Goal: Task Accomplishment & Management: Complete application form

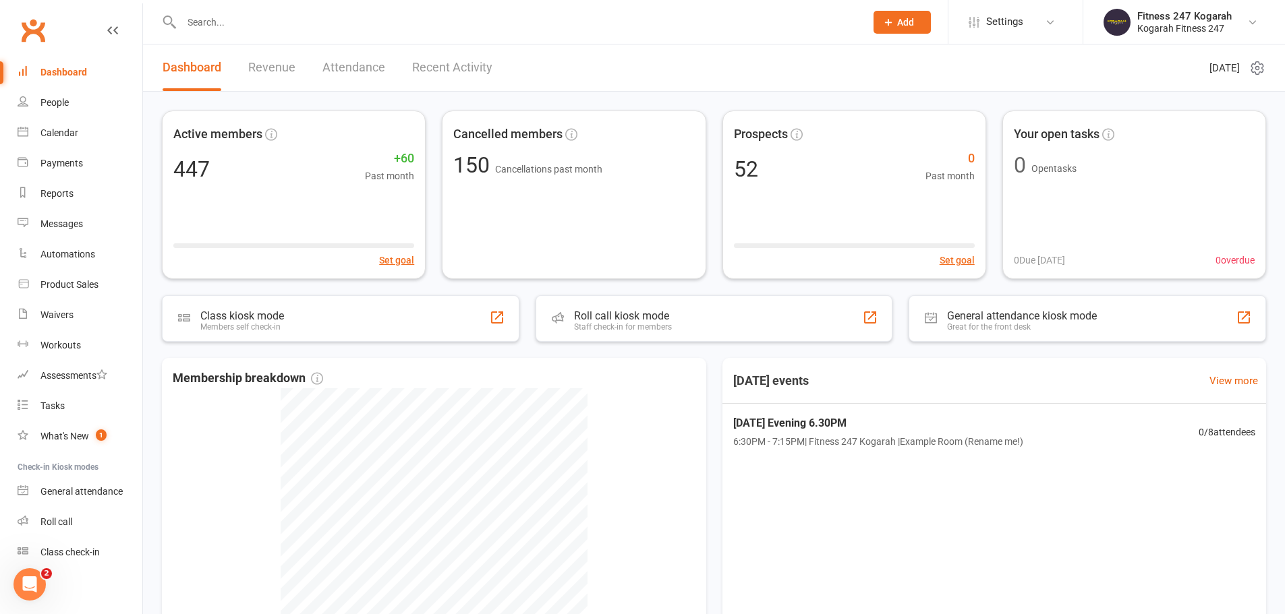
click at [904, 20] on span "Add" at bounding box center [905, 22] width 17 height 11
click at [887, 92] on link "Member" at bounding box center [887, 91] width 120 height 31
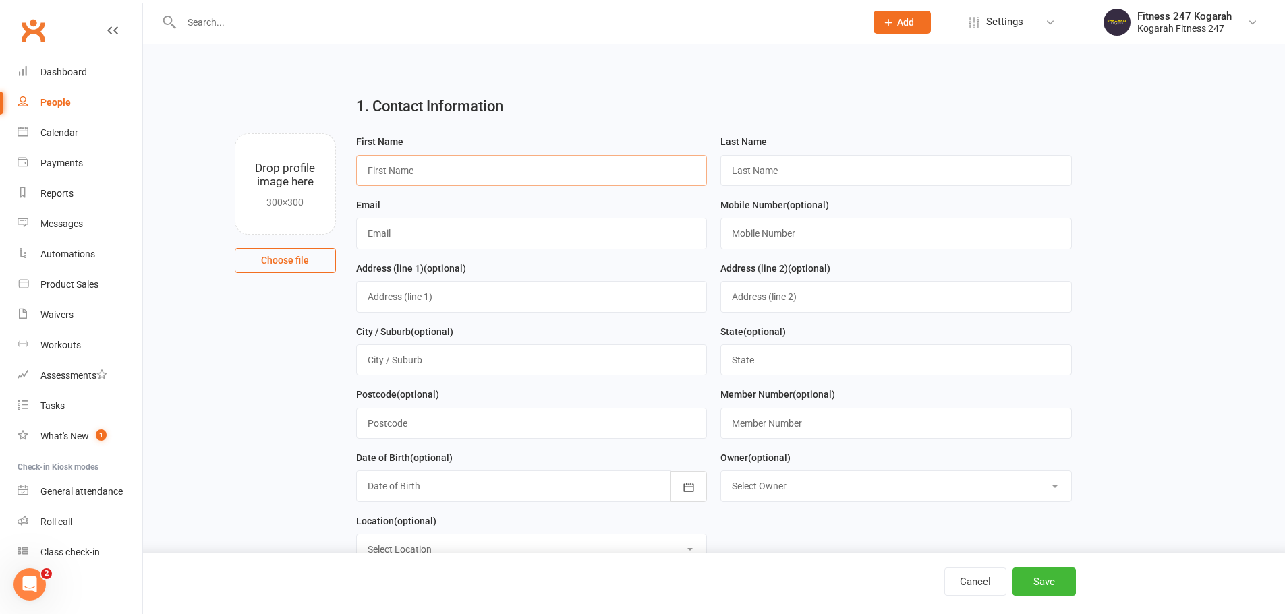
click at [419, 174] on input "text" at bounding box center [531, 170] width 351 height 31
paste input "[PERSON_NAME]"
type input "Kushum"
paste input "[PERSON_NAME]"
type input "[PERSON_NAME]"
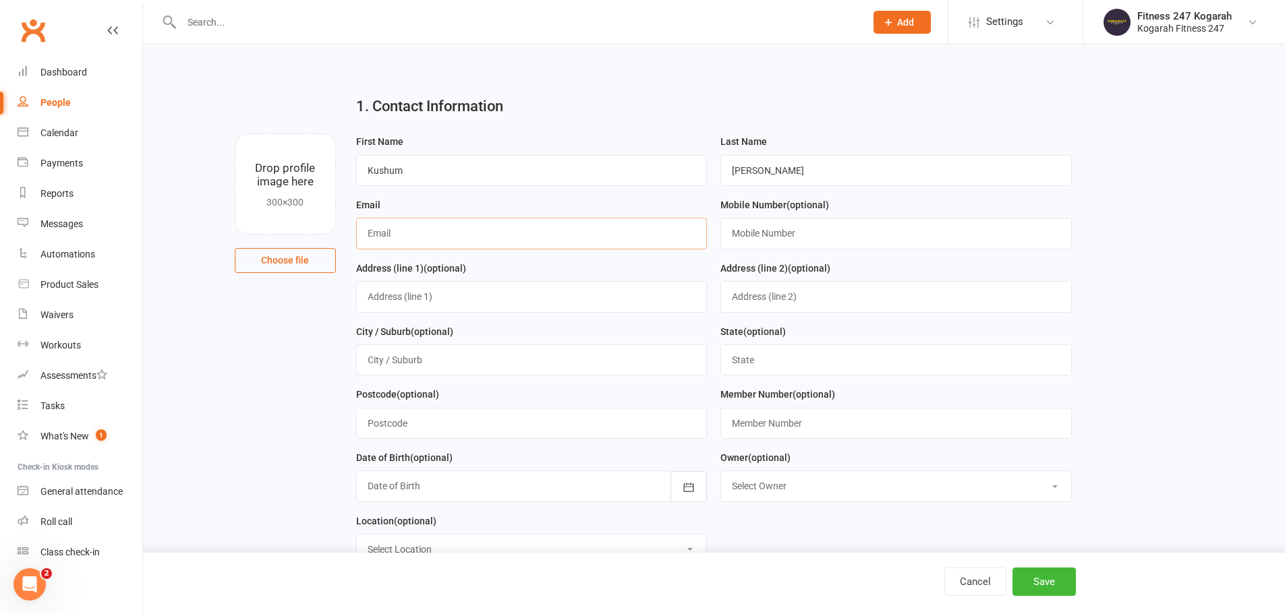
click at [450, 236] on input "text" at bounding box center [531, 233] width 351 height 31
paste input "[EMAIL_ADDRESS][DOMAIN_NAME]"
type input "[EMAIL_ADDRESS][DOMAIN_NAME]"
click at [809, 227] on input "text" at bounding box center [895, 233] width 351 height 31
paste input "0430026099"
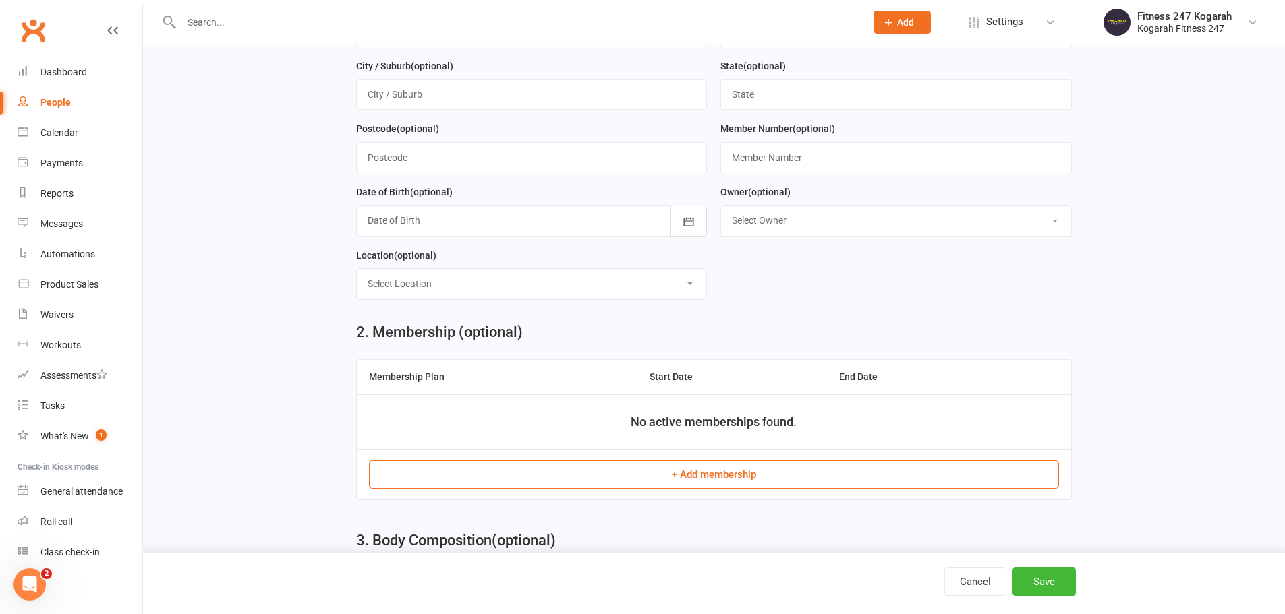
scroll to position [270, 0]
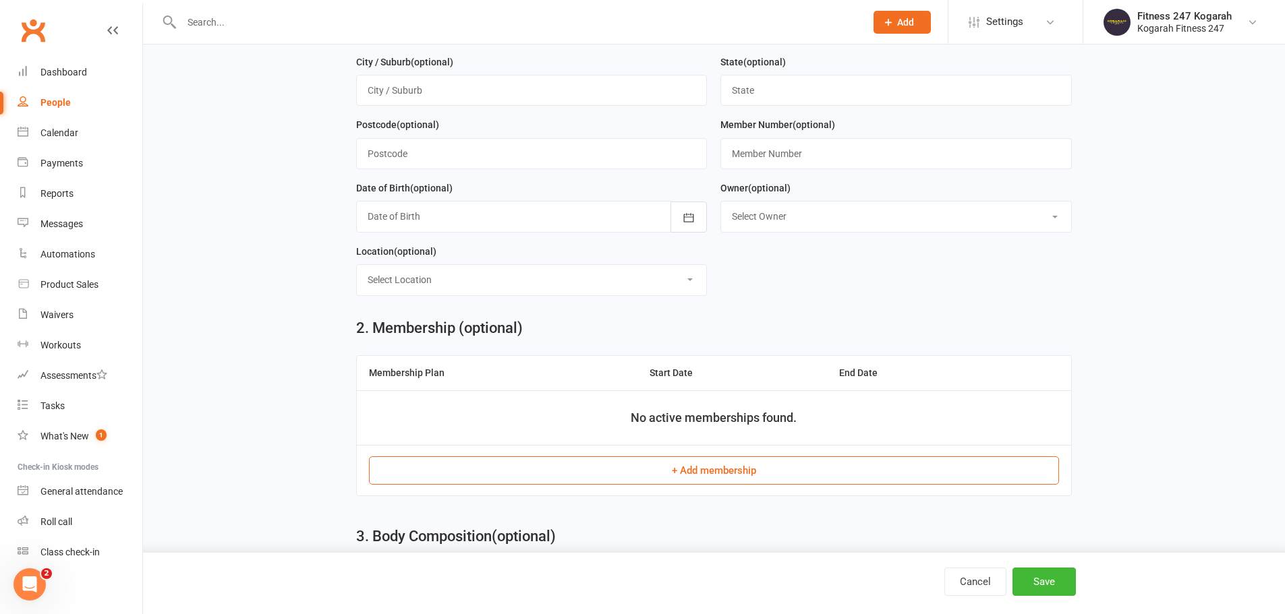
type input "0430026099"
click at [647, 477] on button "+ Add membership" at bounding box center [714, 471] width 690 height 28
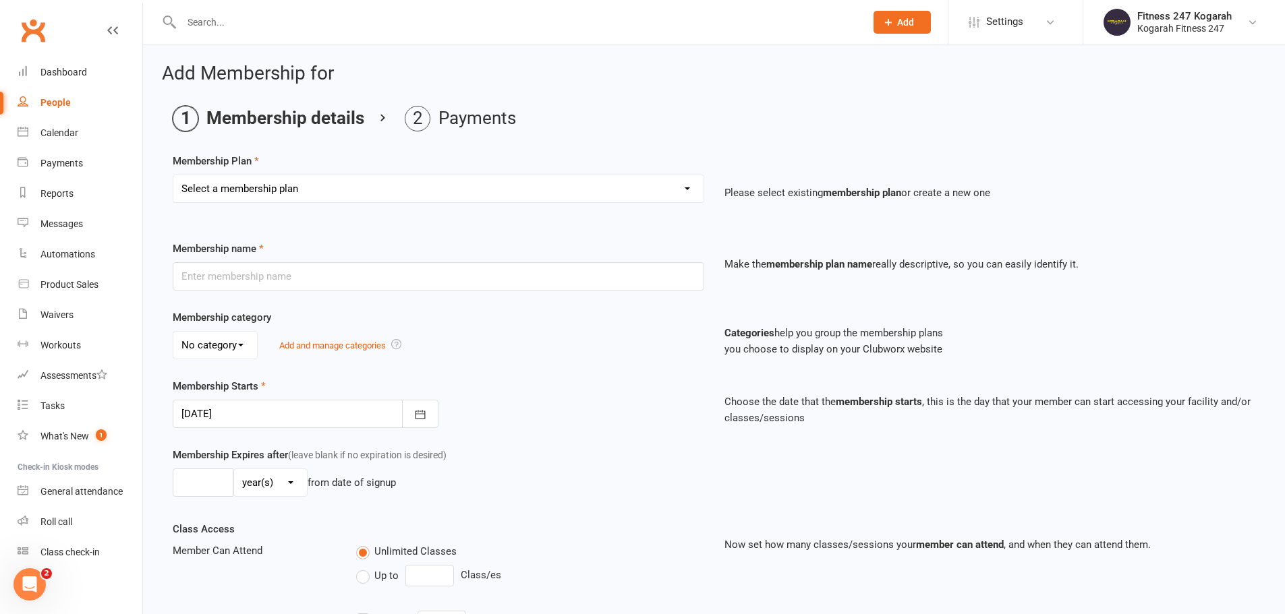
click at [498, 183] on select "Select a membership plan Create new Membership Plan Foundation 19.45 Foundation…" at bounding box center [438, 188] width 530 height 27
select select "18"
click at [173, 175] on select "Select a membership plan Create new Membership Plan Foundation 19.45 Foundation…" at bounding box center [438, 188] width 530 height 27
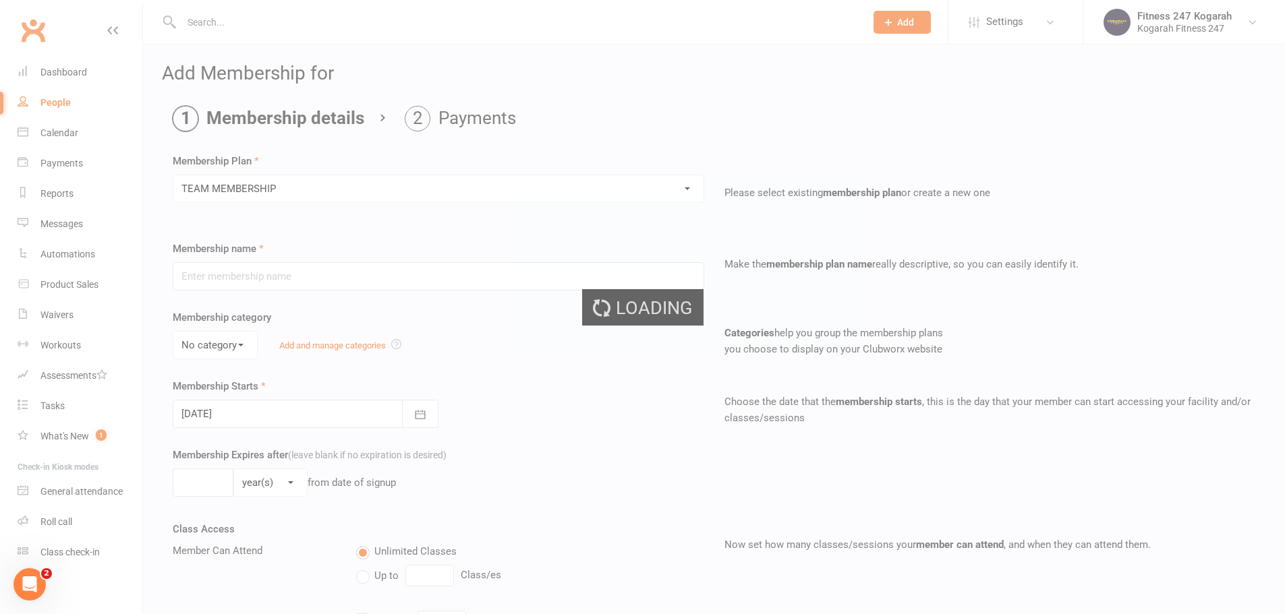
type input "TEAM MEMBERSHIP"
select select "2"
type input "0"
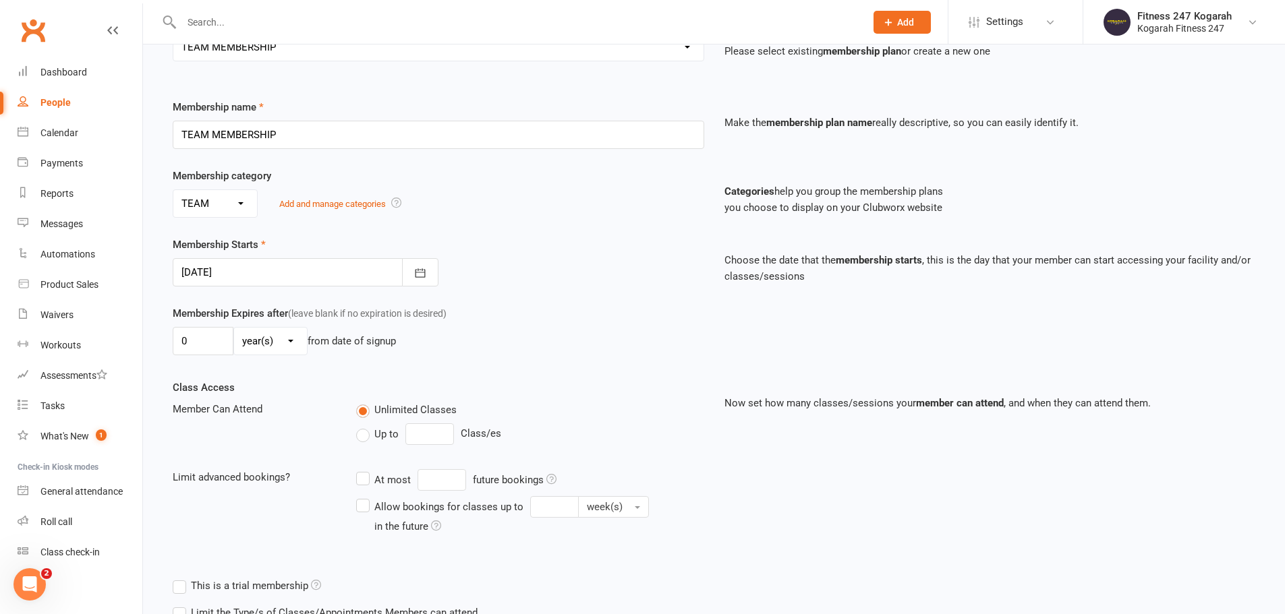
scroll to position [295, 0]
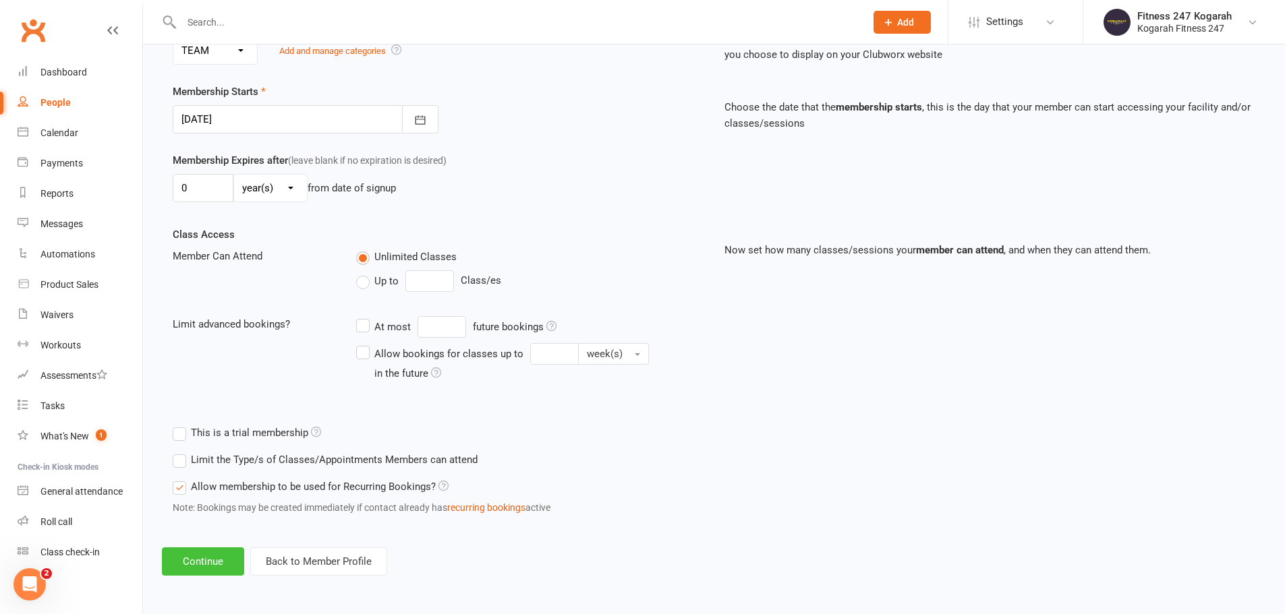
click at [210, 562] on button "Continue" at bounding box center [203, 562] width 82 height 28
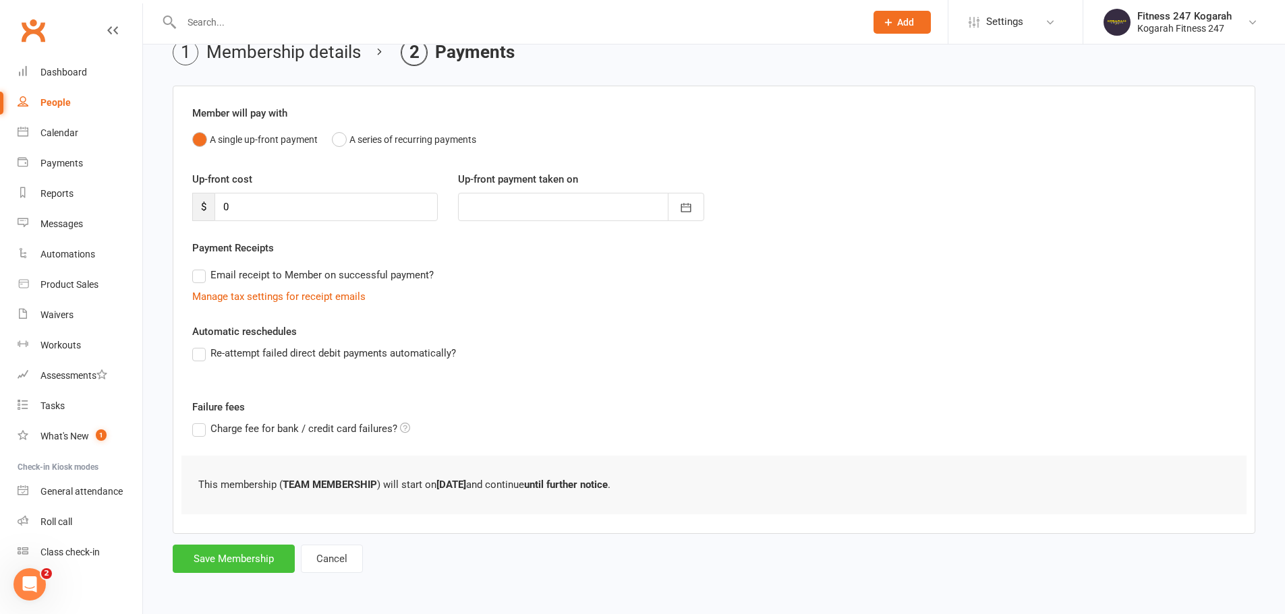
click at [210, 573] on button "Save Membership" at bounding box center [234, 559] width 122 height 28
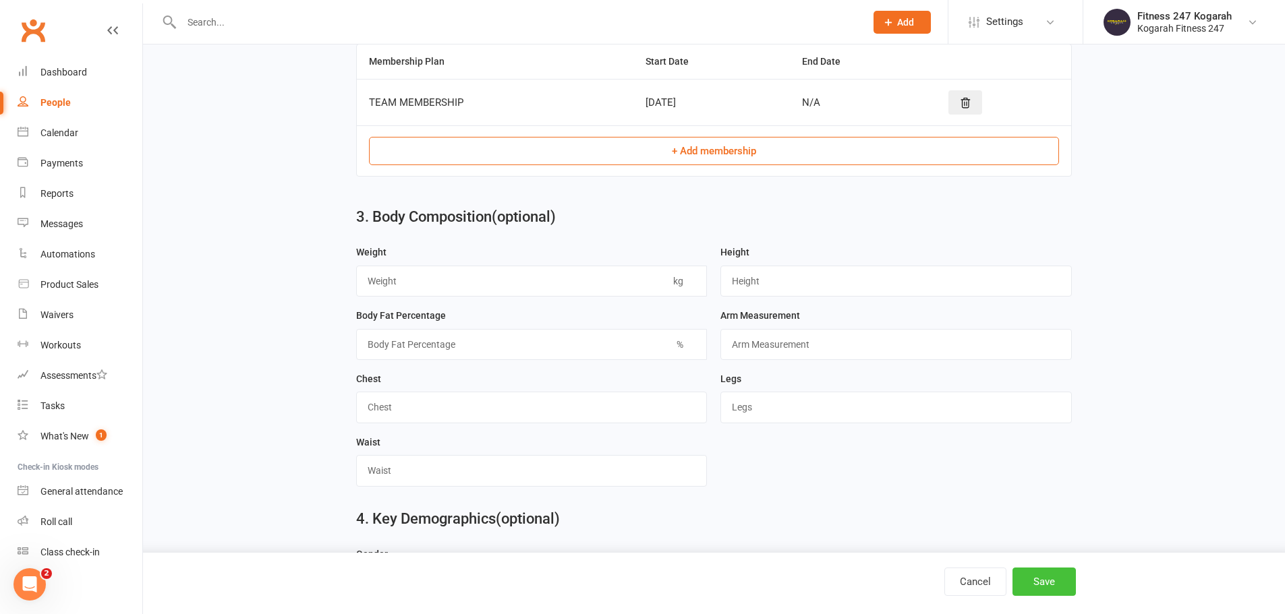
click at [1025, 579] on button "Save" at bounding box center [1043, 582] width 63 height 28
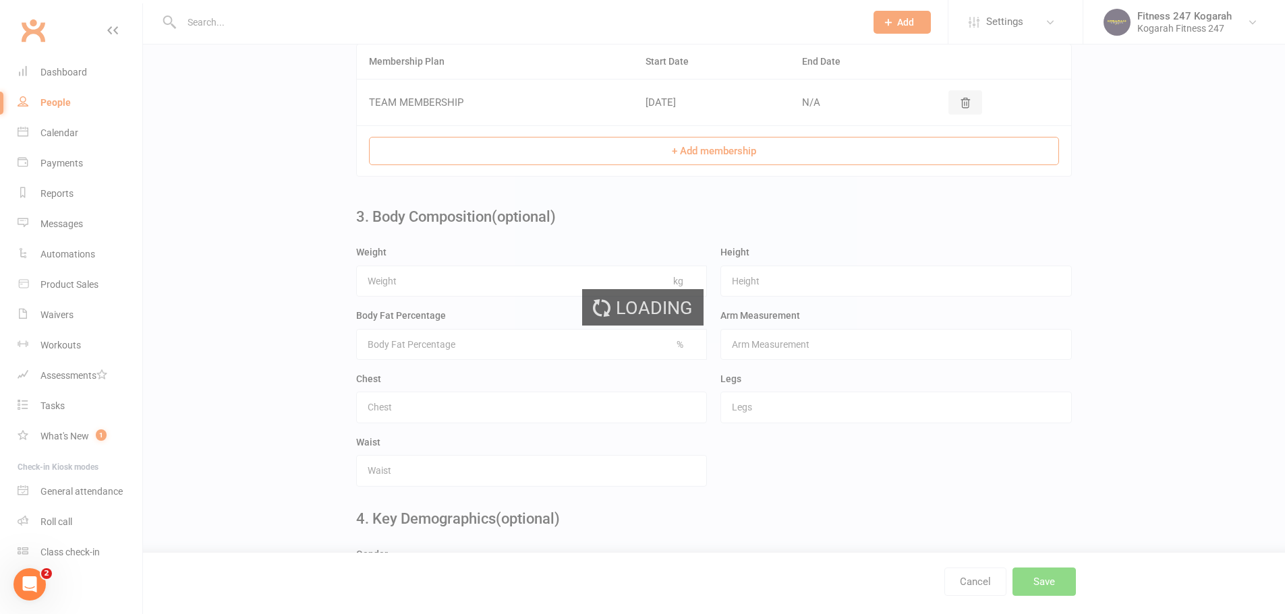
scroll to position [0, 0]
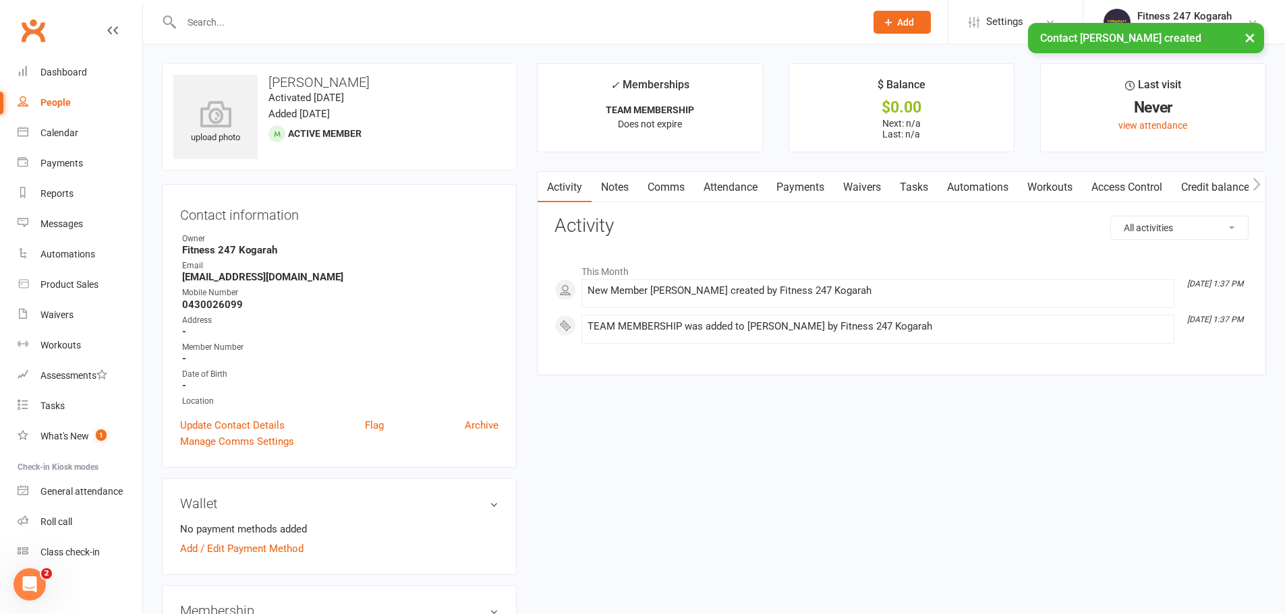
click at [1142, 187] on link "Access Control" at bounding box center [1127, 187] width 90 height 31
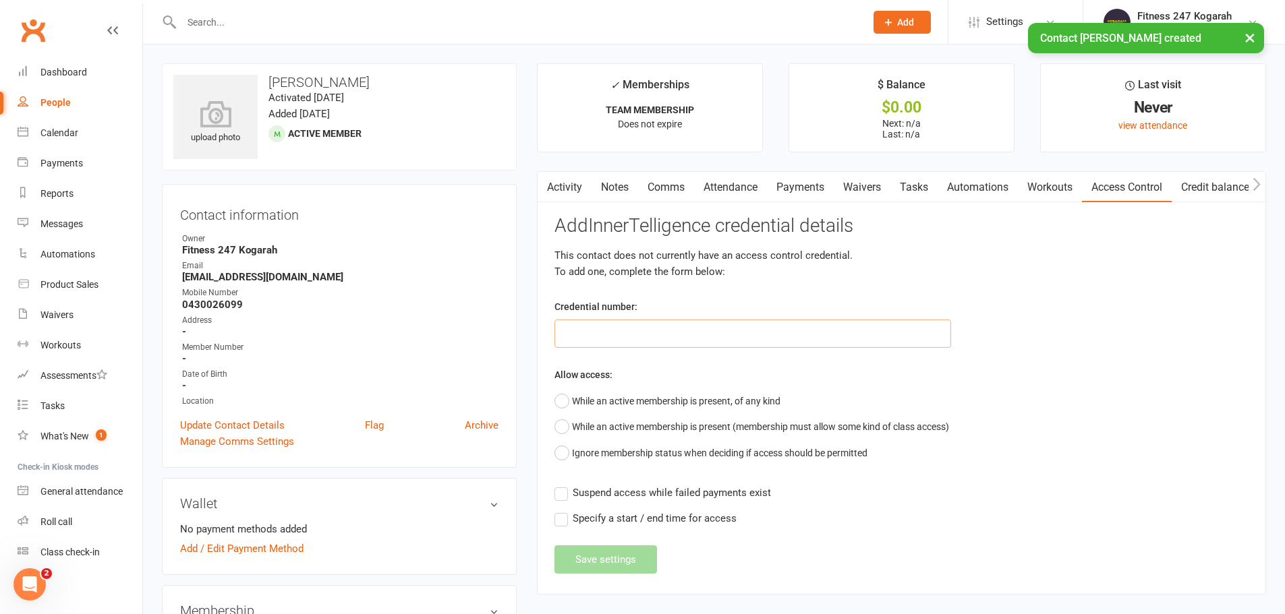
click at [601, 332] on input "text" at bounding box center [752, 334] width 397 height 28
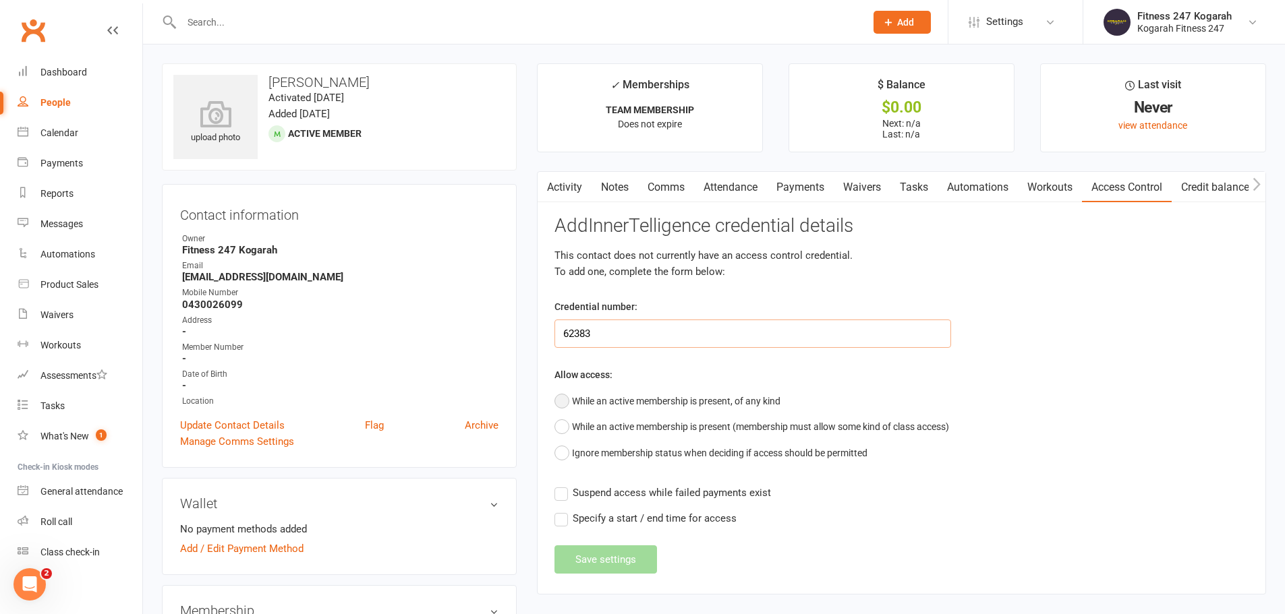
type input "62383"
click at [585, 403] on button "While an active membership is present, of any kind" at bounding box center [667, 401] width 226 height 26
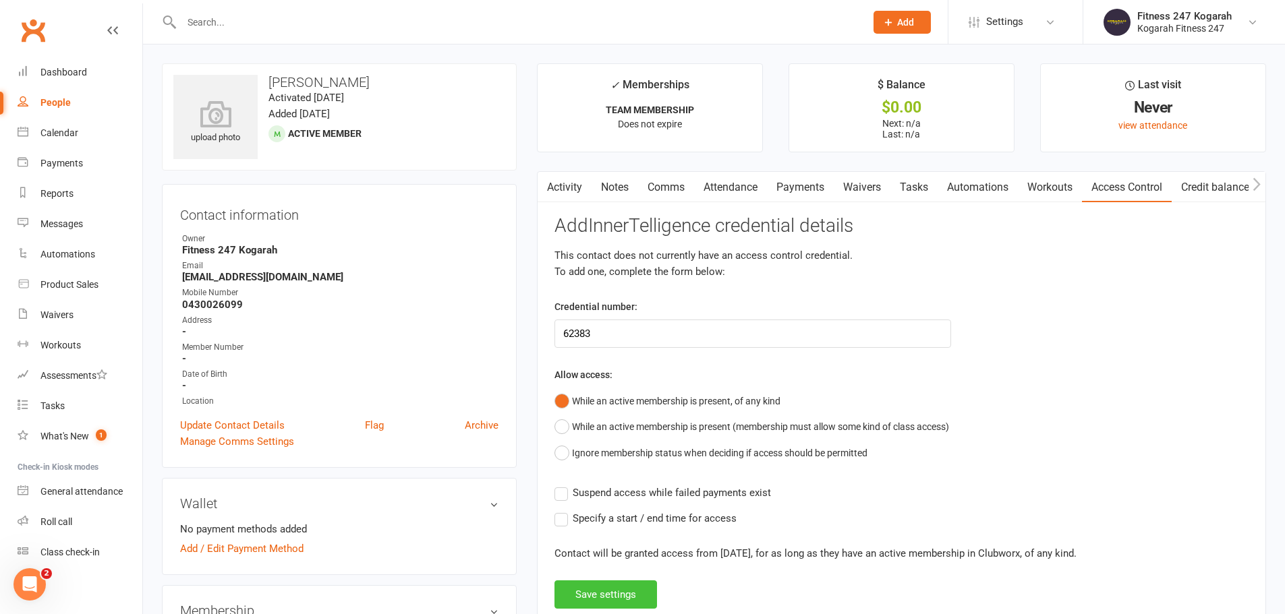
click at [599, 591] on button "Save settings" at bounding box center [605, 595] width 103 height 28
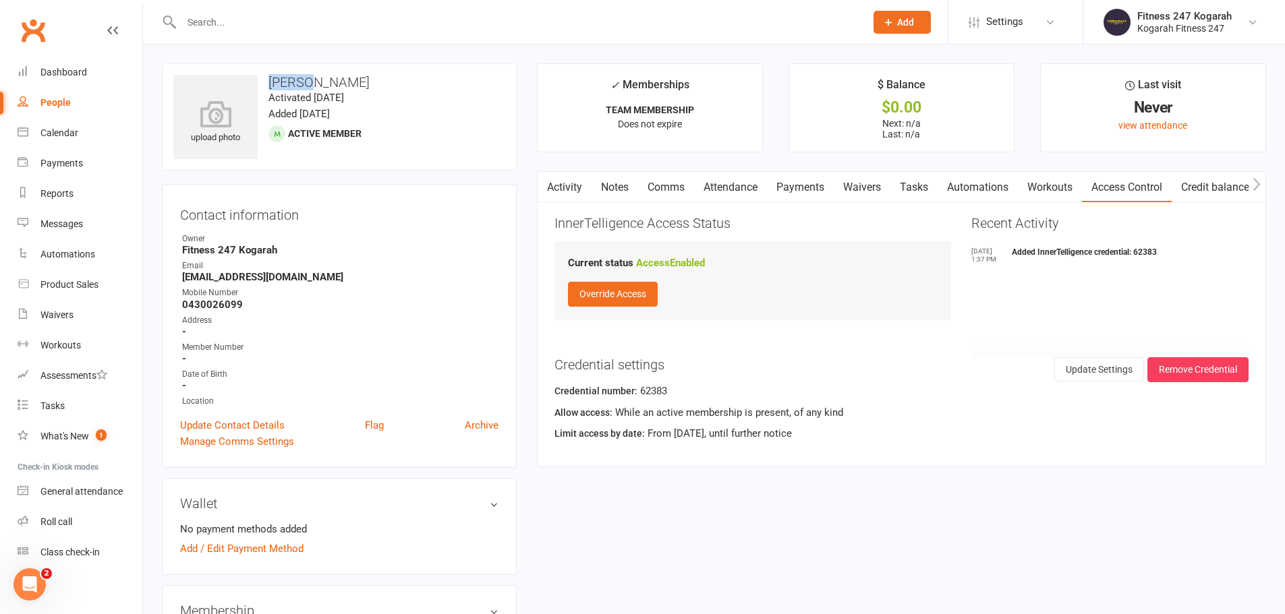
drag, startPoint x: 319, startPoint y: 84, endPoint x: 263, endPoint y: 83, distance: 56.0
click at [263, 83] on h3 "[PERSON_NAME]" at bounding box center [339, 82] width 332 height 15
copy h3 "Kushum"
drag, startPoint x: 250, startPoint y: 303, endPoint x: 182, endPoint y: 303, distance: 67.4
click at [182, 303] on strong "0430026099" at bounding box center [340, 305] width 316 height 12
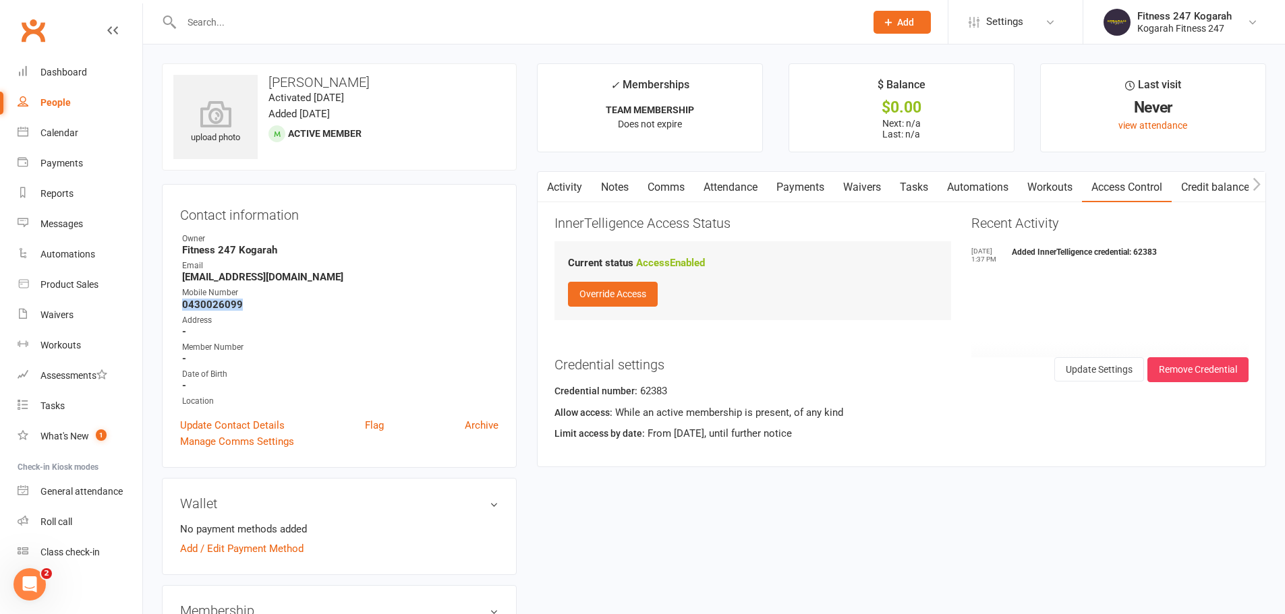
copy strong "0430026099"
click at [898, 22] on span "Add" at bounding box center [905, 22] width 17 height 11
drag, startPoint x: 892, startPoint y: 90, endPoint x: 869, endPoint y: 95, distance: 23.6
click at [892, 90] on link "Member" at bounding box center [887, 91] width 120 height 31
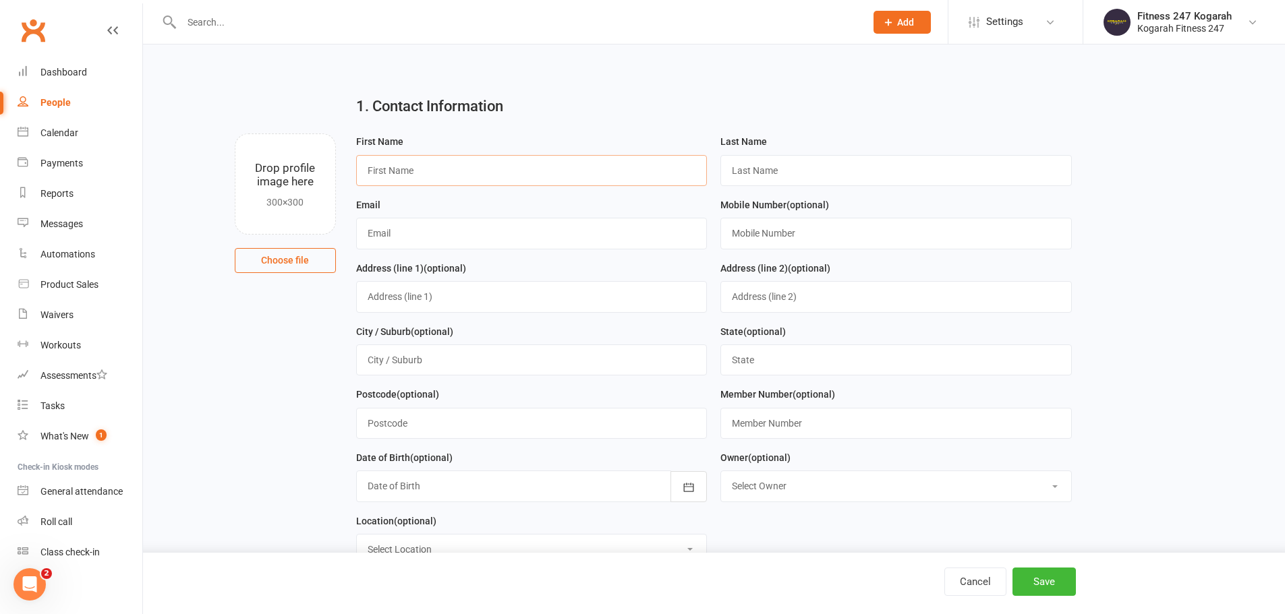
click at [465, 169] on input "text" at bounding box center [531, 170] width 351 height 31
paste input "[PERSON_NAME]"
type input "Mukesh"
paste input "[PERSON_NAME]"
type input "[PERSON_NAME]"
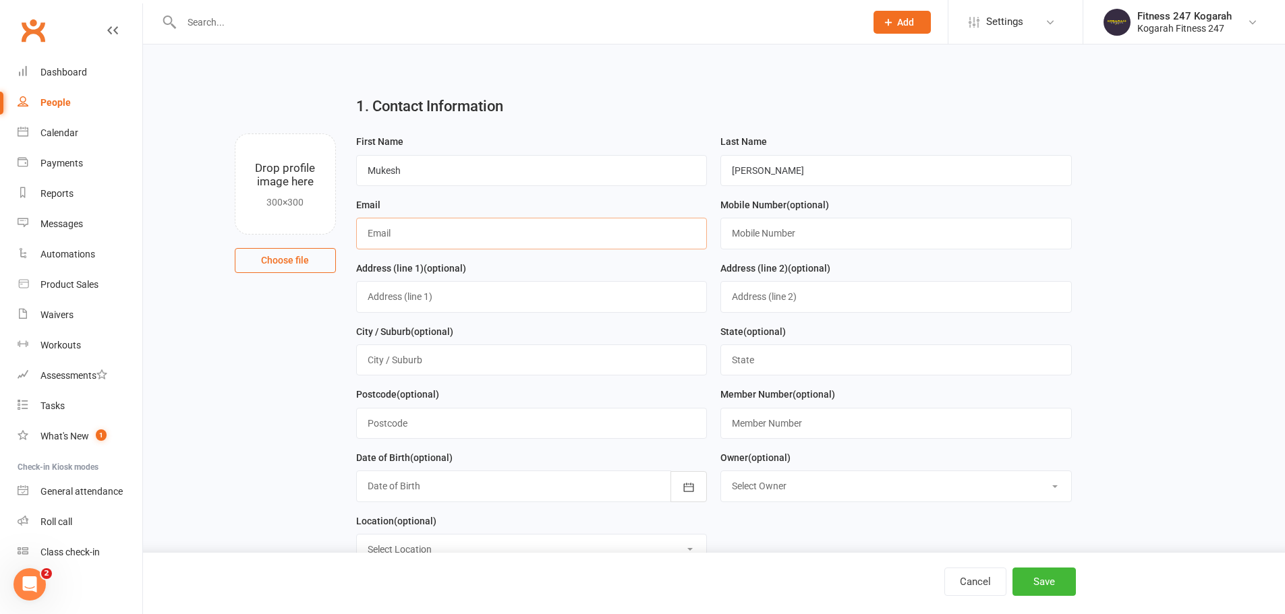
click at [432, 235] on input "text" at bounding box center [531, 233] width 351 height 31
paste input "[EMAIL_ADDRESS][DOMAIN_NAME]"
type input "[EMAIL_ADDRESS][DOMAIN_NAME]"
click at [782, 225] on input "text" at bounding box center [895, 233] width 351 height 31
paste input "0406635877"
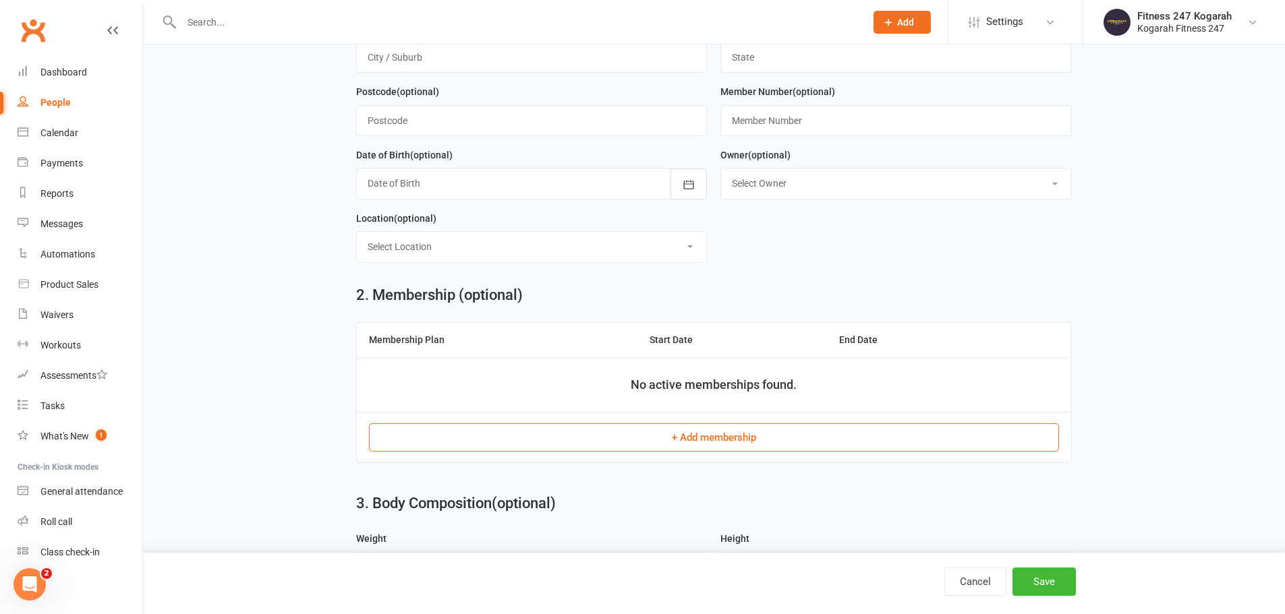
scroll to position [337, 0]
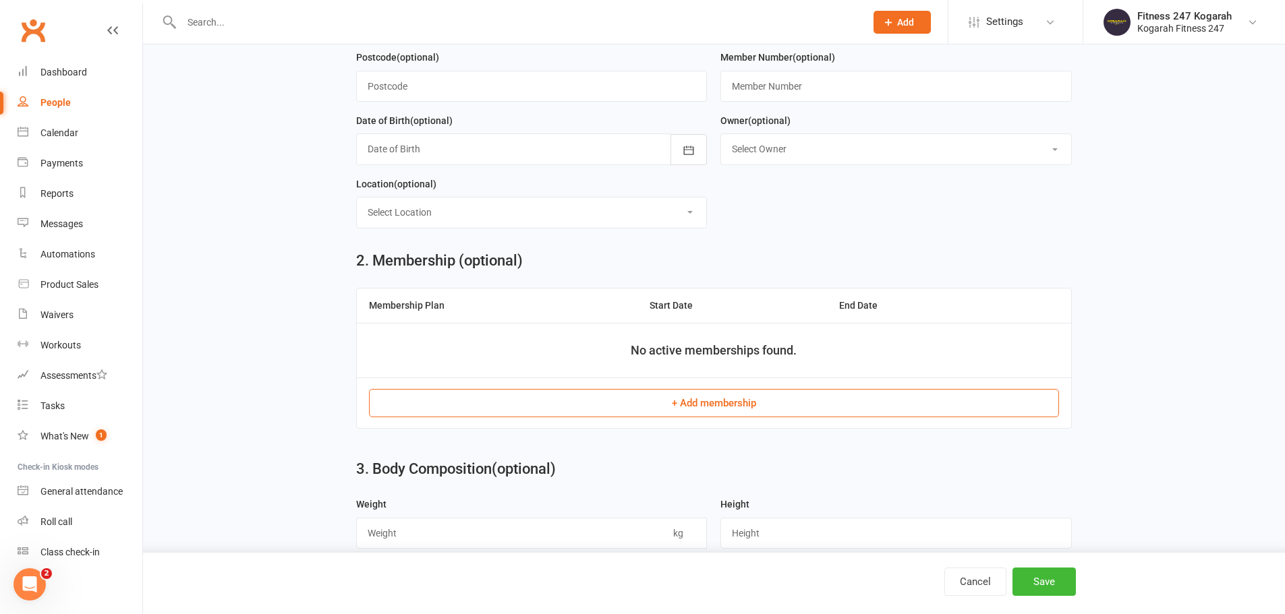
type input "0406635877"
click at [607, 405] on button "+ Add membership" at bounding box center [714, 403] width 690 height 28
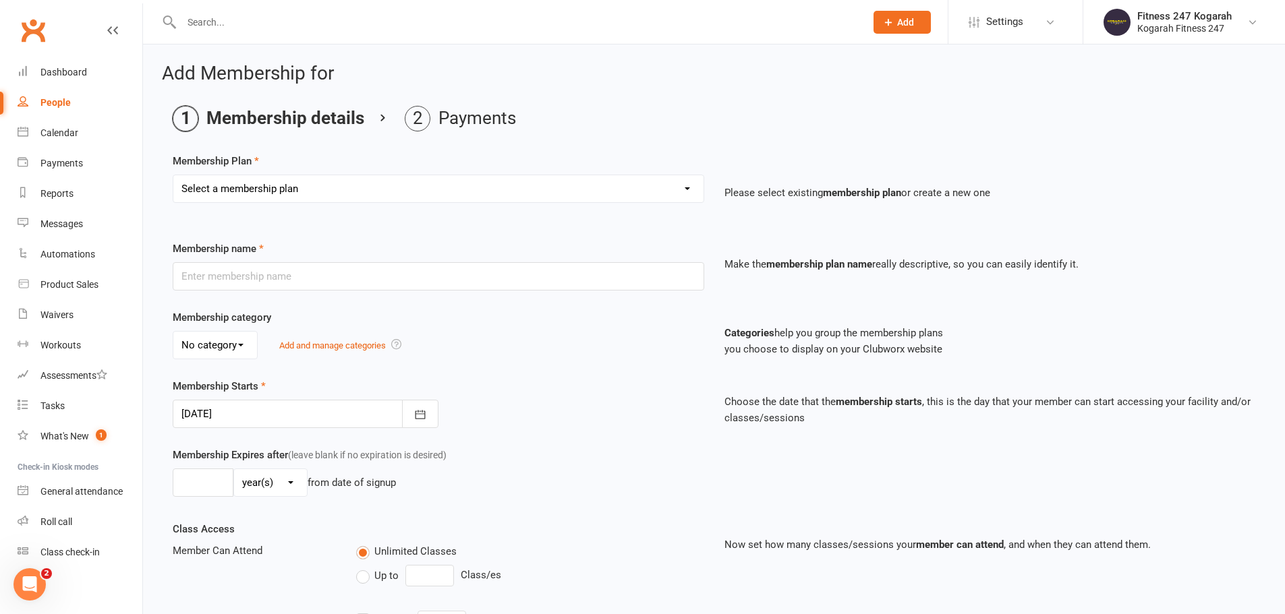
click at [377, 184] on select "Select a membership plan Create new Membership Plan Foundation 19.45 Foundation…" at bounding box center [438, 188] width 530 height 27
select select "18"
click at [173, 175] on select "Select a membership plan Create new Membership Plan Foundation 19.45 Foundation…" at bounding box center [438, 188] width 530 height 27
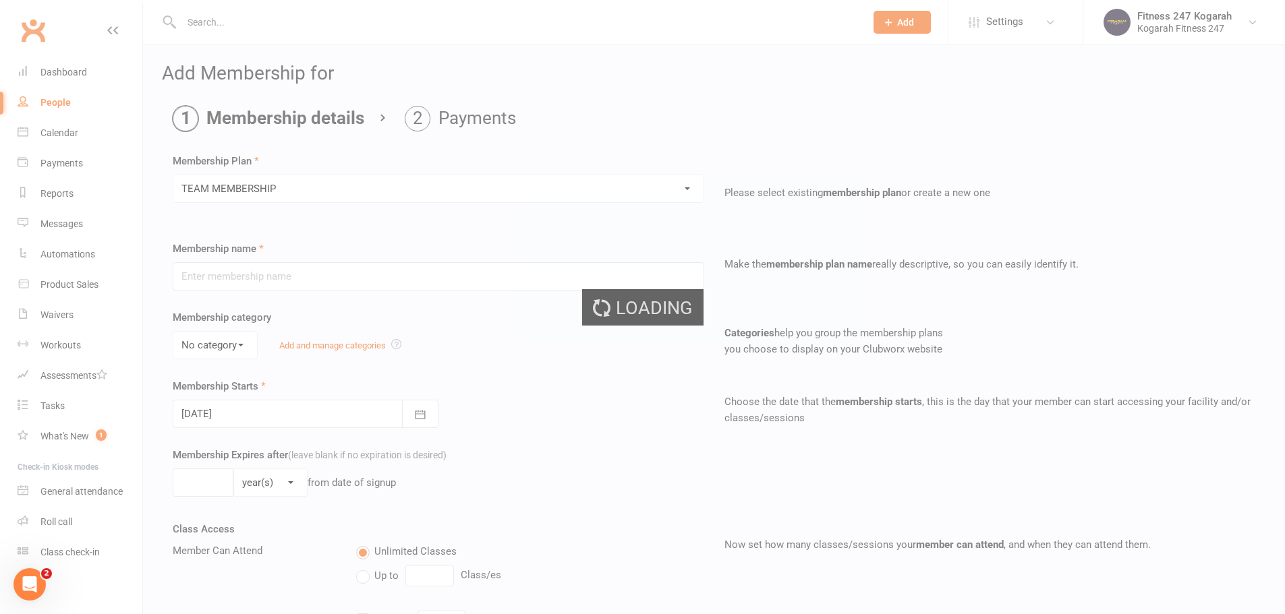
type input "TEAM MEMBERSHIP"
select select "2"
type input "0"
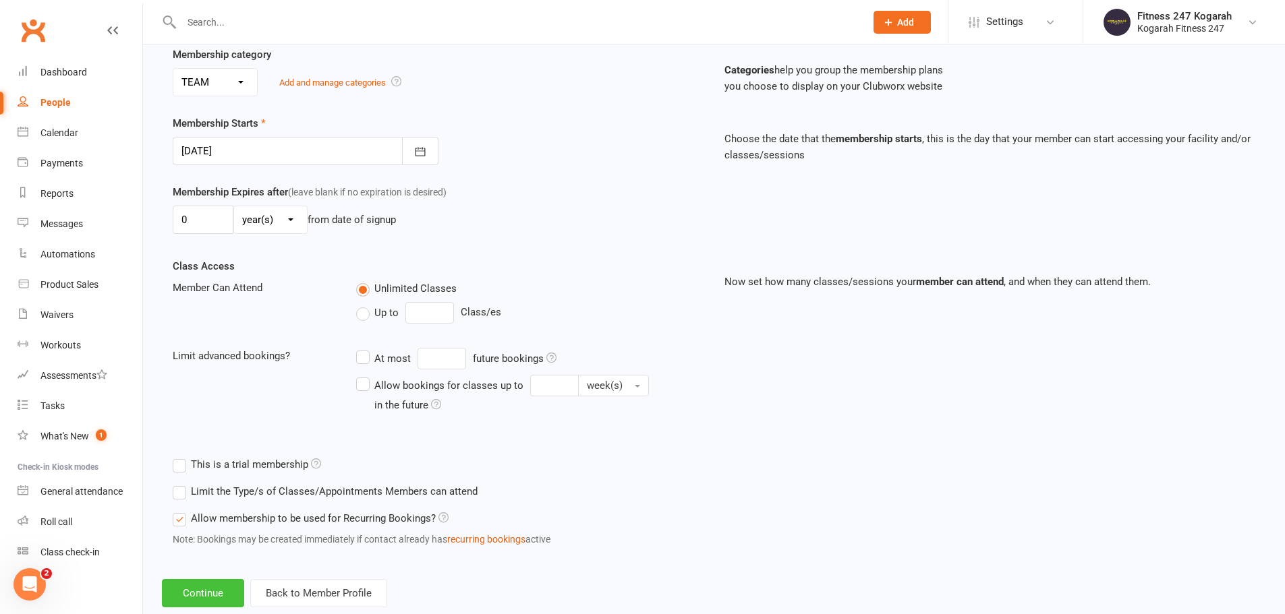
scroll to position [295, 0]
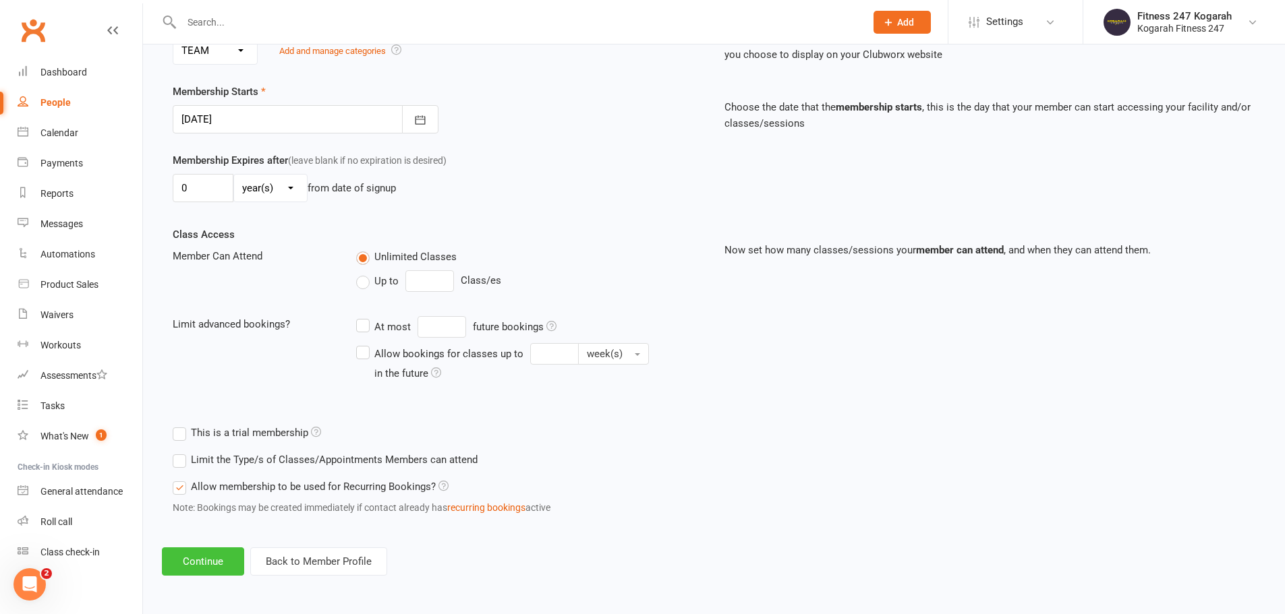
click at [186, 562] on button "Continue" at bounding box center [203, 562] width 82 height 28
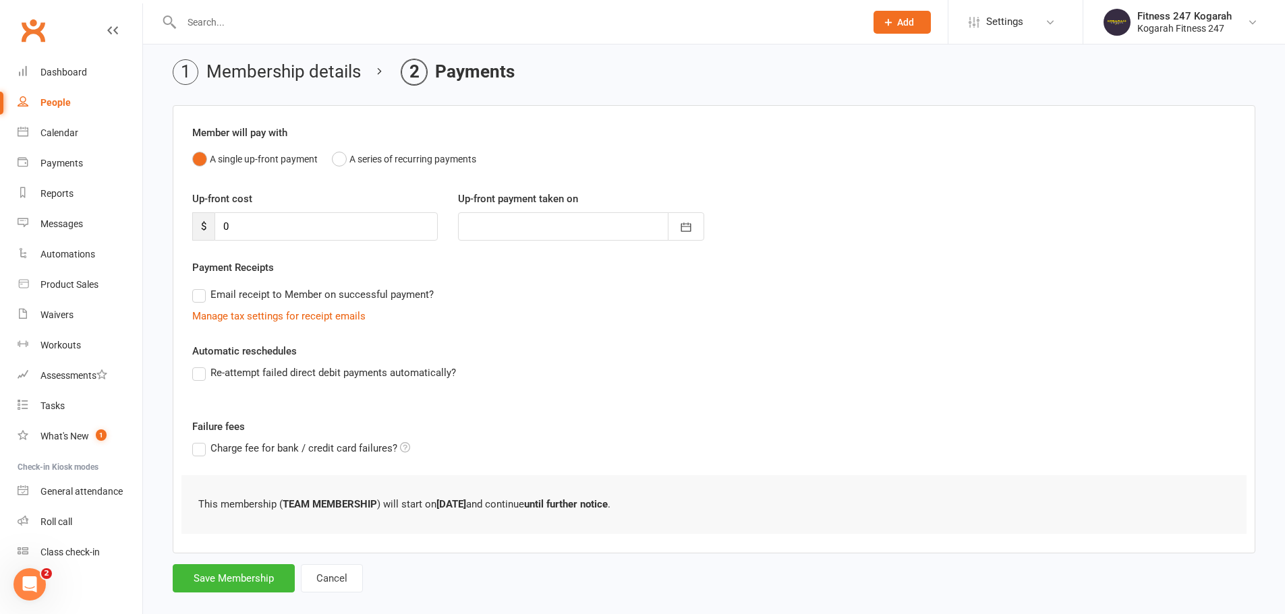
scroll to position [66, 0]
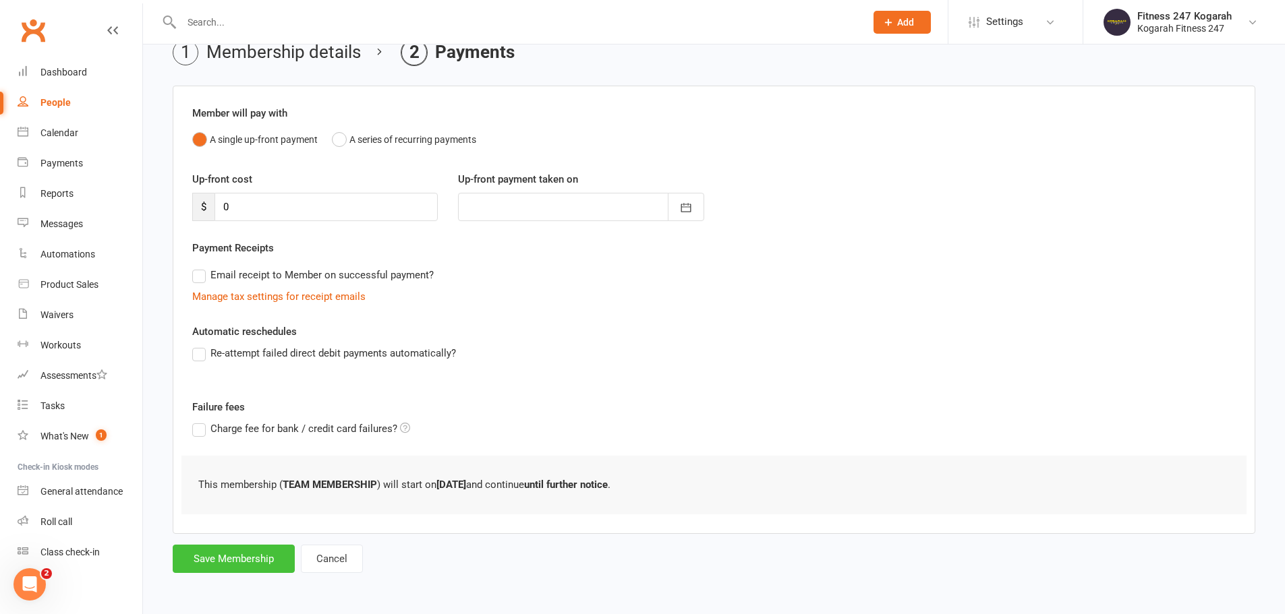
click at [241, 555] on button "Save Membership" at bounding box center [234, 559] width 122 height 28
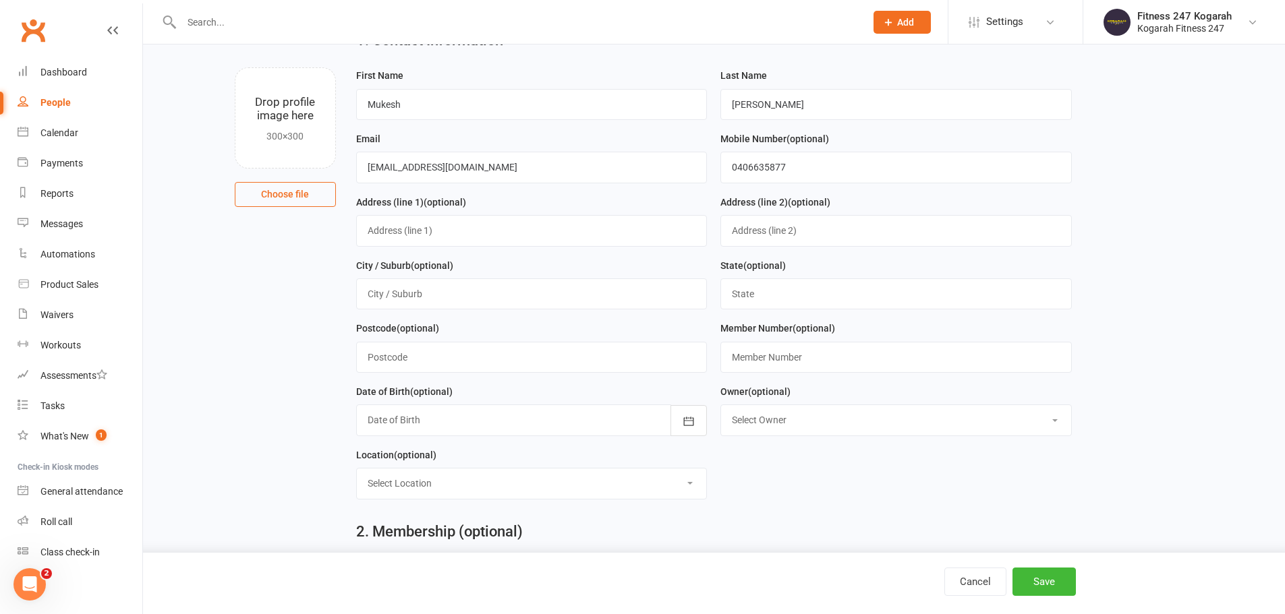
scroll to position [581, 0]
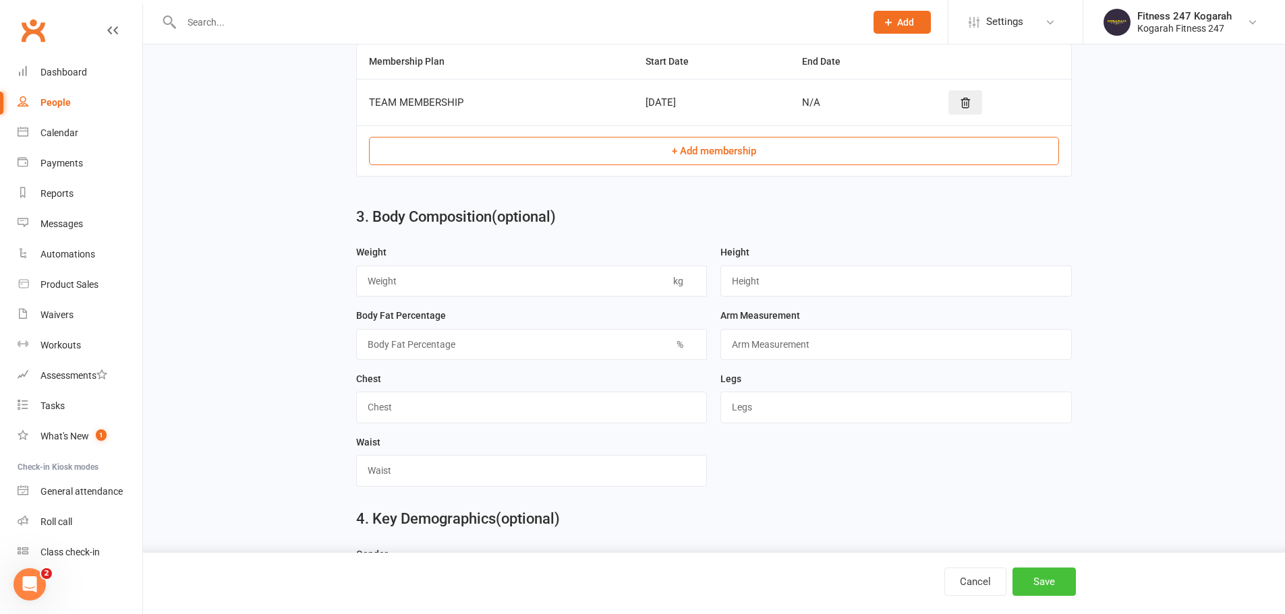
click at [1032, 571] on button "Save" at bounding box center [1043, 582] width 63 height 28
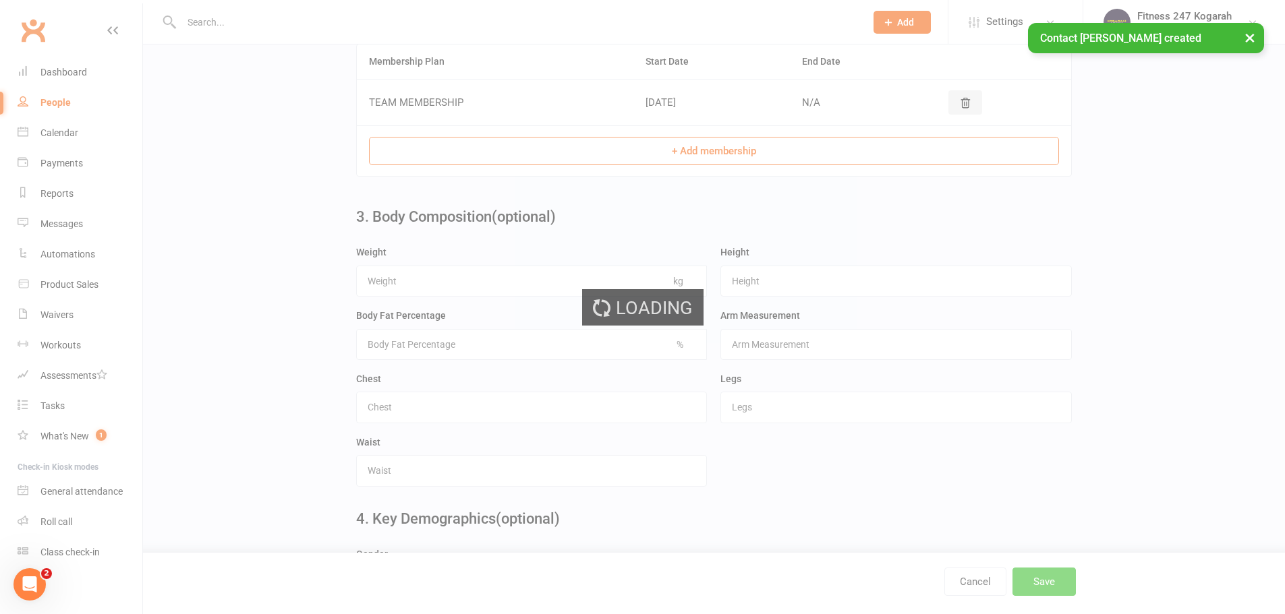
scroll to position [0, 0]
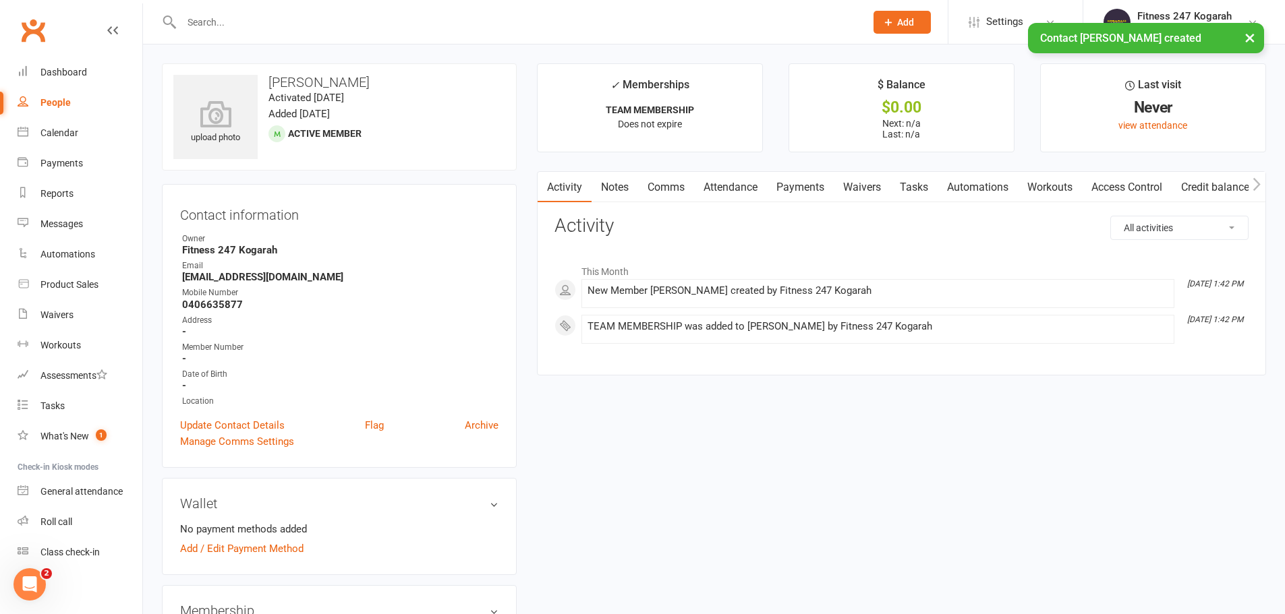
click at [1137, 190] on link "Access Control" at bounding box center [1127, 187] width 90 height 31
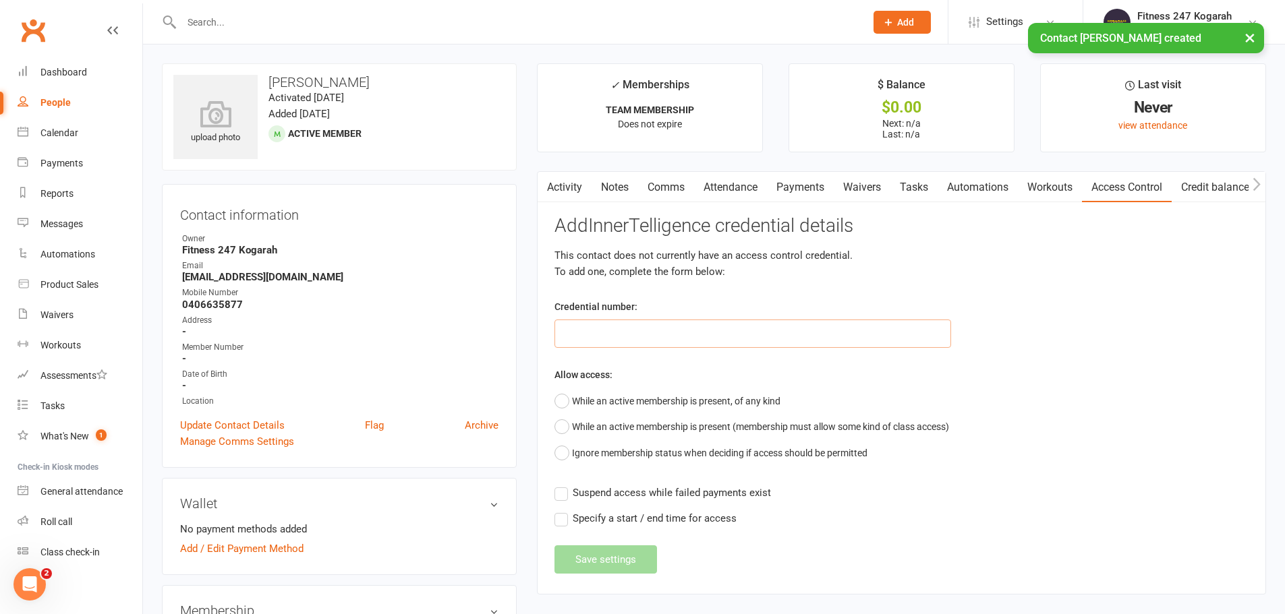
click at [659, 334] on input "text" at bounding box center [752, 334] width 397 height 28
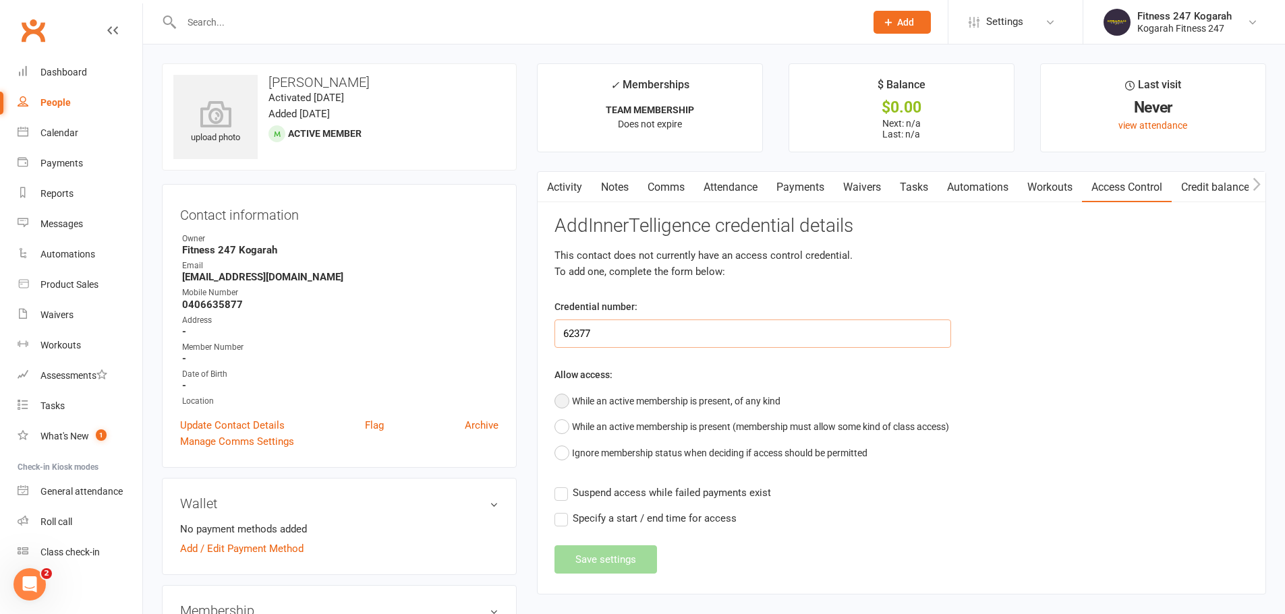
type input "62377"
click at [657, 398] on button "While an active membership is present, of any kind" at bounding box center [667, 401] width 226 height 26
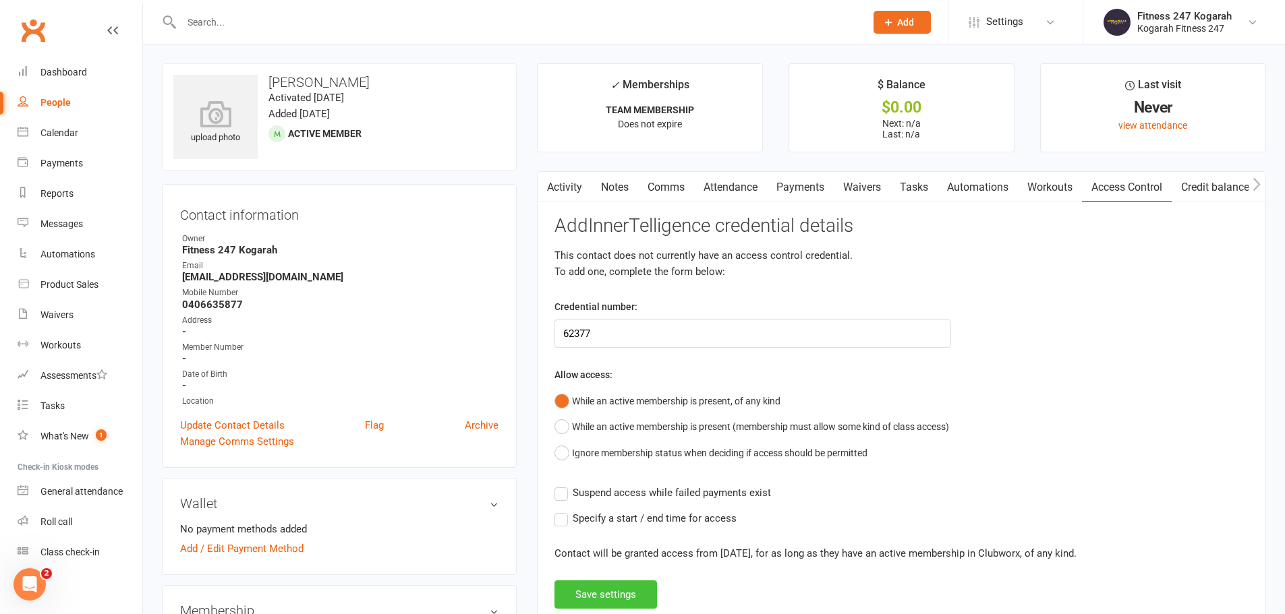
click at [603, 598] on button "Save settings" at bounding box center [605, 595] width 103 height 28
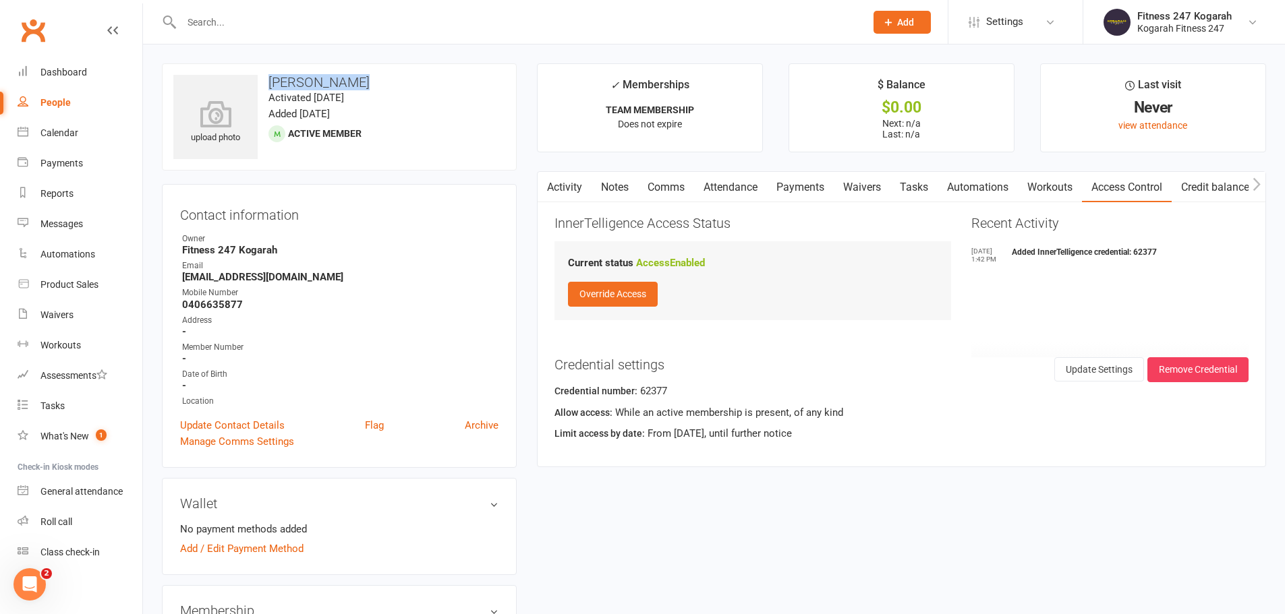
drag, startPoint x: 365, startPoint y: 81, endPoint x: 268, endPoint y: 81, distance: 96.4
click at [268, 81] on h3 "[PERSON_NAME]" at bounding box center [339, 82] width 332 height 15
copy h3 "[PERSON_NAME]"
click at [308, 11] on div at bounding box center [509, 22] width 694 height 44
click at [341, 21] on input "text" at bounding box center [516, 22] width 678 height 19
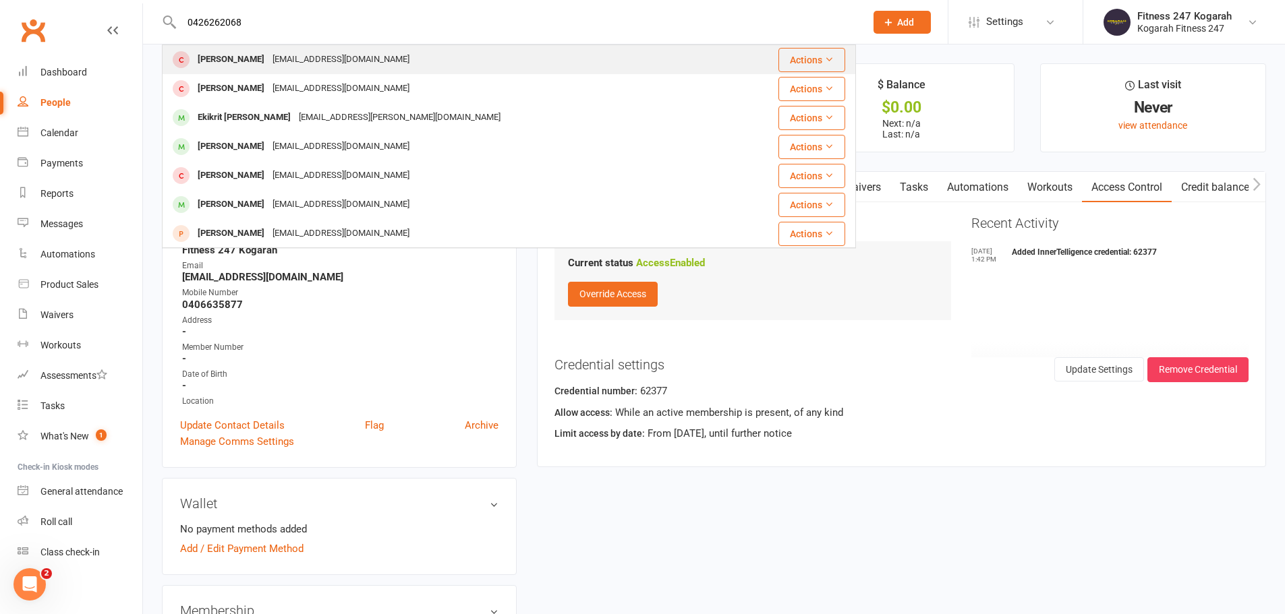
type input "0426262068"
click at [328, 54] on div "[EMAIL_ADDRESS][DOMAIN_NAME]" at bounding box center [340, 60] width 145 height 20
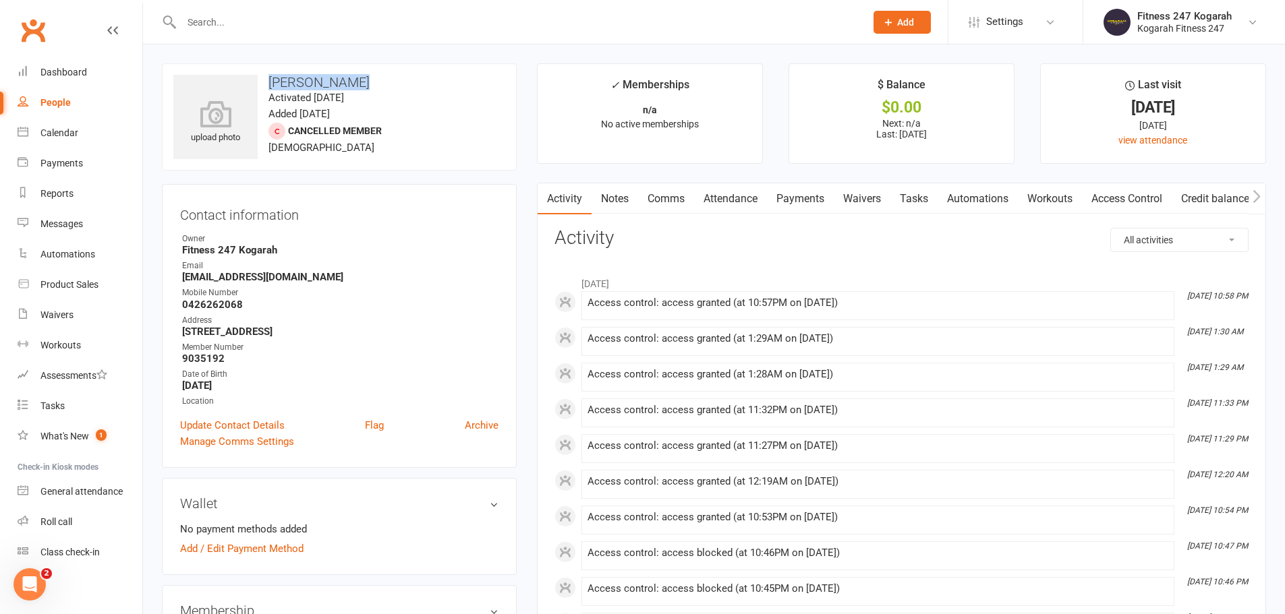
drag, startPoint x: 360, startPoint y: 76, endPoint x: 270, endPoint y: 83, distance: 89.9
click at [270, 83] on h3 "[PERSON_NAME]" at bounding box center [339, 82] width 332 height 15
copy h3 "[PERSON_NAME]"
click at [1109, 194] on link "Access Control" at bounding box center [1127, 198] width 90 height 31
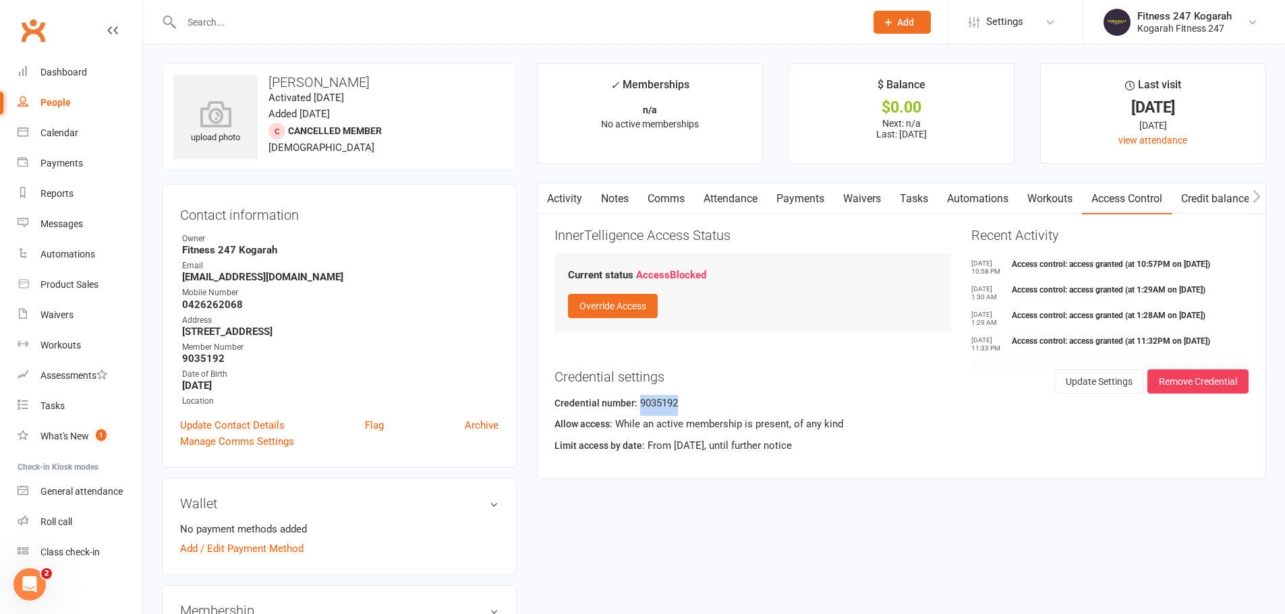
drag, startPoint x: 689, startPoint y: 403, endPoint x: 638, endPoint y: 405, distance: 50.6
click at [638, 405] on div "Credential number: 9035192" at bounding box center [901, 405] width 694 height 21
copy div "9035192"
drag, startPoint x: 283, startPoint y: 303, endPoint x: 181, endPoint y: 304, distance: 101.8
click at [181, 304] on li "Mobile Number [PHONE_NUMBER]" at bounding box center [339, 299] width 318 height 24
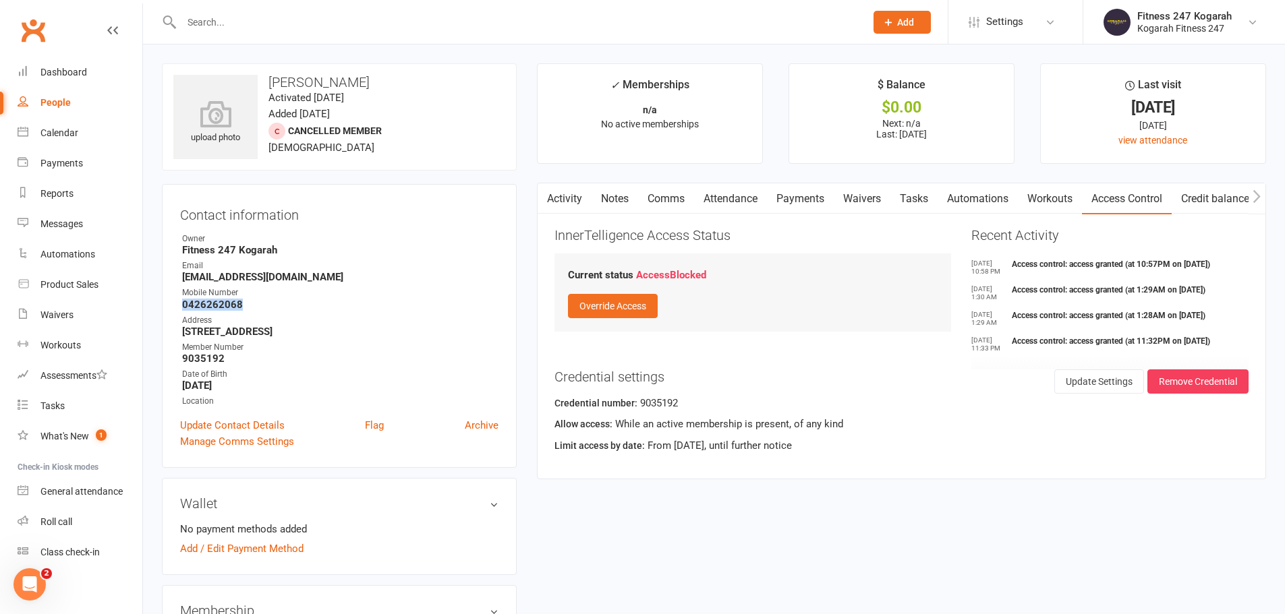
copy strong "0426262068"
click at [254, 18] on input "text" at bounding box center [516, 22] width 678 height 19
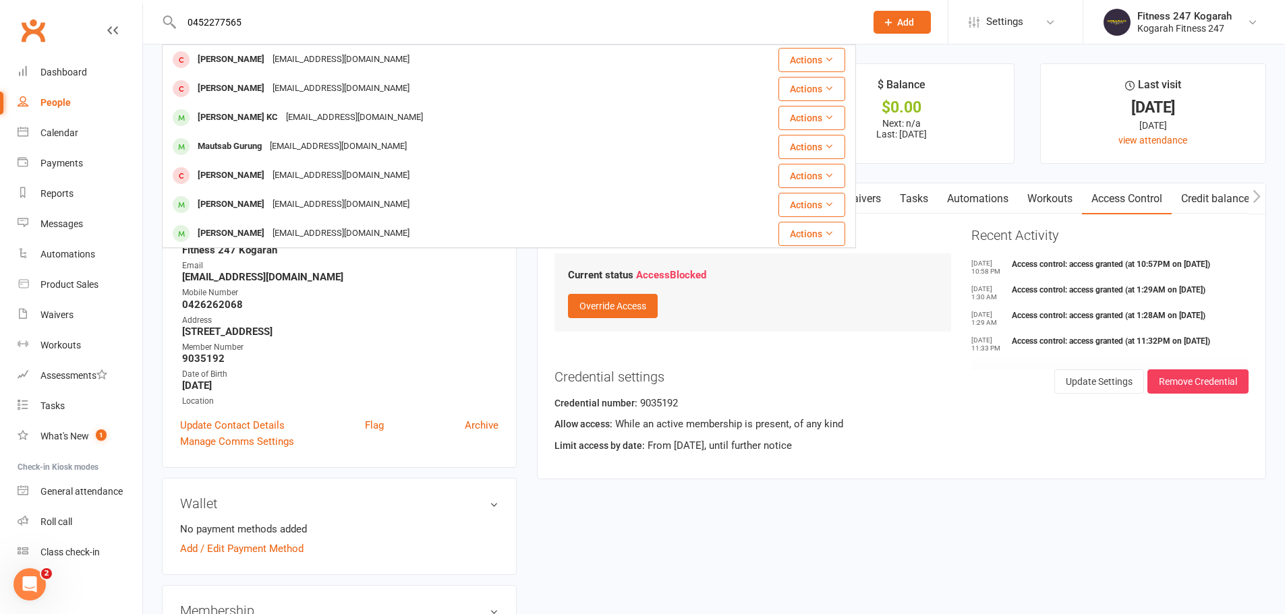
click at [245, 19] on input "0452277565" at bounding box center [516, 22] width 678 height 19
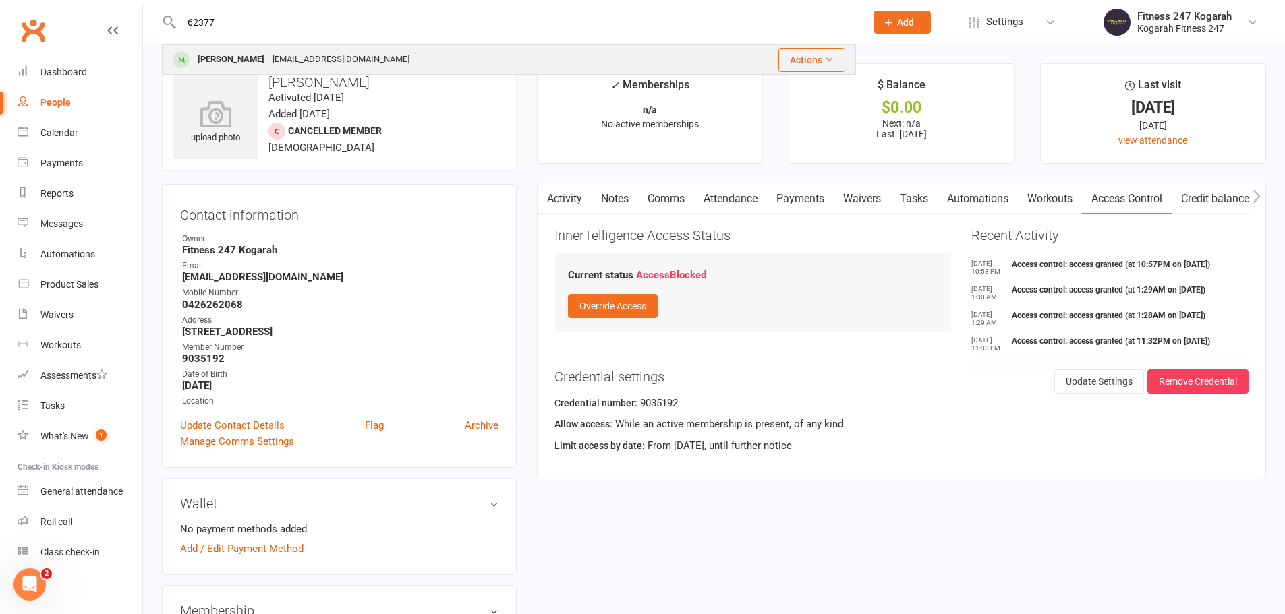
type input "62377"
click at [223, 63] on div "[PERSON_NAME]" at bounding box center [231, 60] width 75 height 20
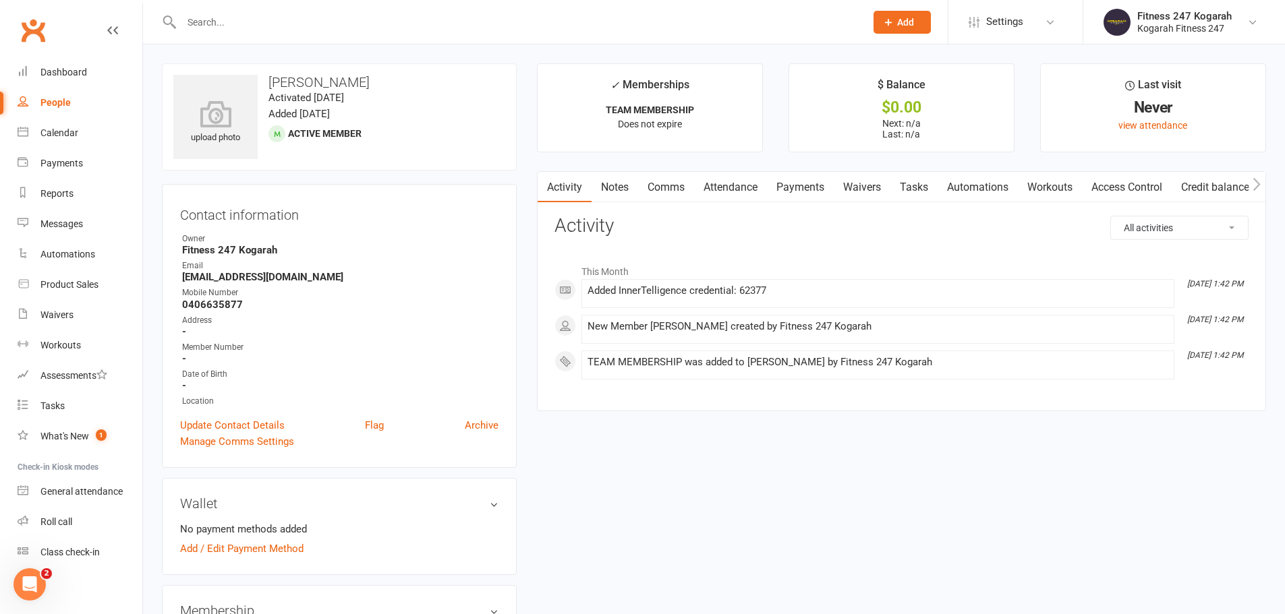
click at [1111, 182] on link "Access Control" at bounding box center [1127, 187] width 90 height 31
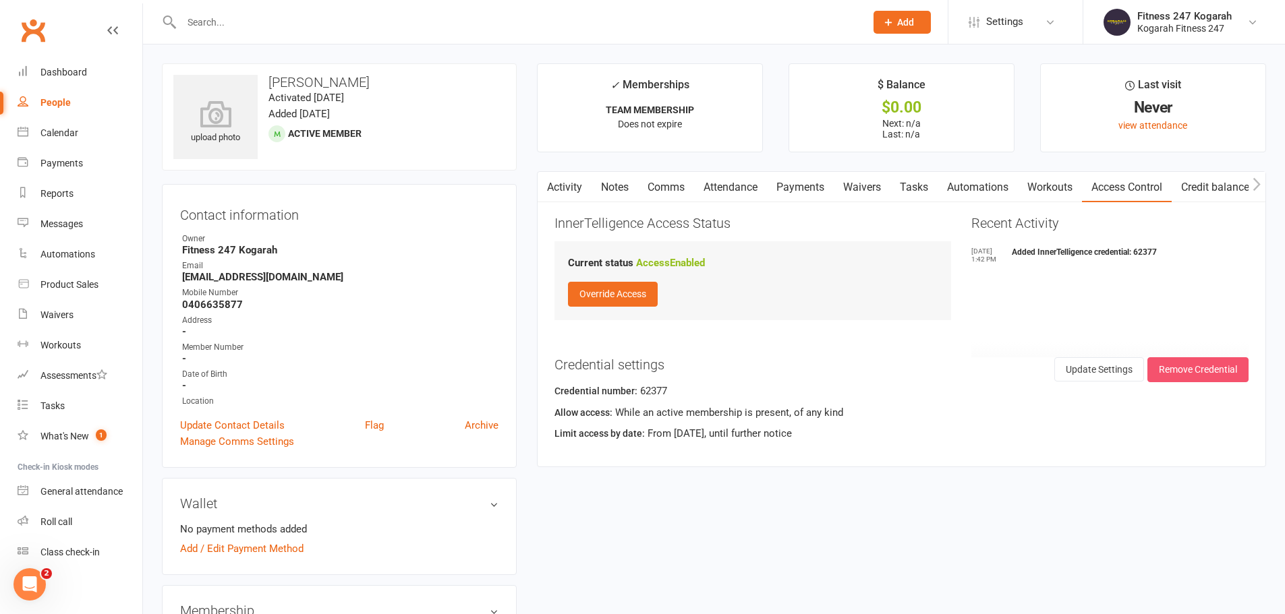
click at [1223, 372] on button "Remove Credential" at bounding box center [1197, 369] width 101 height 24
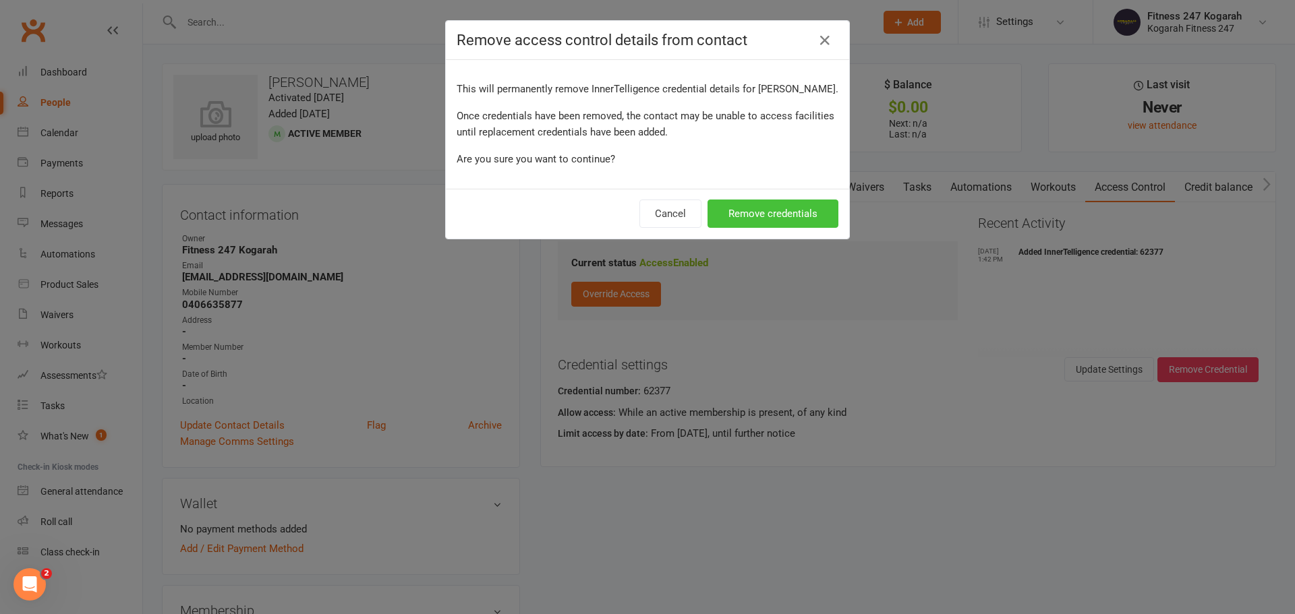
click at [763, 214] on button "Remove credentials" at bounding box center [772, 214] width 131 height 28
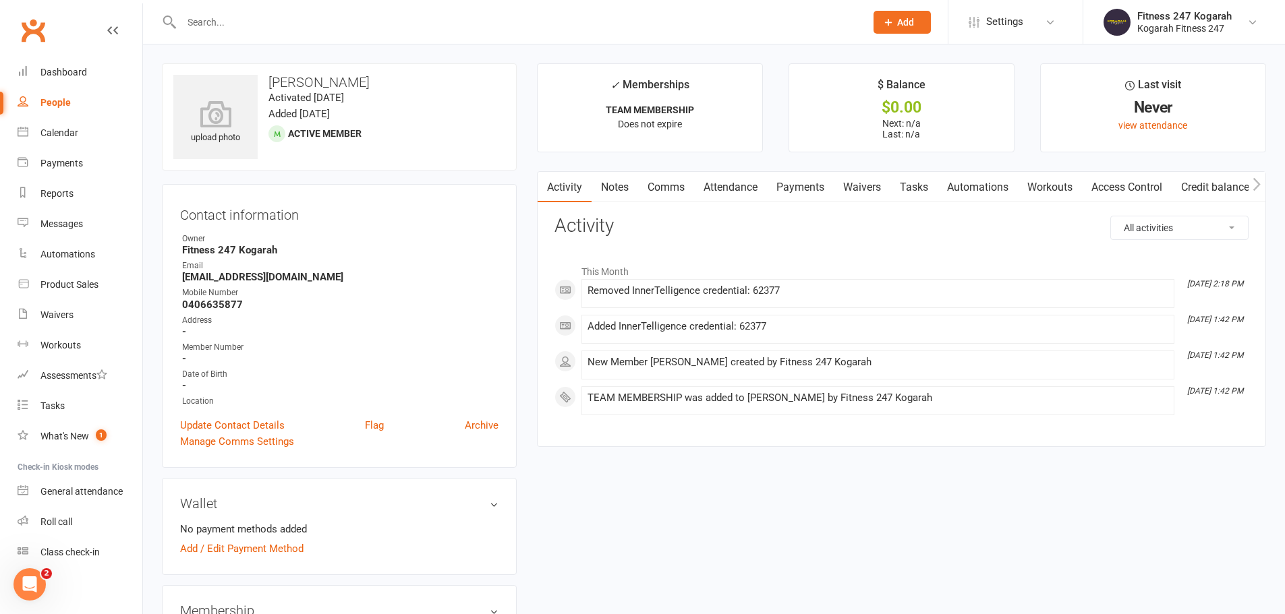
click at [1125, 187] on link "Access Control" at bounding box center [1127, 187] width 90 height 31
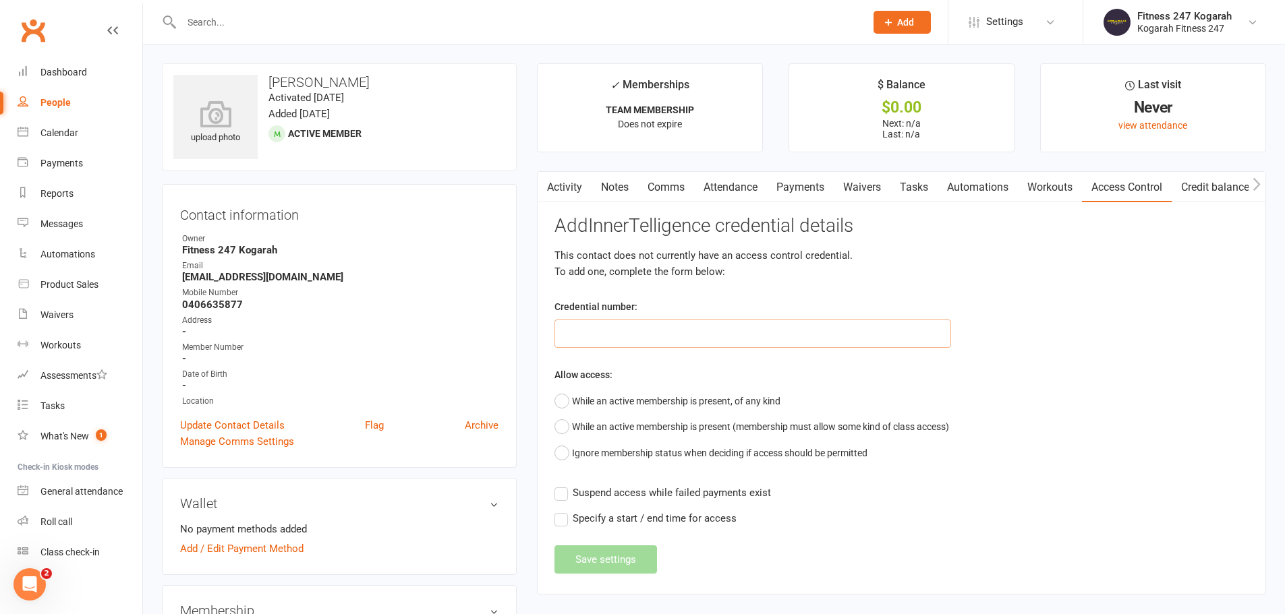
click at [693, 334] on input "text" at bounding box center [752, 334] width 397 height 28
type input "6"
click at [571, 187] on link "Activity" at bounding box center [564, 187] width 54 height 31
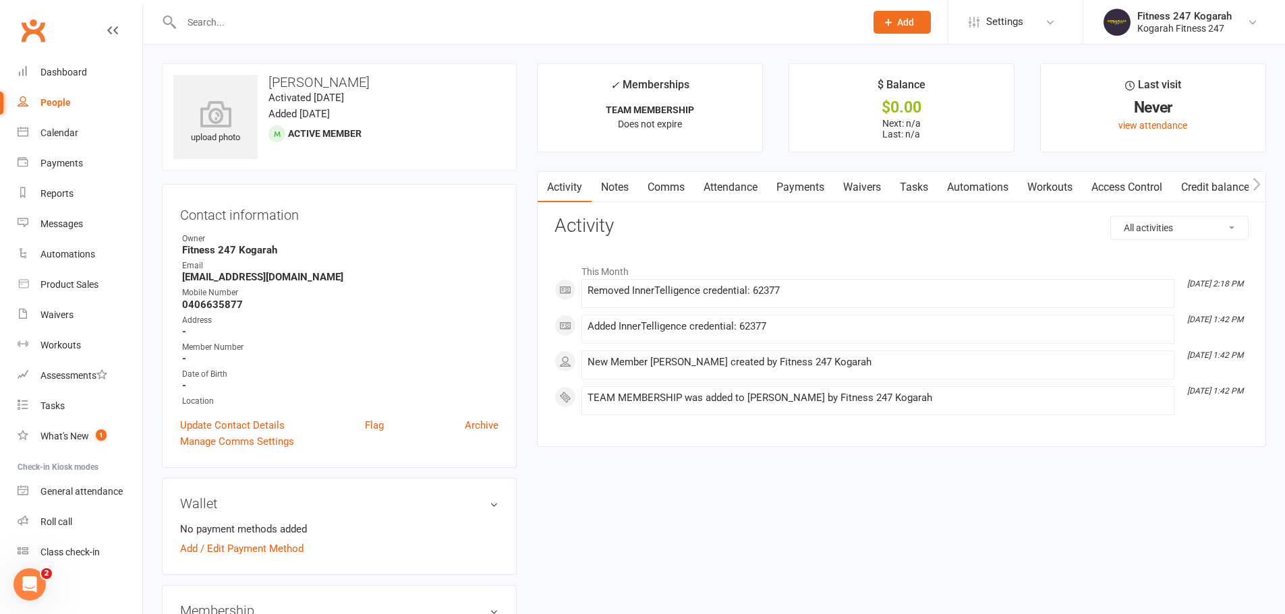
click at [341, 24] on input "text" at bounding box center [516, 22] width 678 height 19
drag, startPoint x: 211, startPoint y: 20, endPoint x: 161, endPoint y: 26, distance: 50.3
click at [161, 26] on react-component "62454 Spare AP 1 [EMAIL_ADDRESS][DOMAIN_NAME] Actions" at bounding box center [428, 22] width 856 height 44
type input "62454"
click at [359, 84] on h3 "[PERSON_NAME]" at bounding box center [339, 82] width 332 height 15
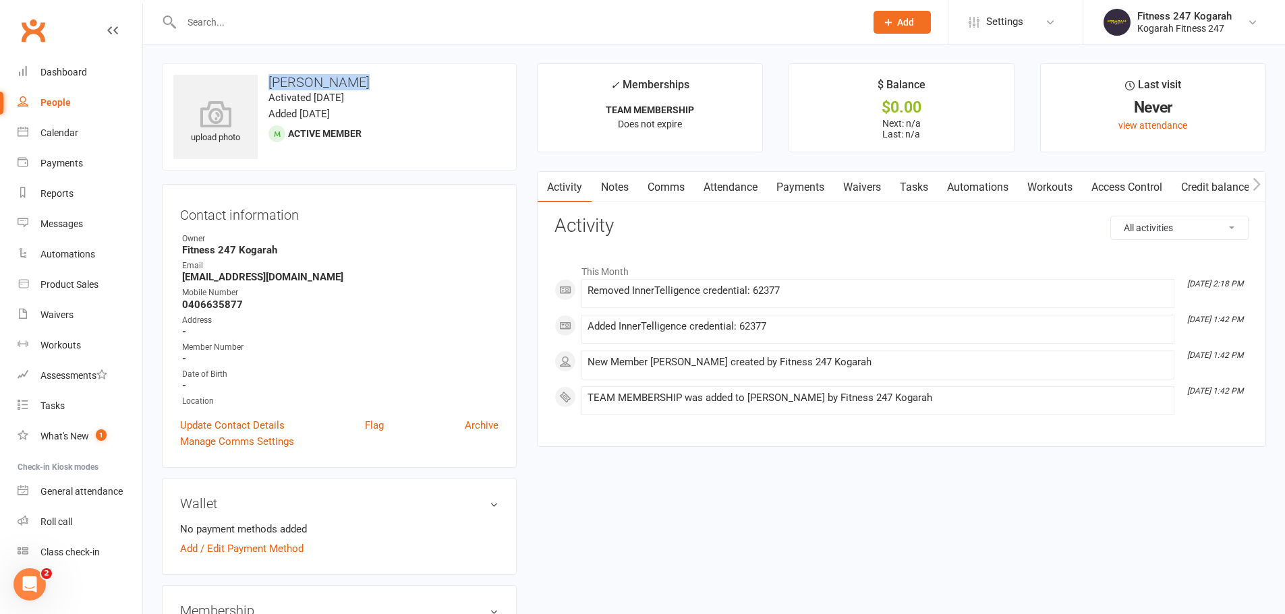
drag, startPoint x: 316, startPoint y: 84, endPoint x: 268, endPoint y: 87, distance: 48.6
click at [268, 87] on h3 "[PERSON_NAME]" at bounding box center [339, 82] width 332 height 15
copy h3 "[PERSON_NAME]"
drag, startPoint x: 247, startPoint y: 279, endPoint x: 177, endPoint y: 279, distance: 70.1
click at [177, 279] on div "Contact information Owner Fitness 247 Kogarah Email [EMAIL_ADDRESS][DOMAIN_NAME…" at bounding box center [339, 326] width 355 height 284
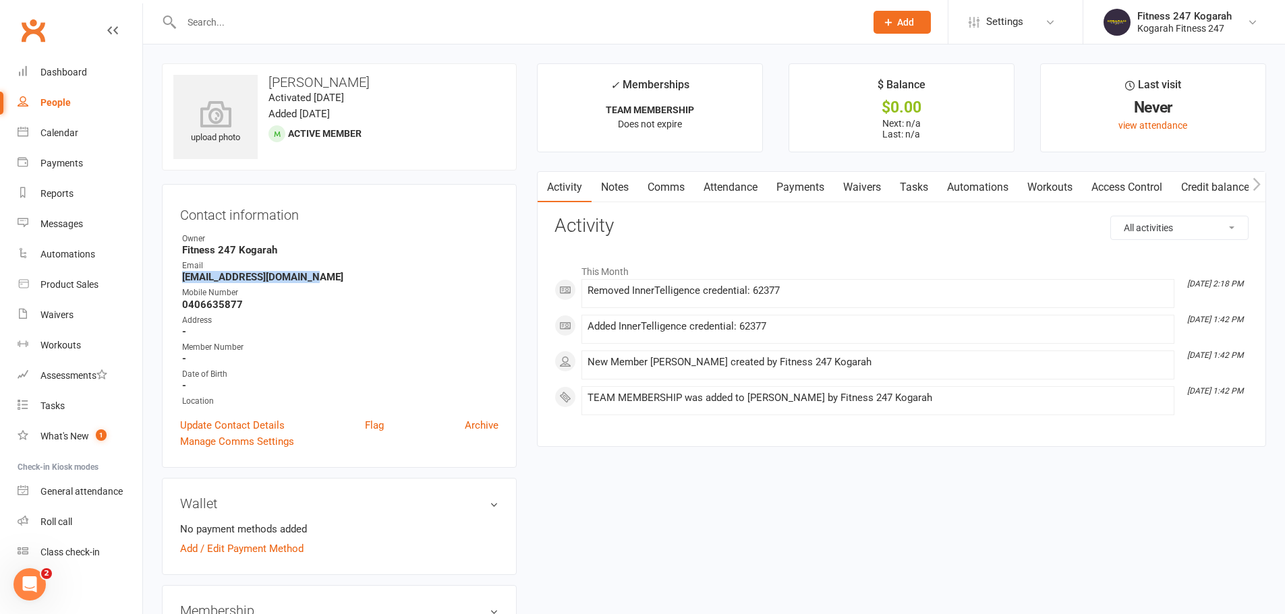
copy strong "[EMAIL_ADDRESS][DOMAIN_NAME]"
drag, startPoint x: 244, startPoint y: 310, endPoint x: 173, endPoint y: 308, distance: 71.5
click at [173, 308] on div "Contact information Owner Fitness 247 Kogarah Email [EMAIL_ADDRESS][DOMAIN_NAME…" at bounding box center [339, 326] width 355 height 284
copy strong "0406635877"
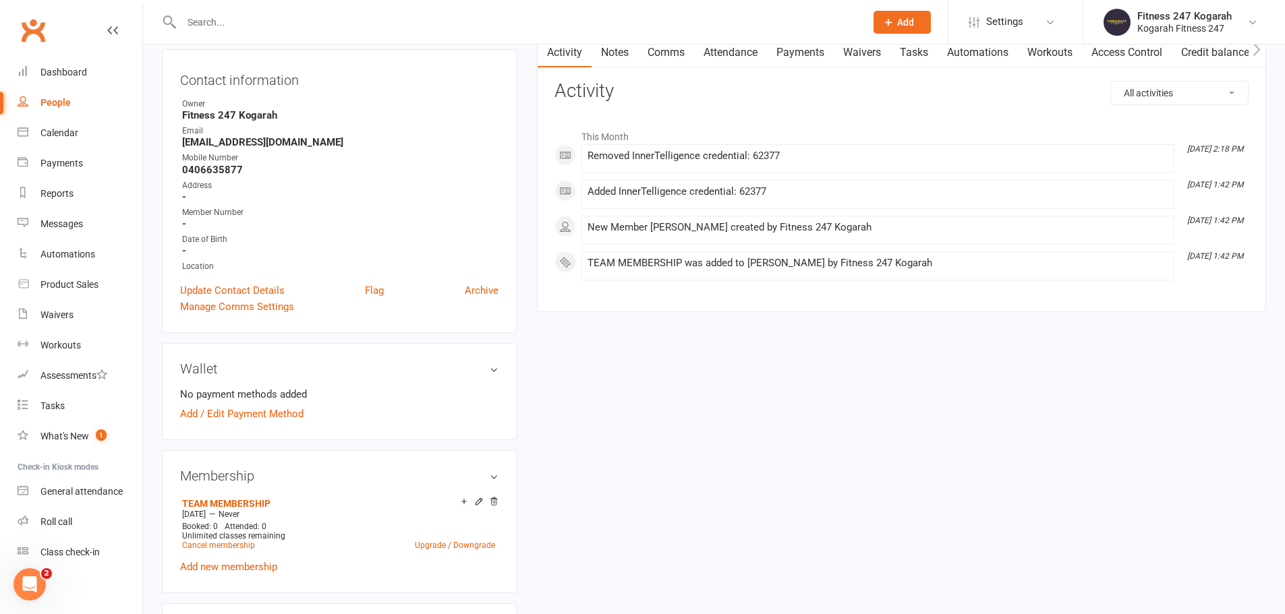
click at [476, 290] on link "Archive" at bounding box center [482, 291] width 34 height 16
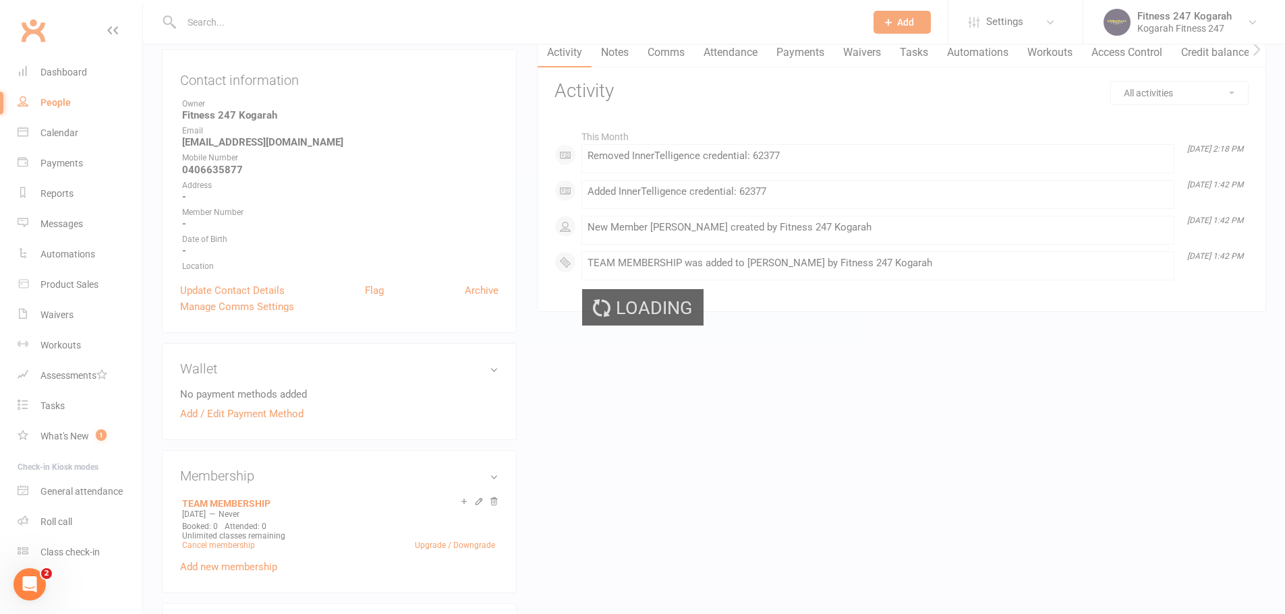
select select "100"
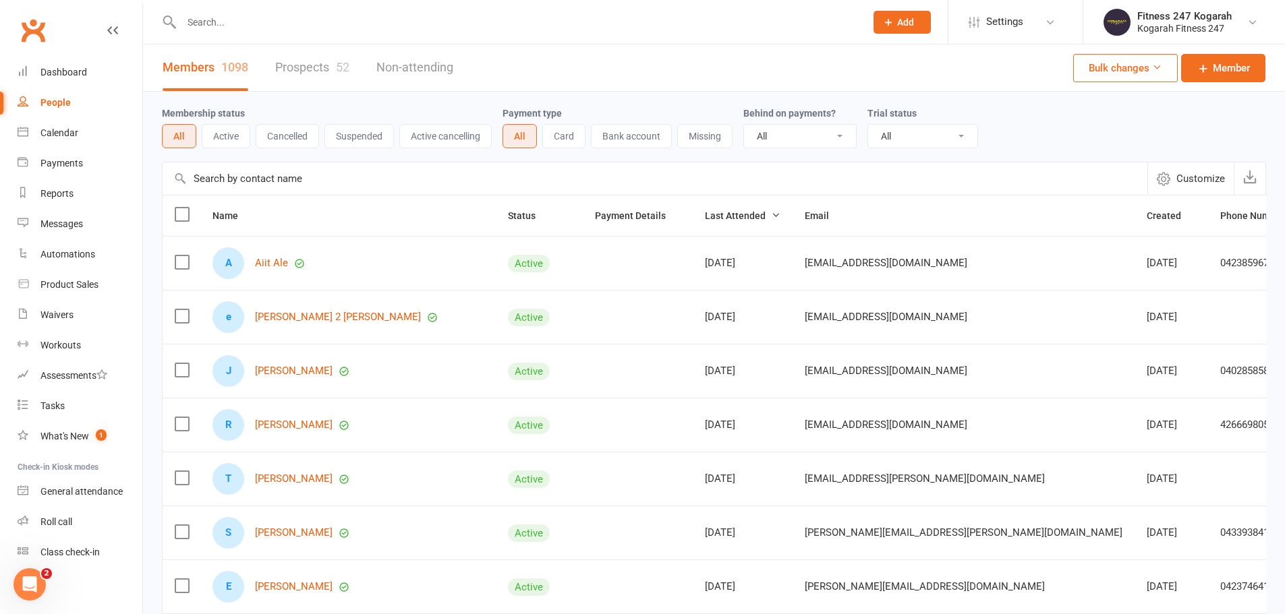
click at [260, 24] on input "text" at bounding box center [516, 22] width 678 height 19
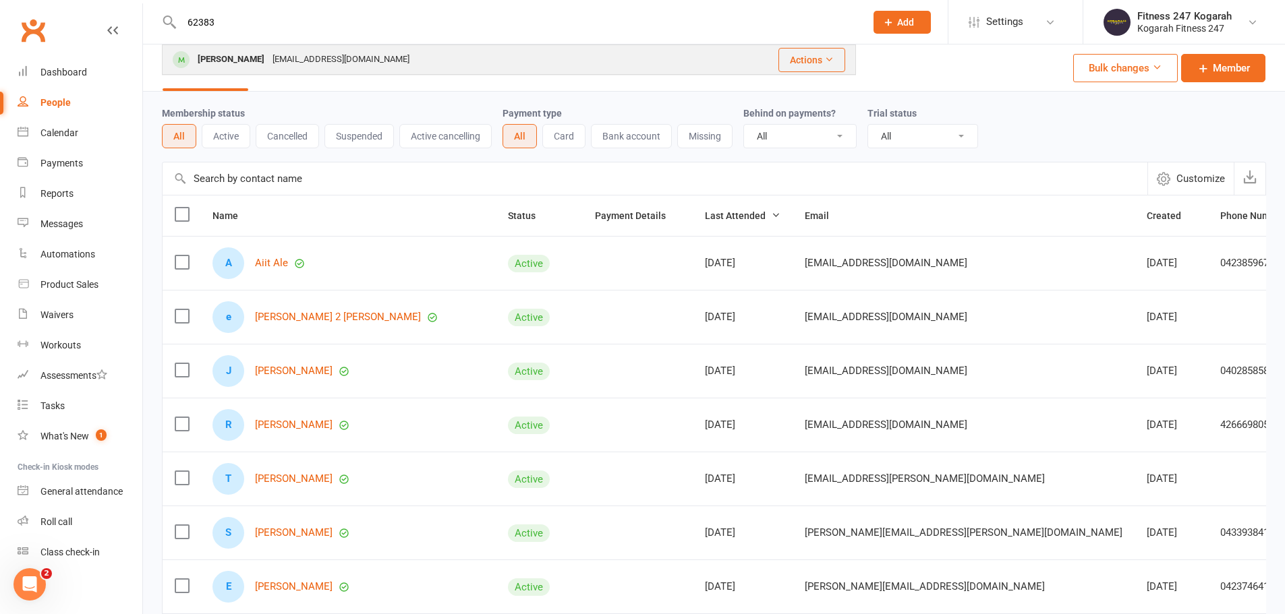
type input "62383"
click at [243, 56] on div "[PERSON_NAME]" at bounding box center [231, 60] width 75 height 20
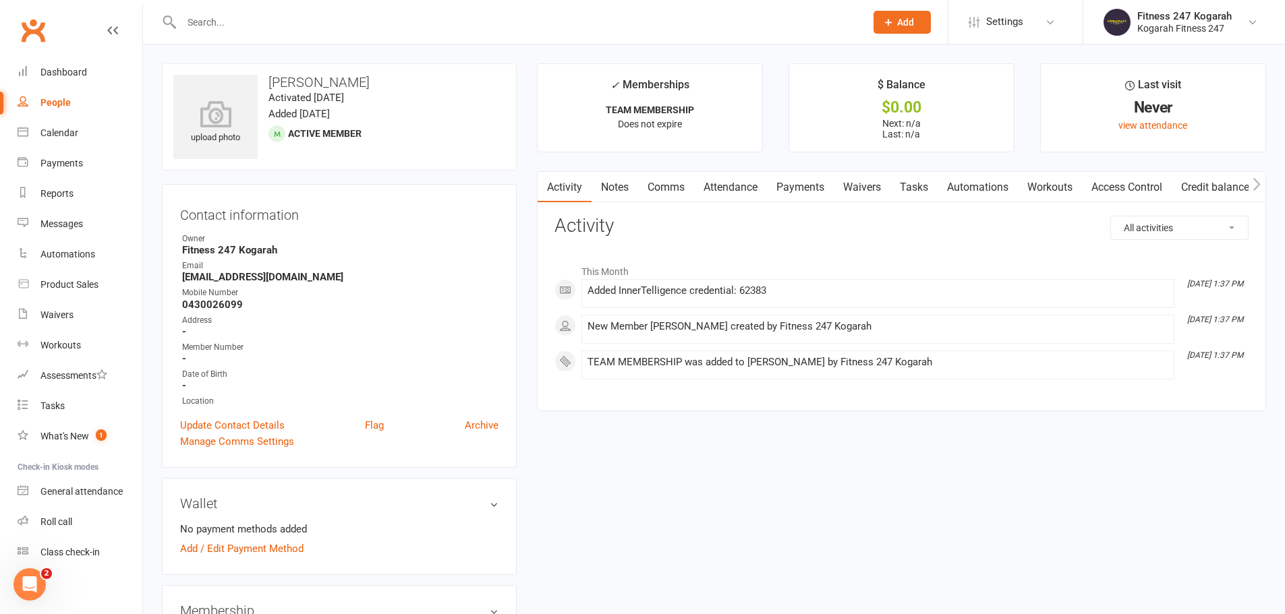
drag, startPoint x: 376, startPoint y: 85, endPoint x: 262, endPoint y: 80, distance: 113.4
click at [262, 80] on h3 "[PERSON_NAME]" at bounding box center [339, 82] width 332 height 15
copy h3 "[PERSON_NAME]"
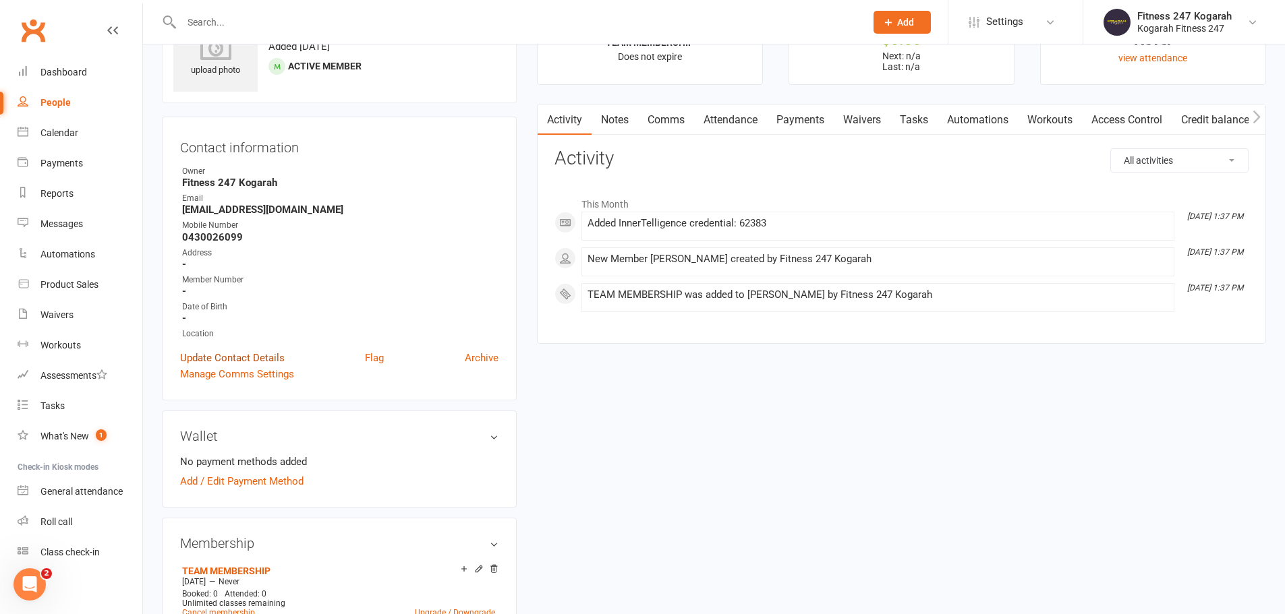
click at [236, 356] on link "Update Contact Details" at bounding box center [232, 358] width 105 height 16
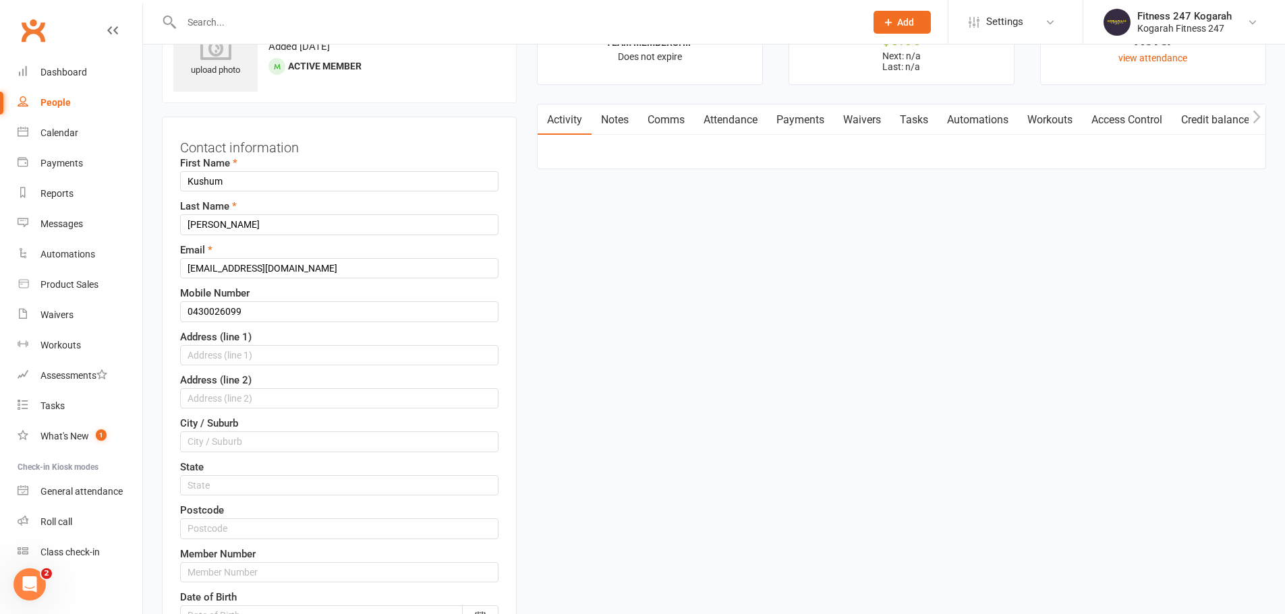
scroll to position [63, 0]
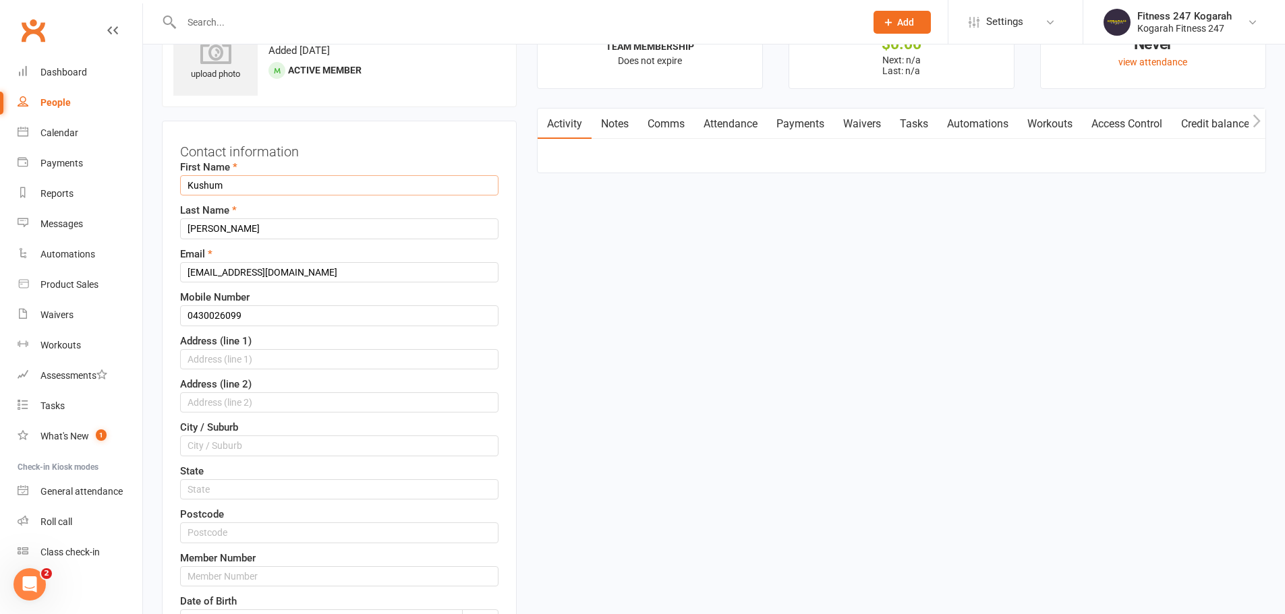
drag, startPoint x: 309, startPoint y: 275, endPoint x: 173, endPoint y: 283, distance: 136.4
click at [173, 283] on div "Contact information First Name Kushum Last Name [PERSON_NAME] Email [EMAIL_ADDR…" at bounding box center [339, 447] width 355 height 653
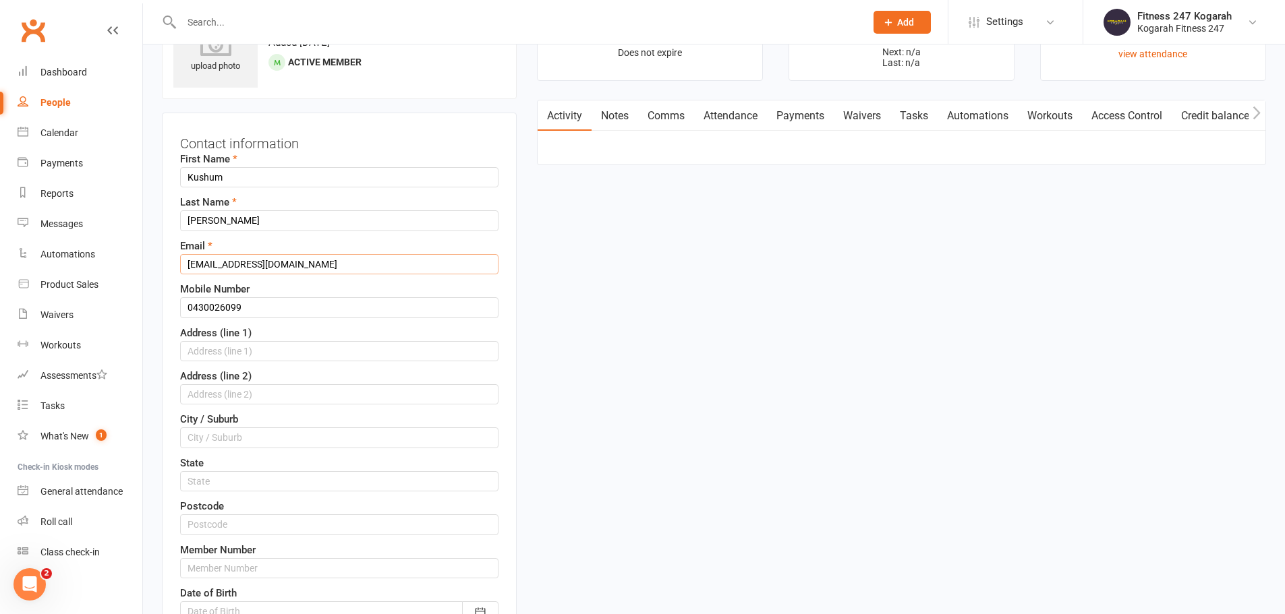
scroll to position [135, 0]
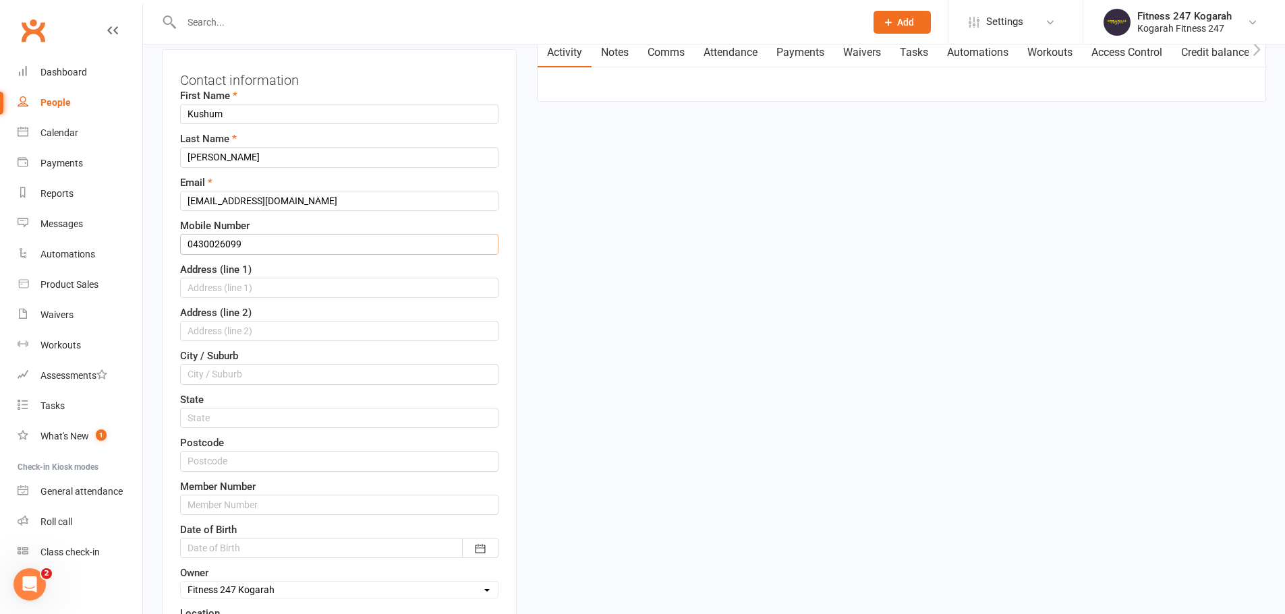
drag, startPoint x: 258, startPoint y: 241, endPoint x: 135, endPoint y: 263, distance: 124.6
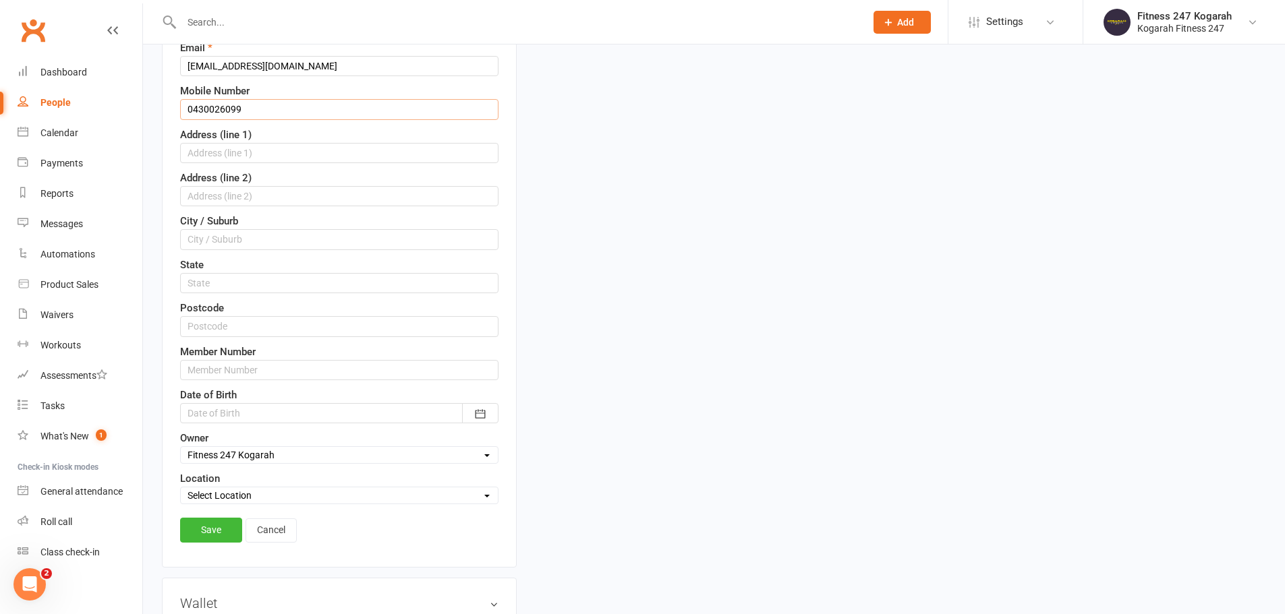
scroll to position [337, 0]
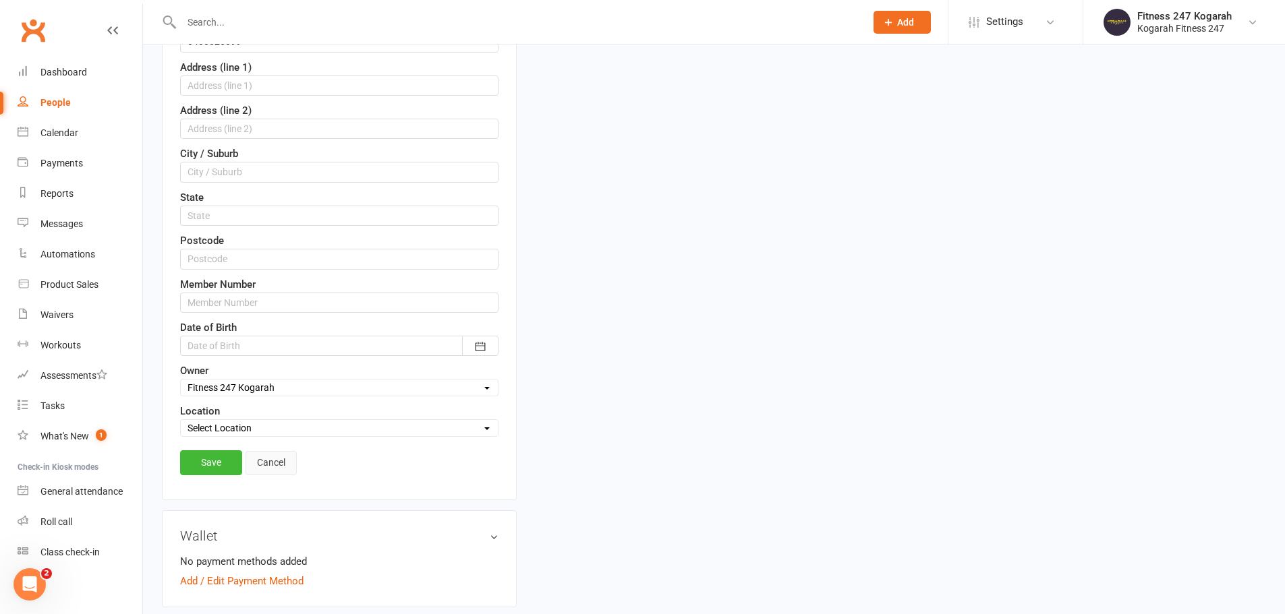
click at [272, 463] on link "Cancel" at bounding box center [270, 463] width 51 height 24
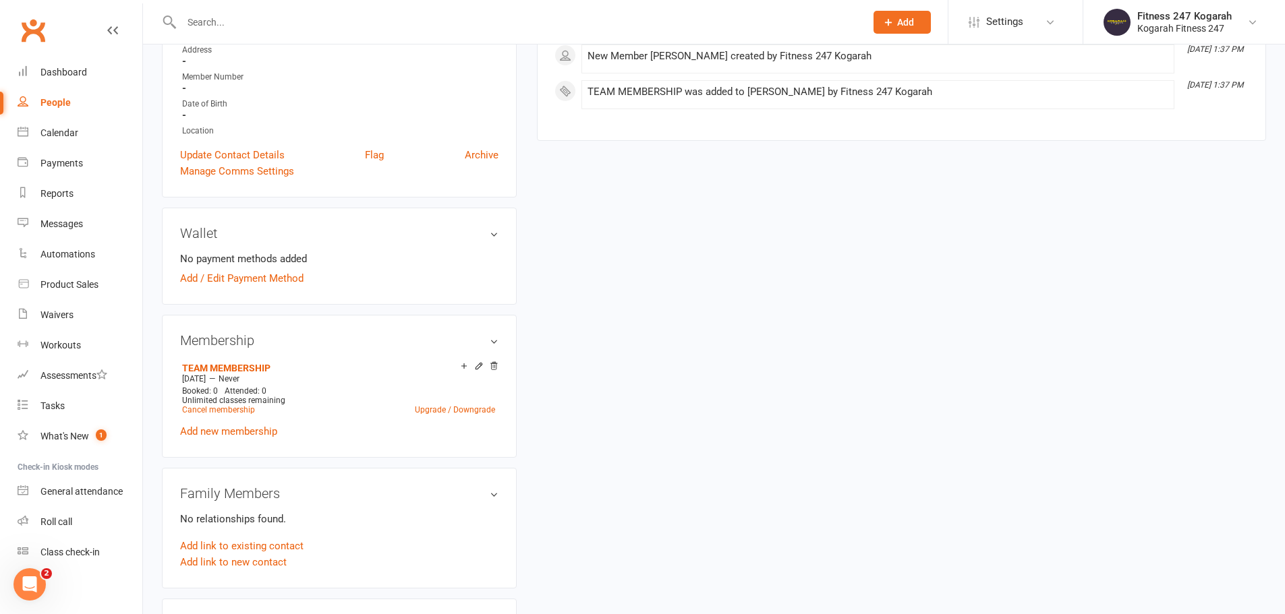
scroll to position [270, 0]
click at [486, 154] on link "Archive" at bounding box center [482, 156] width 34 height 16
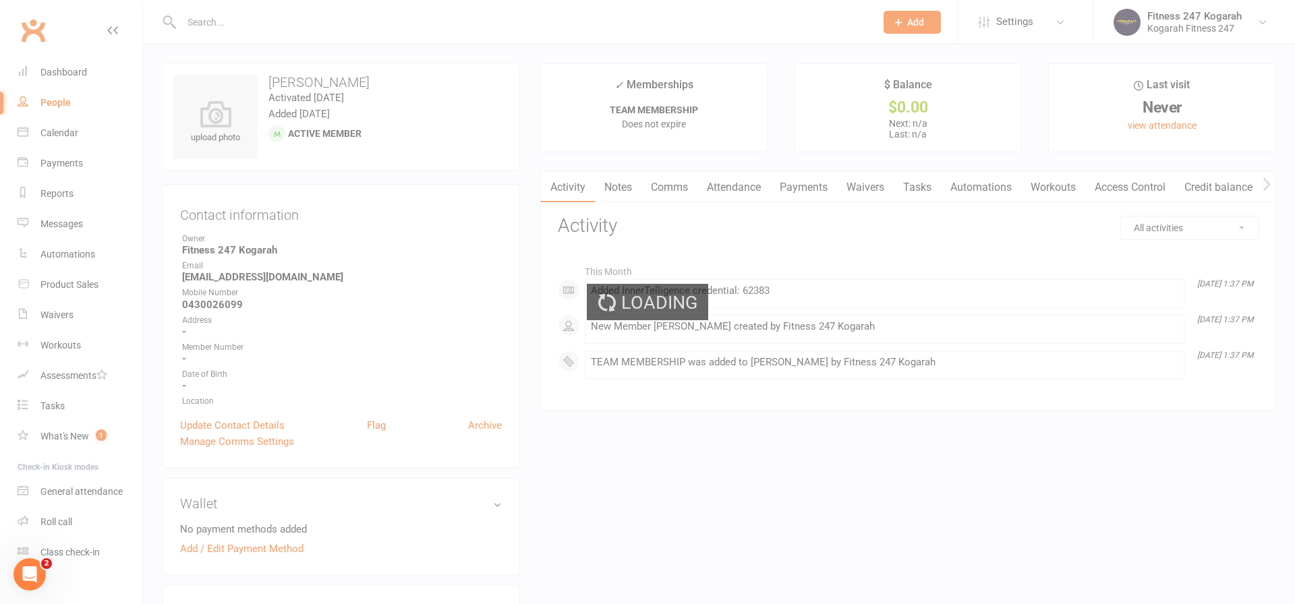
select select "100"
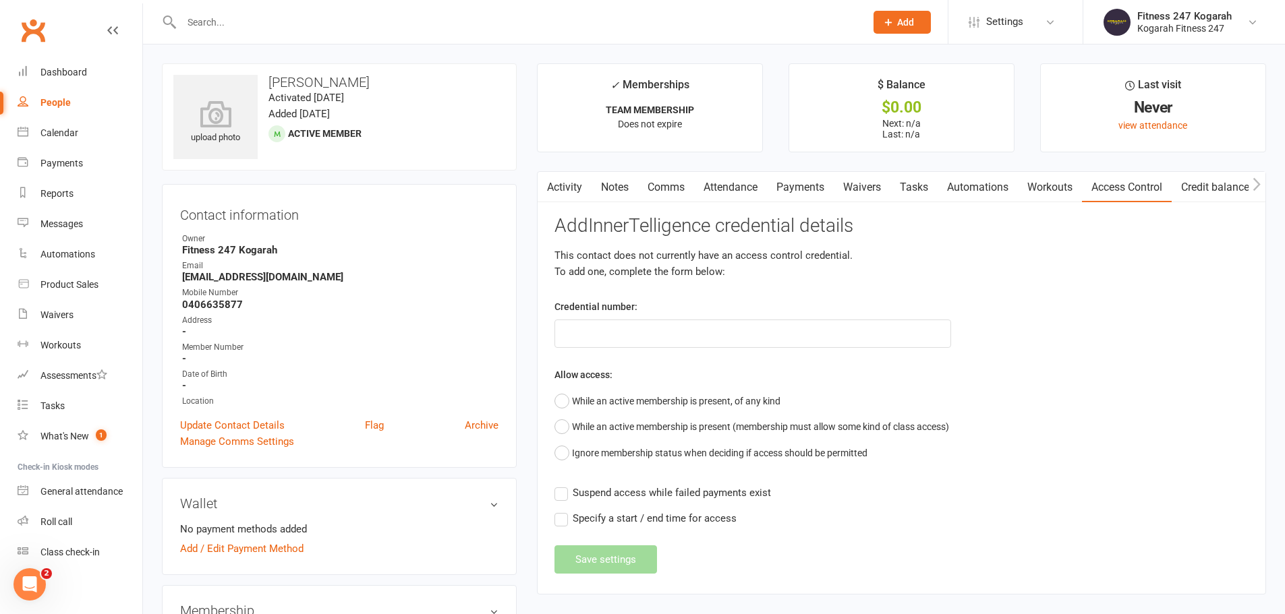
click at [284, 22] on input "text" at bounding box center [516, 22] width 678 height 19
click at [332, 24] on input "text" at bounding box center [516, 22] width 678 height 19
paste input "62454"
type input "62454"
click at [250, 61] on div "[EMAIL_ADDRESS][DOMAIN_NAME]" at bounding box center [317, 60] width 145 height 20
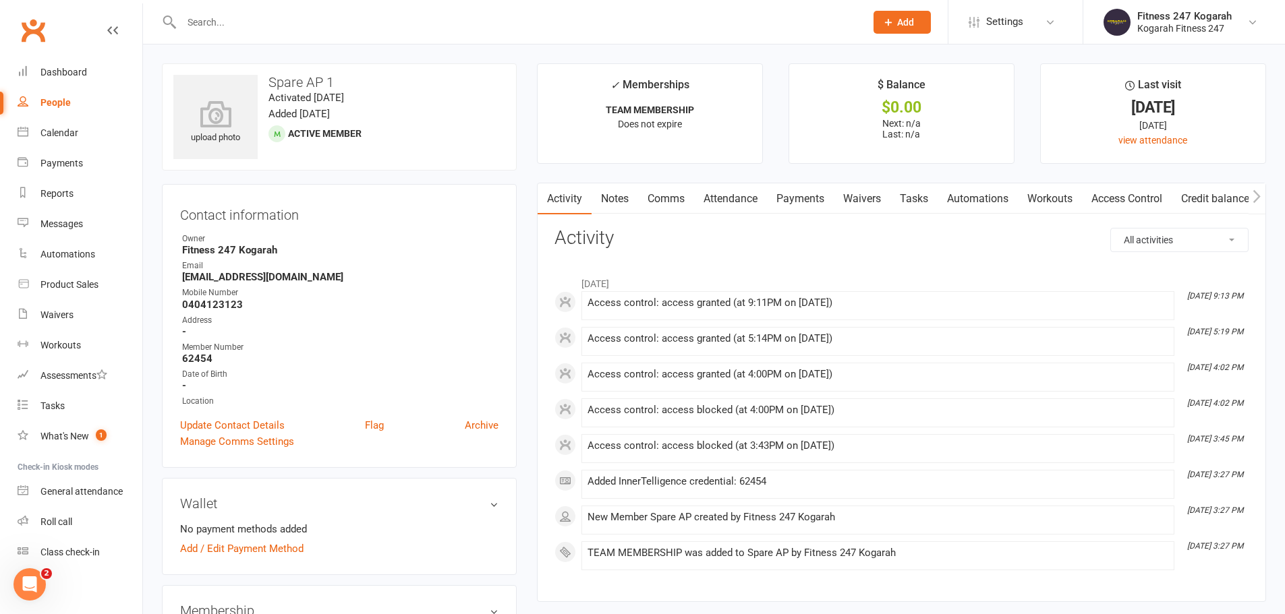
click at [1105, 195] on link "Access Control" at bounding box center [1127, 198] width 90 height 31
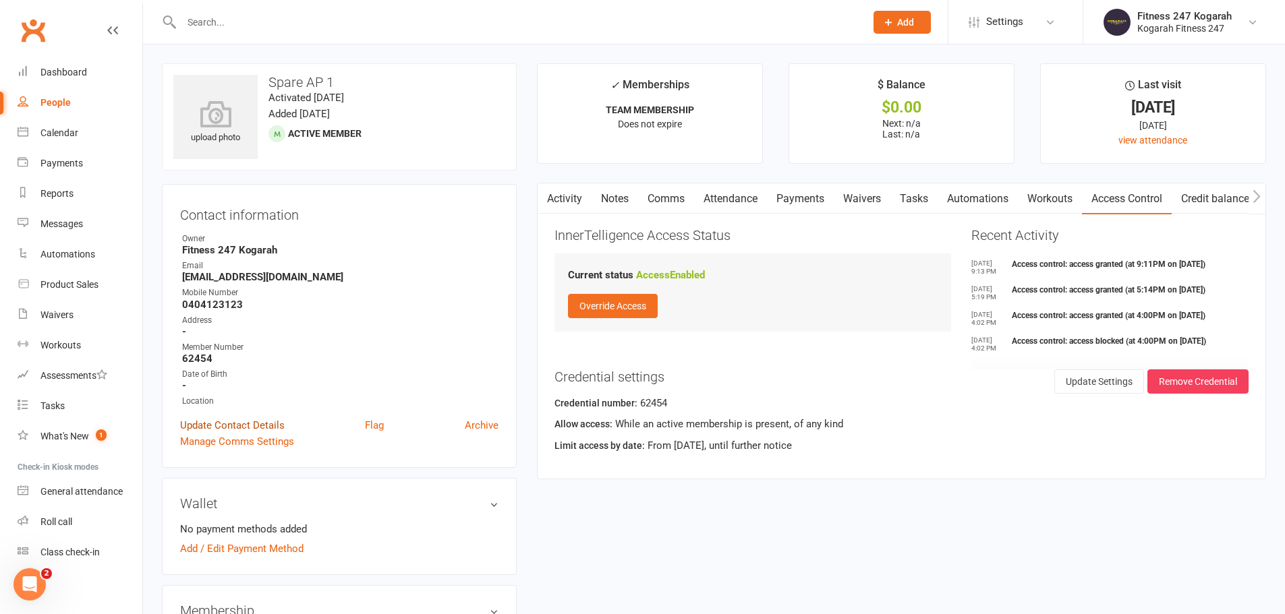
click at [187, 421] on link "Update Contact Details" at bounding box center [232, 425] width 105 height 16
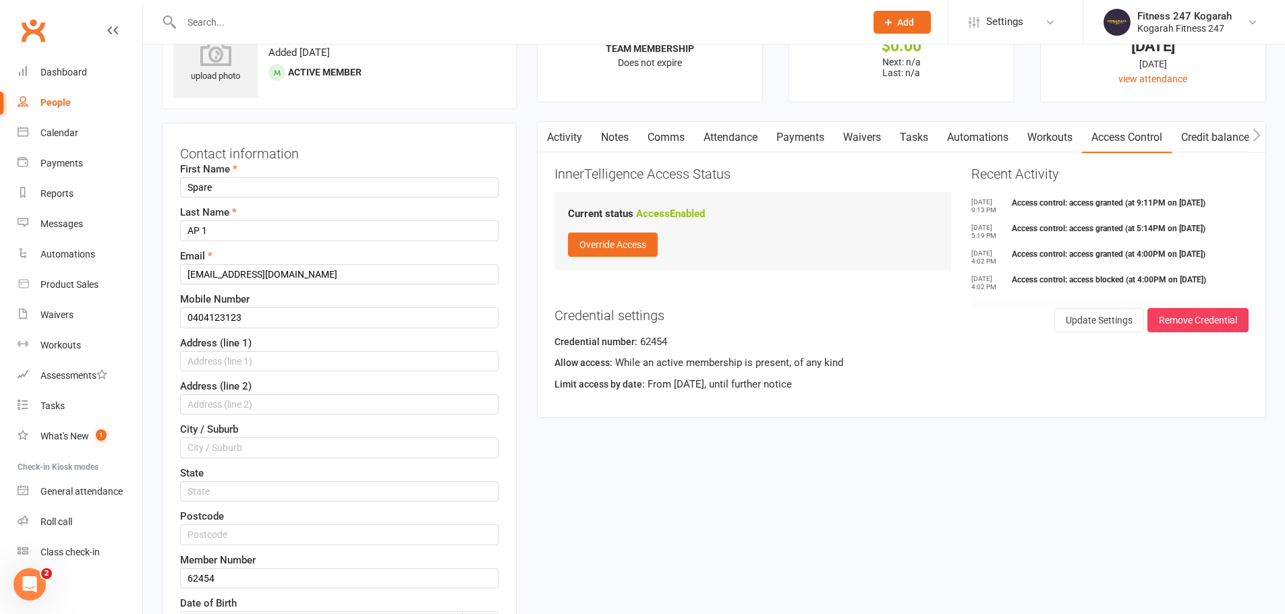
scroll to position [63, 0]
drag, startPoint x: 244, startPoint y: 182, endPoint x: 138, endPoint y: 200, distance: 107.3
paste input "[PERSON_NAME]"
type input "Mukesh"
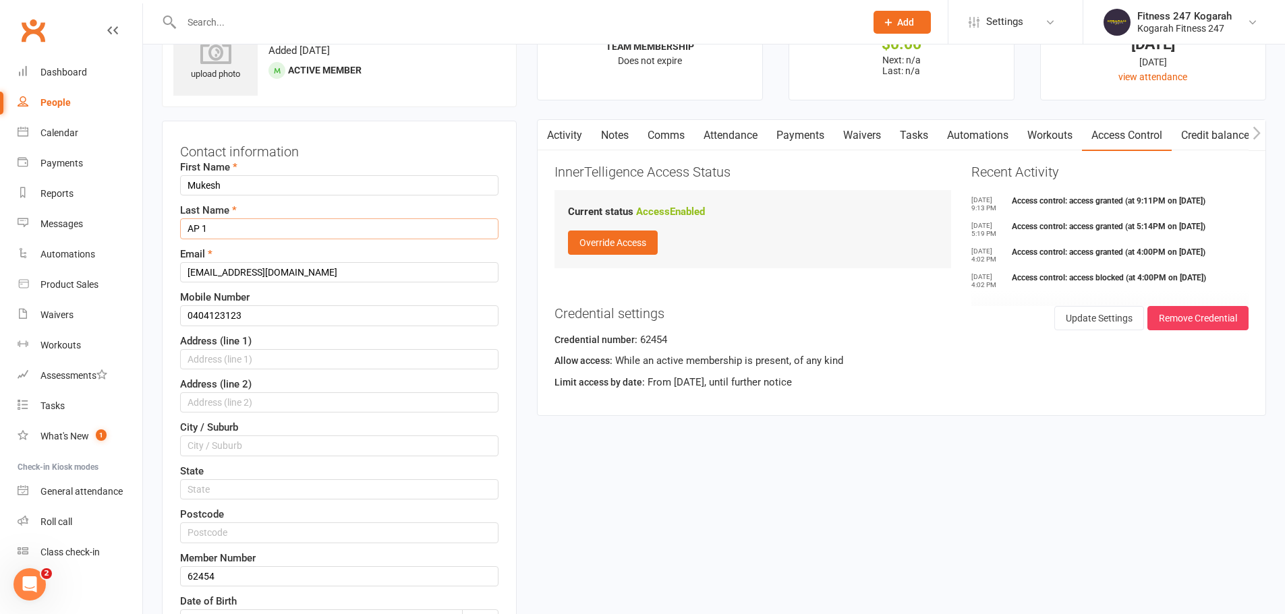
paste input "[PERSON_NAME]"
type input "[PERSON_NAME]"
paste input "mukeshbhatta52@gmail"
type input "[EMAIL_ADDRESS][DOMAIN_NAME]"
drag, startPoint x: 228, startPoint y: 316, endPoint x: 148, endPoint y: 319, distance: 80.3
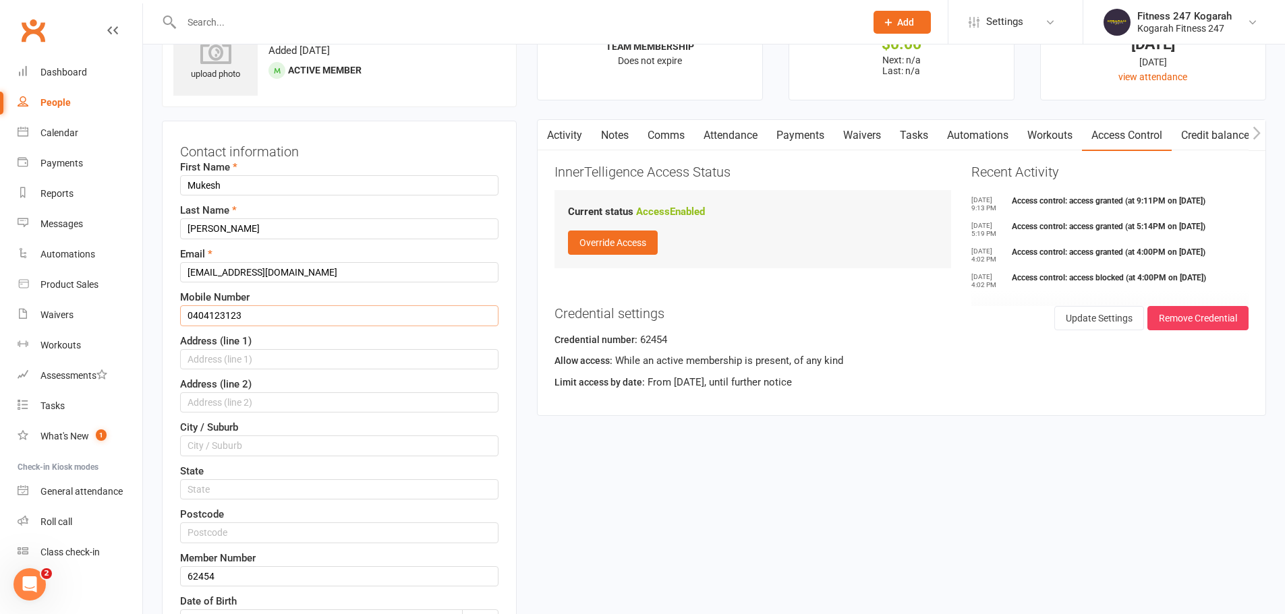
paste input "6635877"
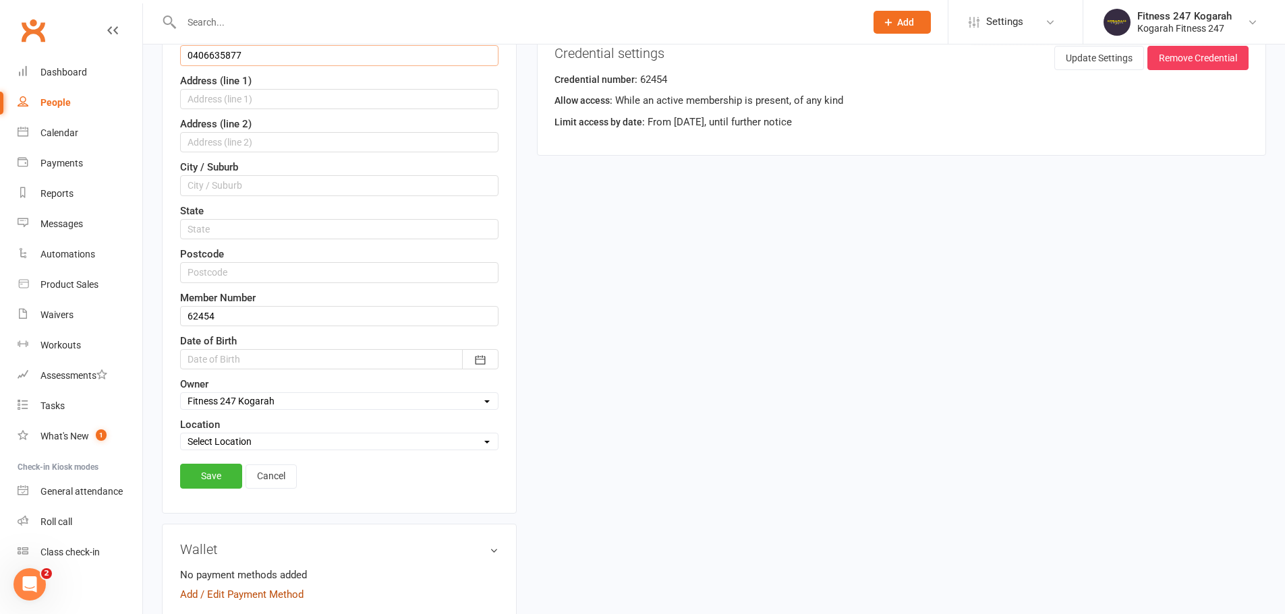
scroll to position [468, 0]
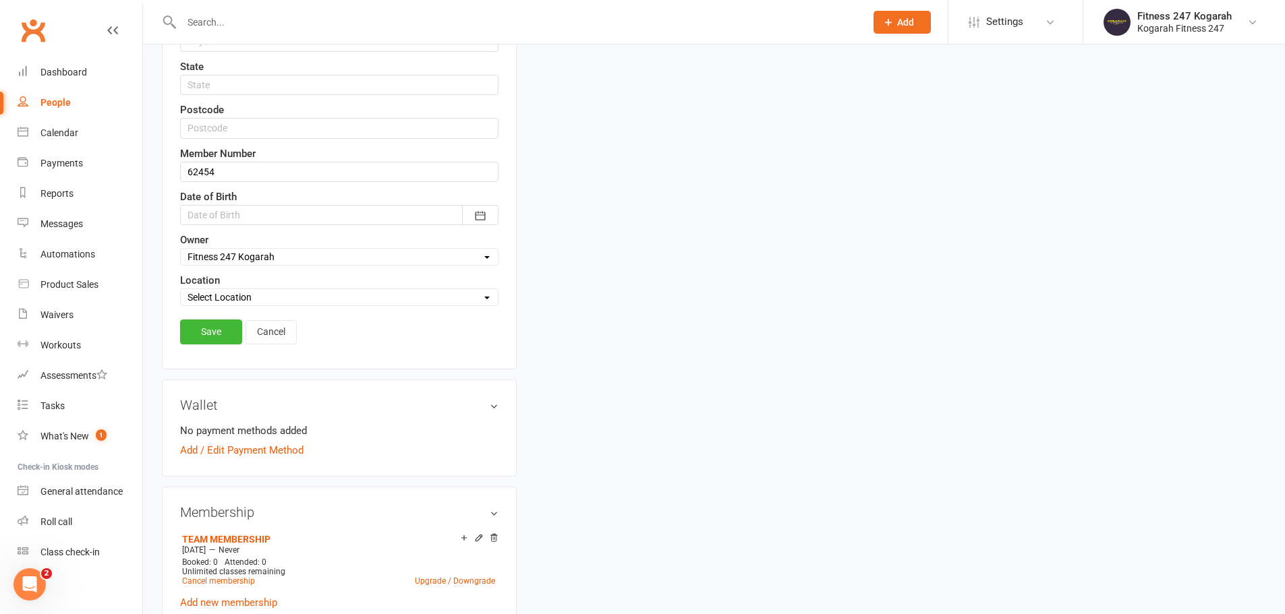
type input "0406635877"
click at [222, 317] on div "Contact information First Name Mukesh Last Name Bhatta Email mukeshbhatta52@gma…" at bounding box center [339, 42] width 355 height 653
click at [206, 339] on link "Save" at bounding box center [211, 332] width 62 height 24
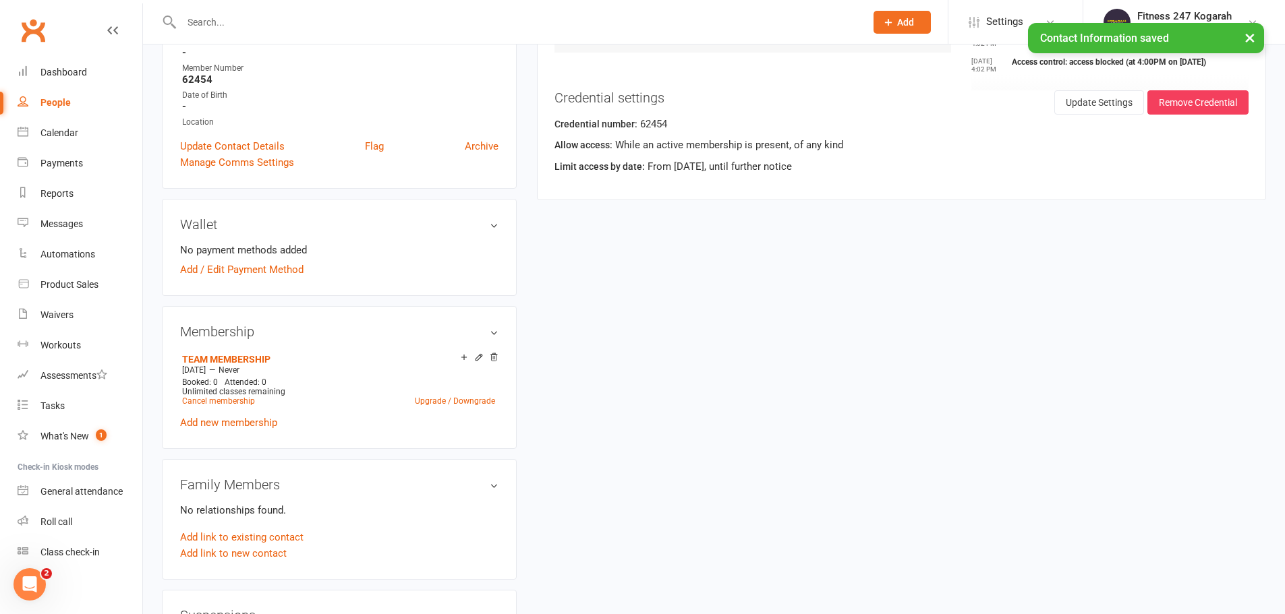
scroll to position [0, 0]
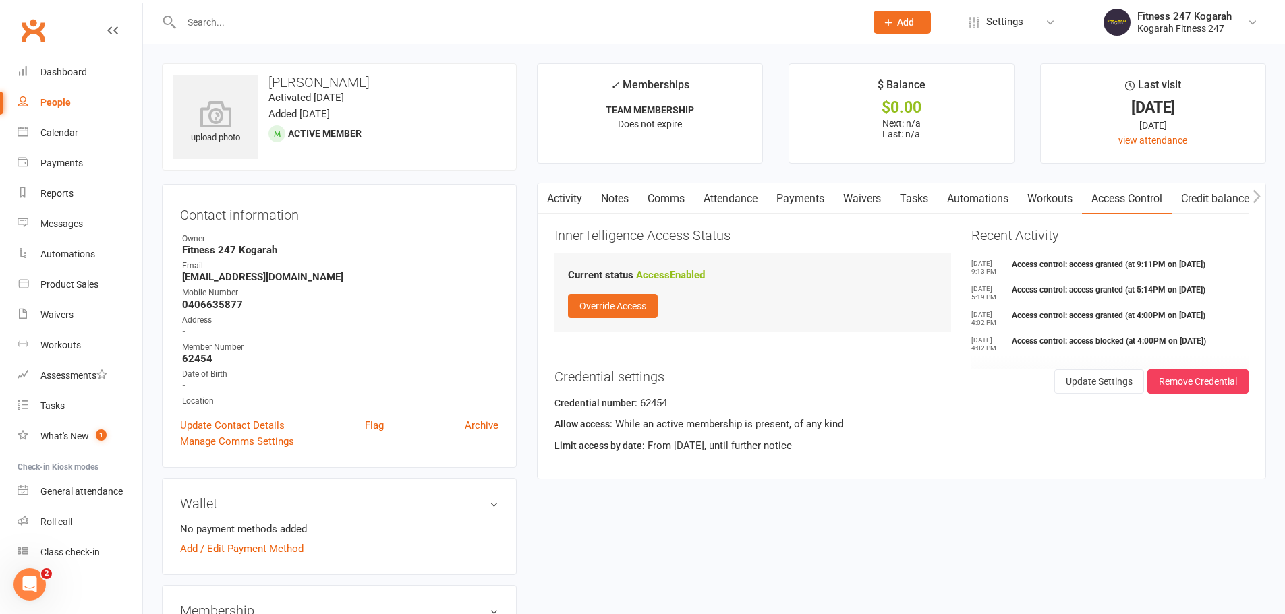
click at [251, 20] on input "text" at bounding box center [516, 22] width 678 height 19
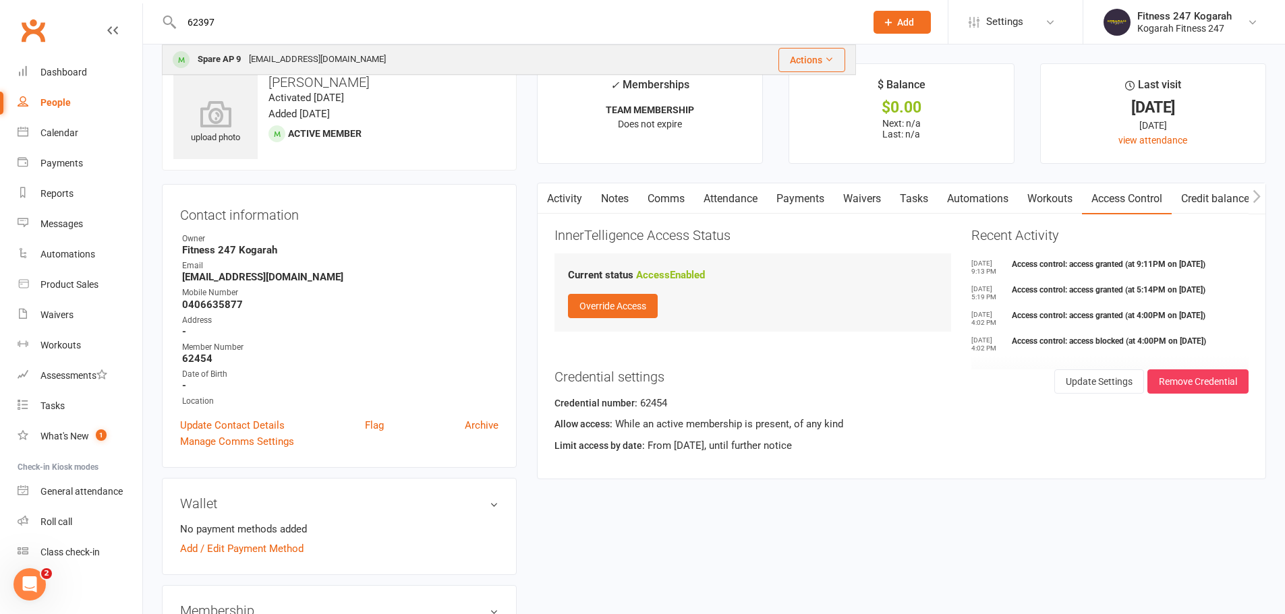
type input "62397"
click at [241, 55] on div "Spare AP 9" at bounding box center [219, 60] width 51 height 20
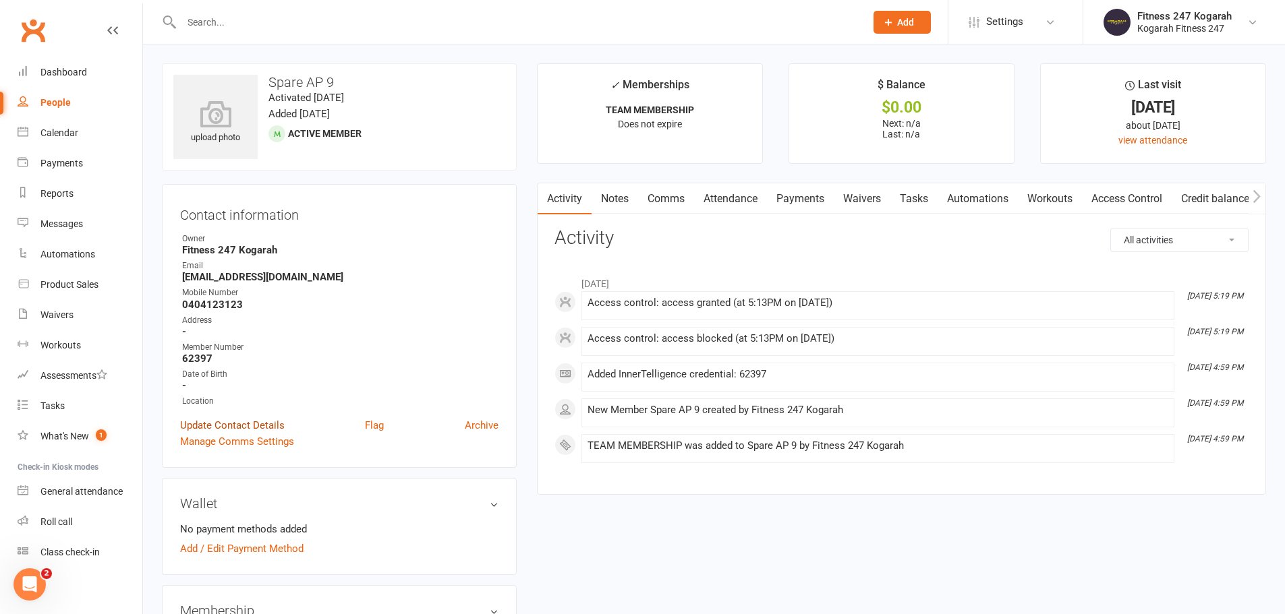
click at [244, 417] on link "Update Contact Details" at bounding box center [232, 425] width 105 height 16
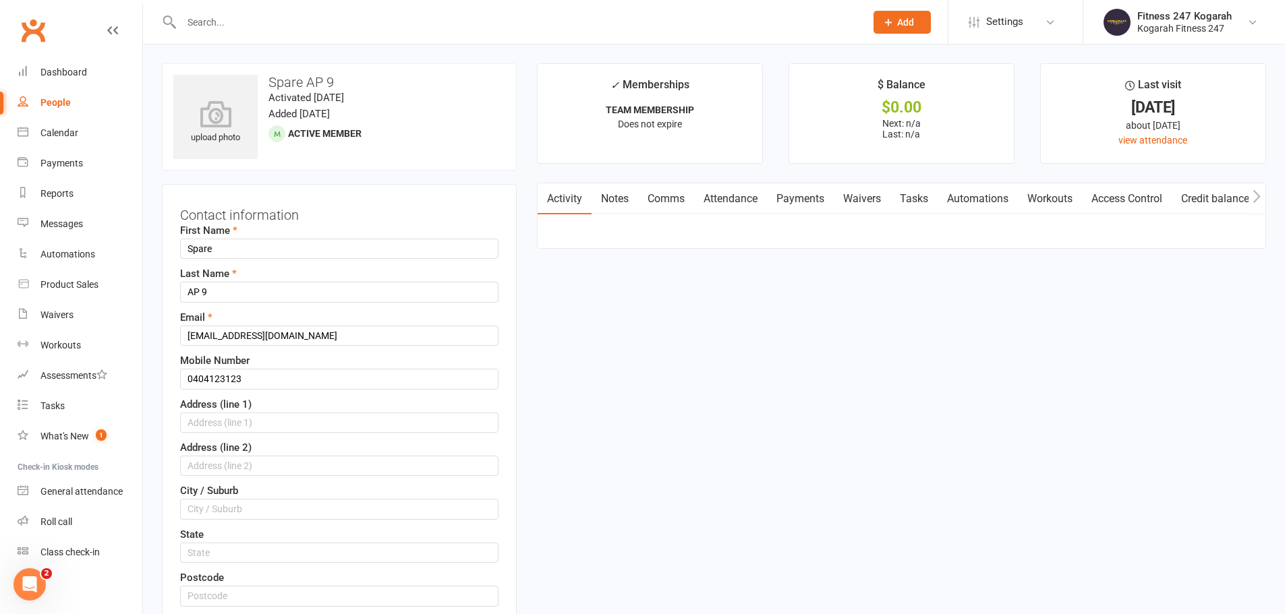
scroll to position [63, 0]
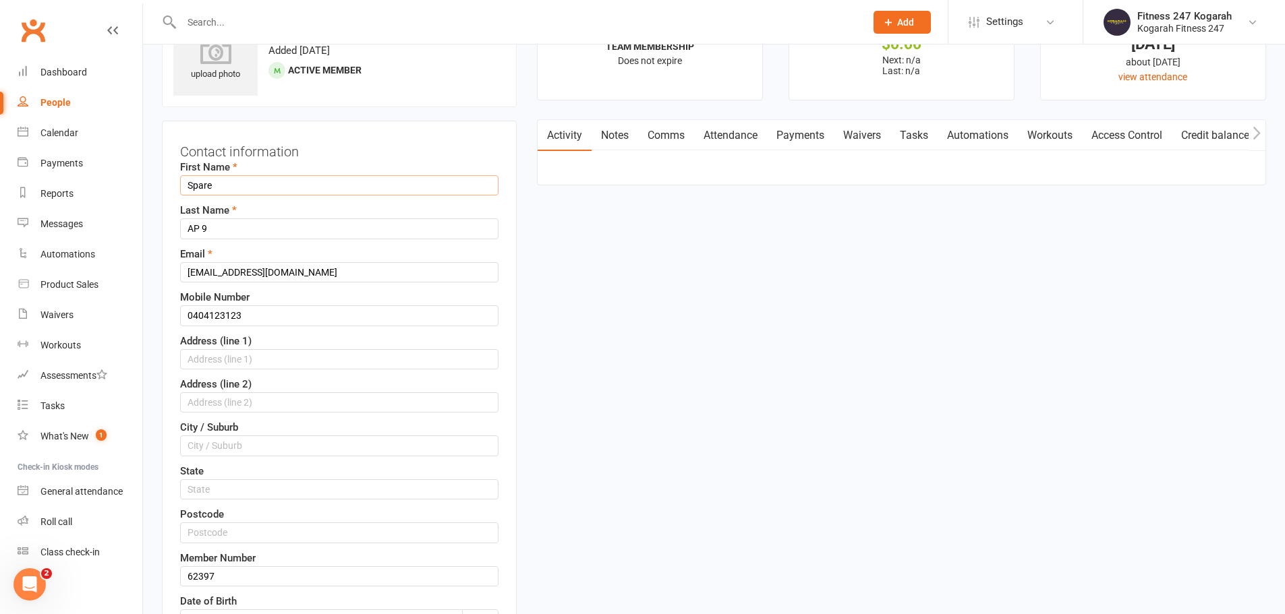
drag, startPoint x: 241, startPoint y: 183, endPoint x: 144, endPoint y: 185, distance: 96.4
paste input "[PERSON_NAME]"
type input "Kushum"
paste input "[PERSON_NAME]"
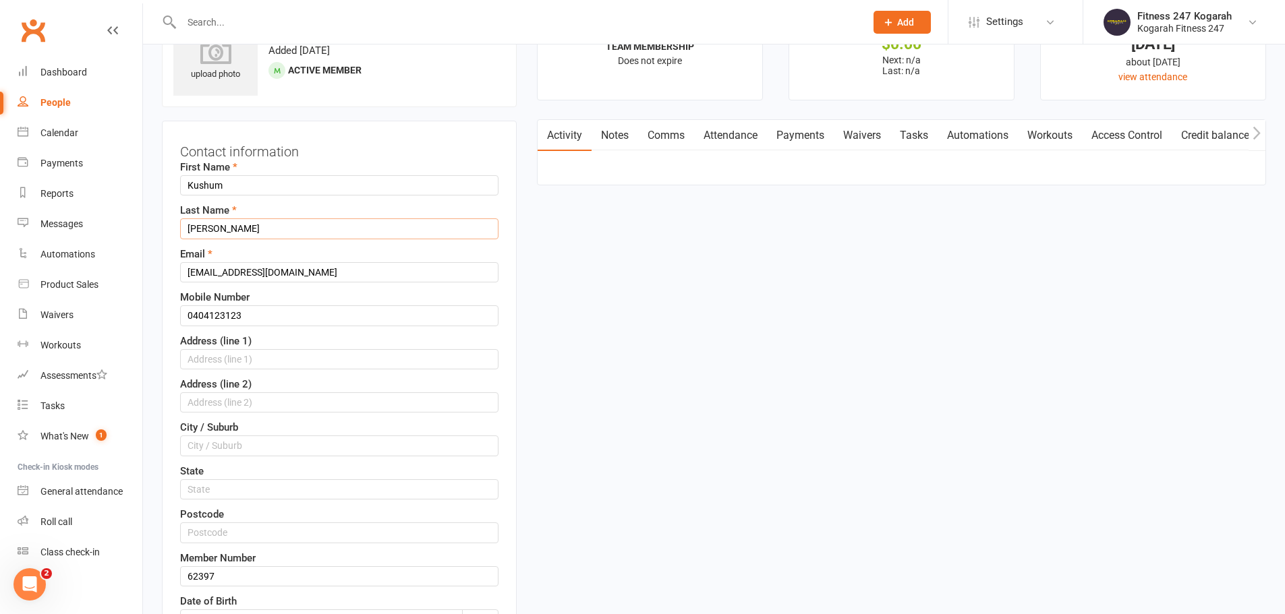
type input "[PERSON_NAME]"
drag, startPoint x: 308, startPoint y: 270, endPoint x: 138, endPoint y: 284, distance: 169.9
paste input "kushumdevkota25@gmail"
type input "[EMAIL_ADDRESS][DOMAIN_NAME]"
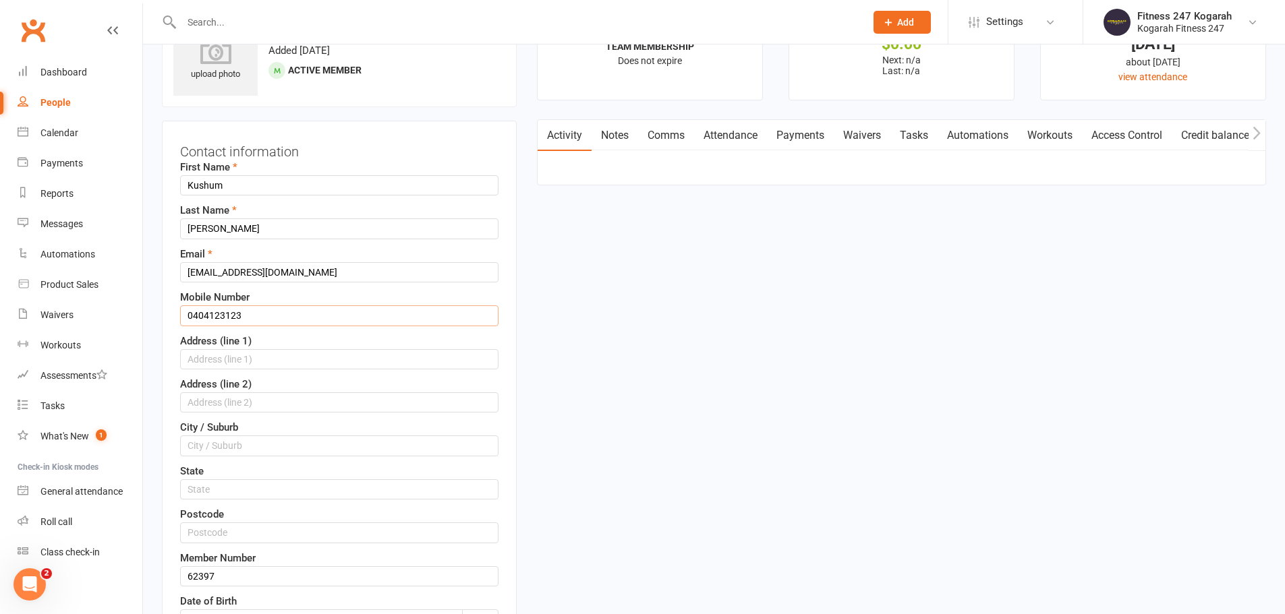
drag, startPoint x: 201, startPoint y: 322, endPoint x: 164, endPoint y: 324, distance: 37.2
click at [164, 324] on div "Contact information First Name Kushum Last Name Devkota Email kushumdevkota25@g…" at bounding box center [339, 447] width 355 height 653
paste input "30026099"
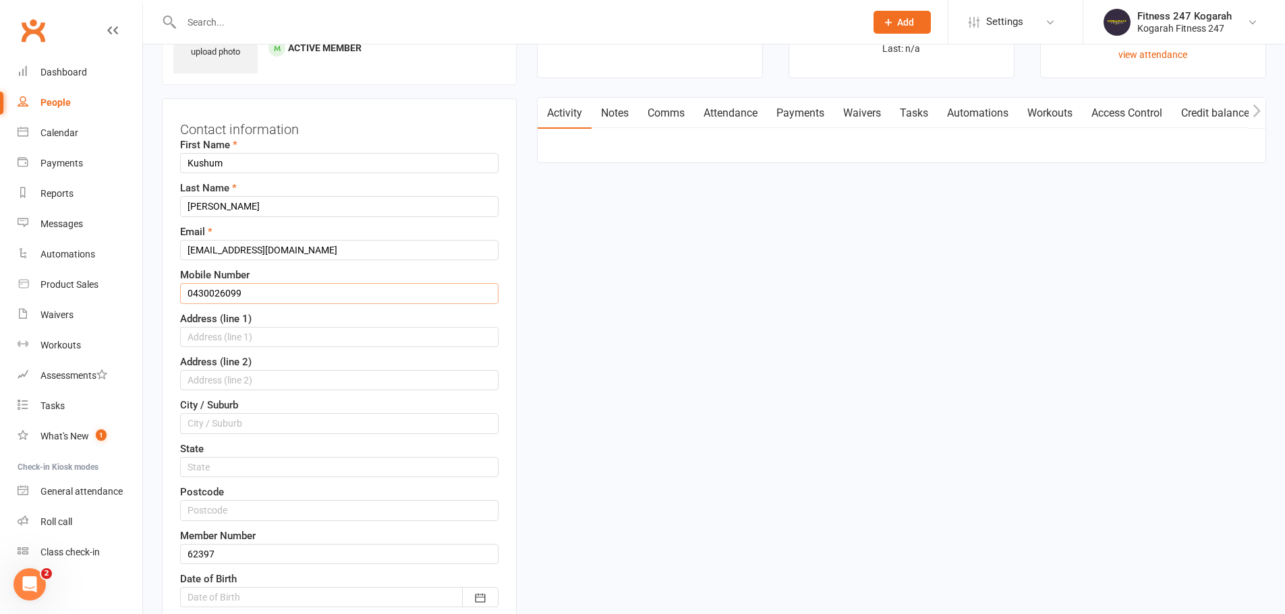
scroll to position [535, 0]
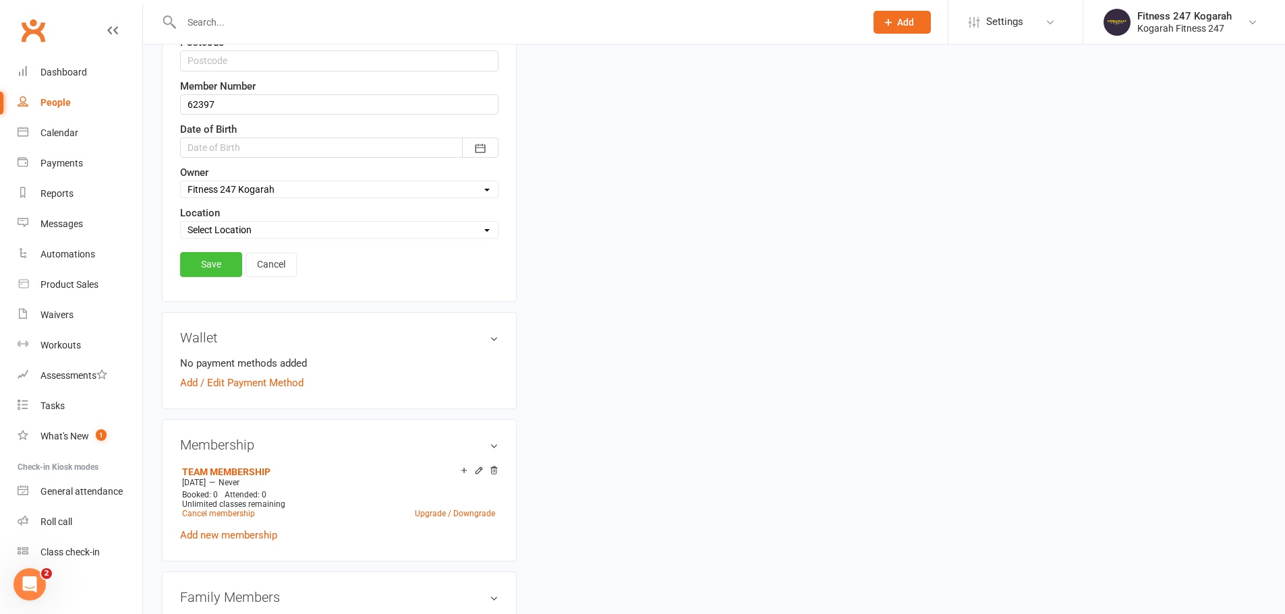
type input "0430026099"
click at [214, 267] on link "Save" at bounding box center [211, 264] width 62 height 24
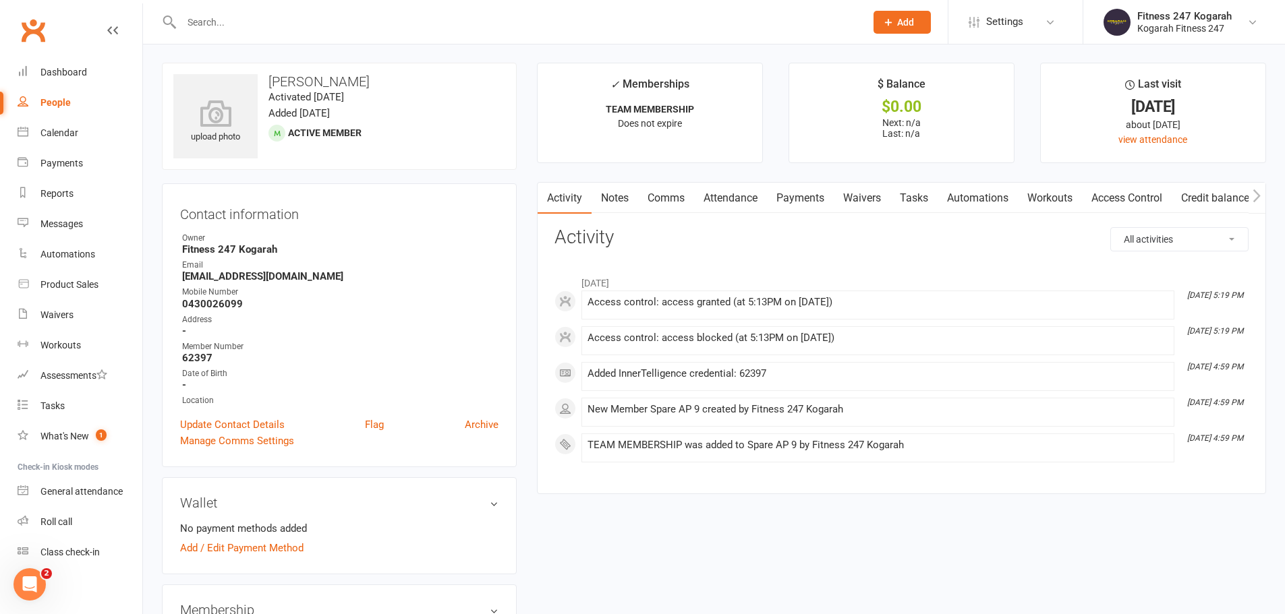
scroll to position [0, 0]
click at [1104, 191] on link "Access Control" at bounding box center [1127, 198] width 90 height 31
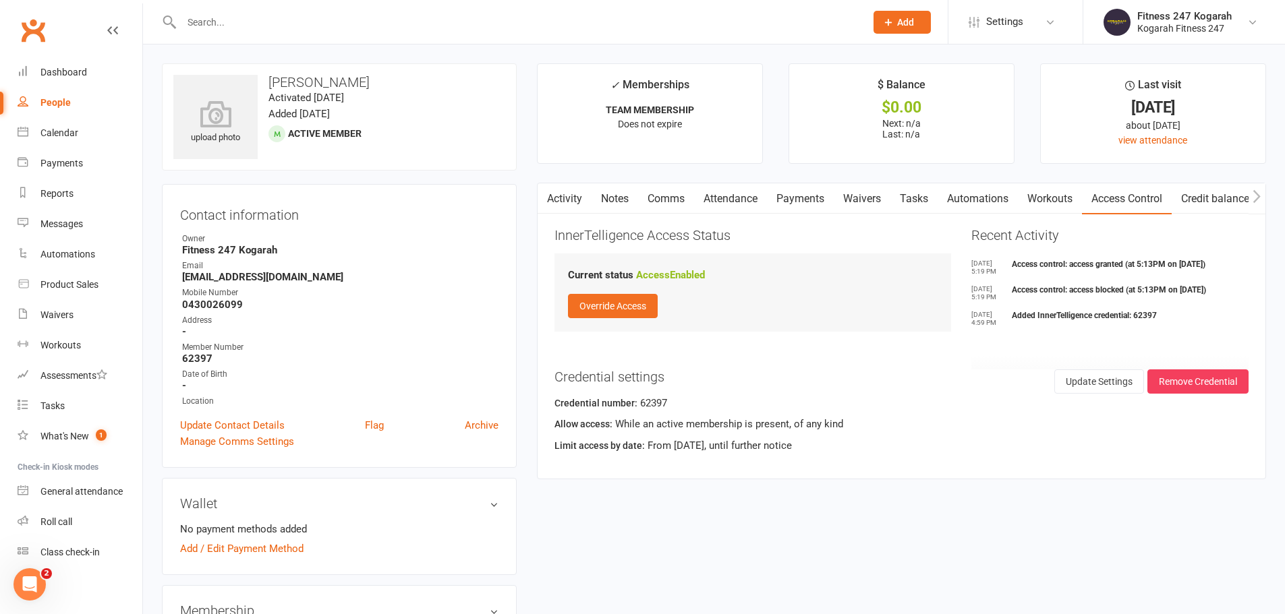
click at [256, 20] on input "text" at bounding box center [516, 22] width 678 height 19
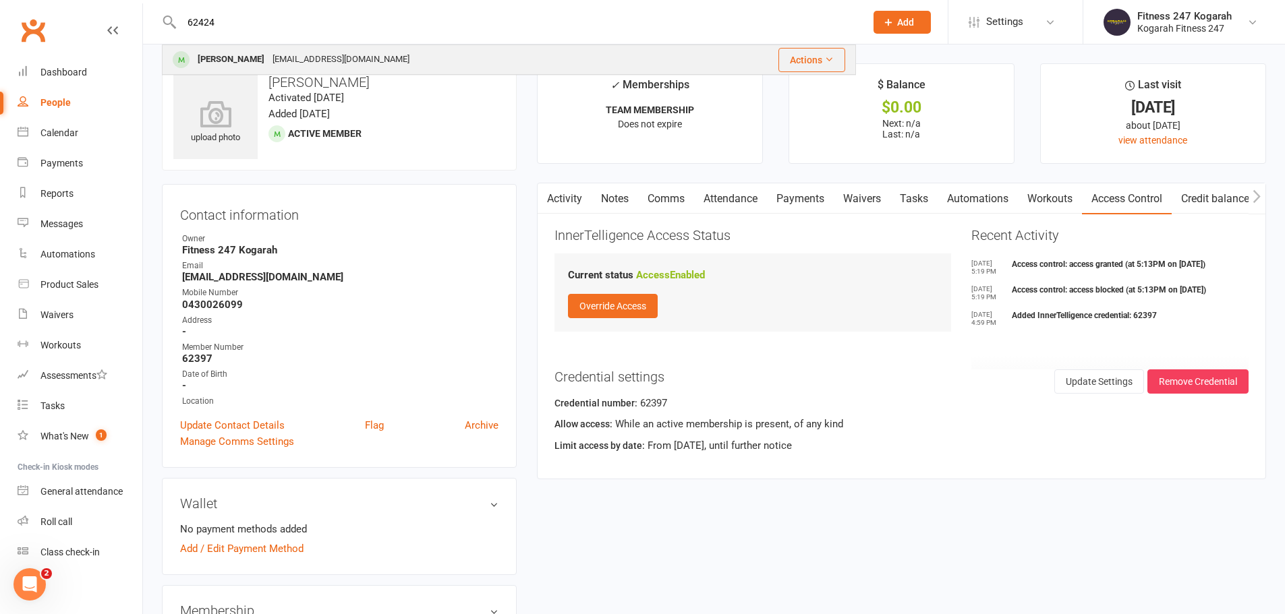
type input "62424"
click at [305, 62] on div "shahinislam.908@gmail.com" at bounding box center [340, 60] width 145 height 20
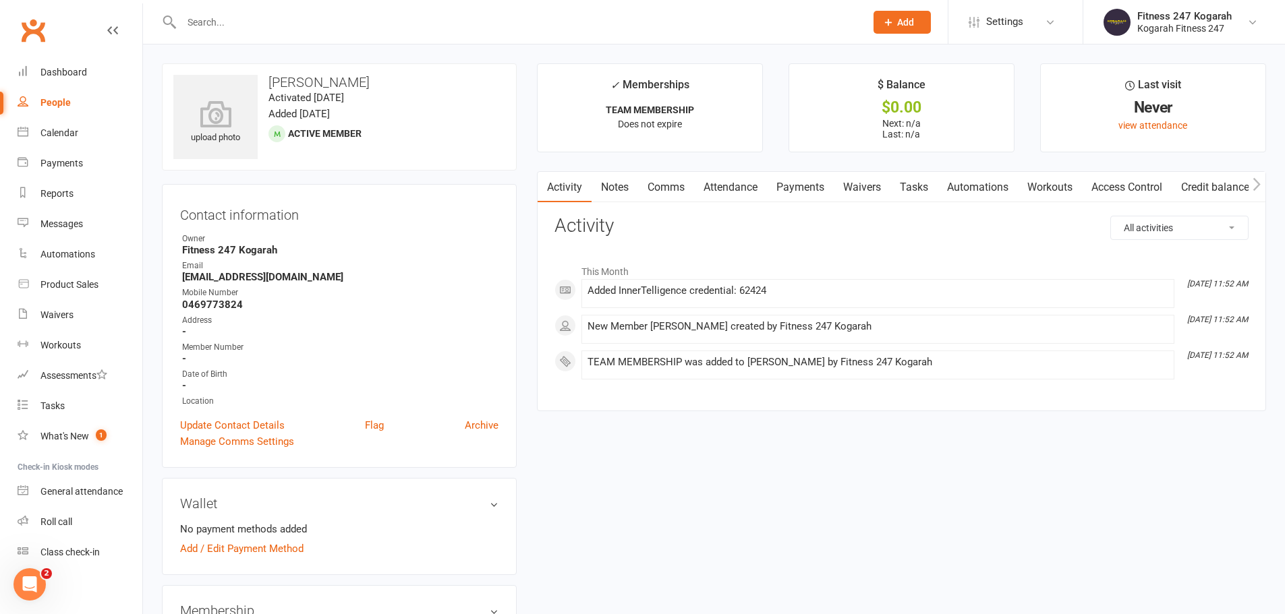
click at [279, 32] on div at bounding box center [509, 22] width 694 height 44
click at [275, 24] on input "text" at bounding box center [516, 22] width 678 height 19
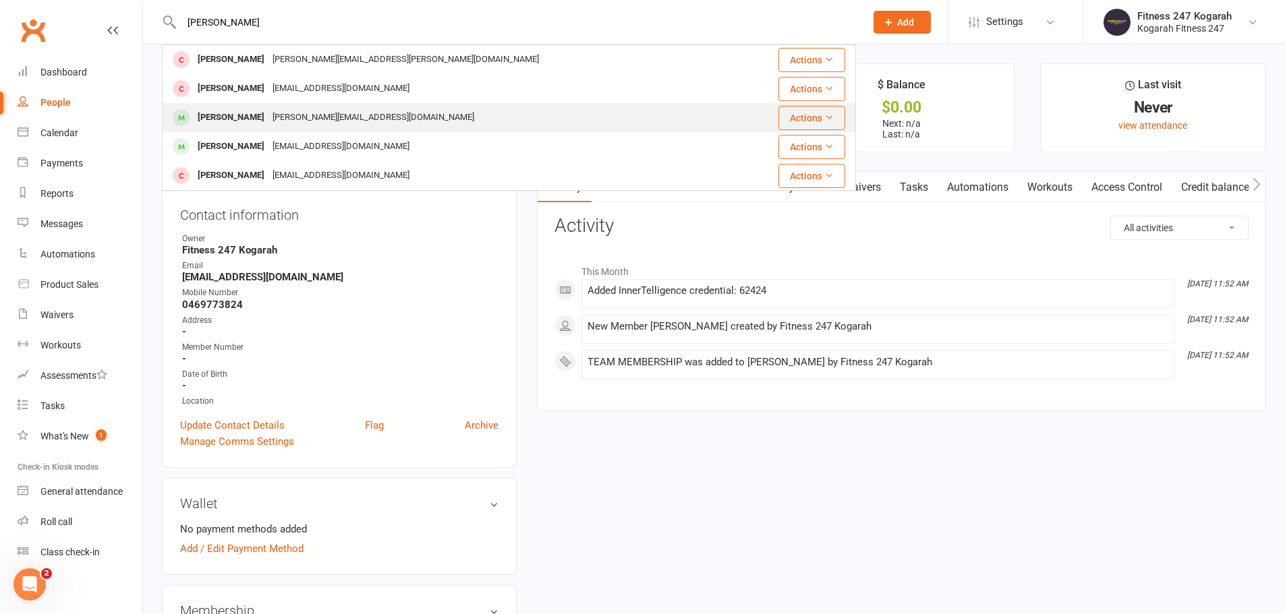
type input "fran"
click at [266, 118] on div "Francisca Nunez" at bounding box center [231, 118] width 75 height 20
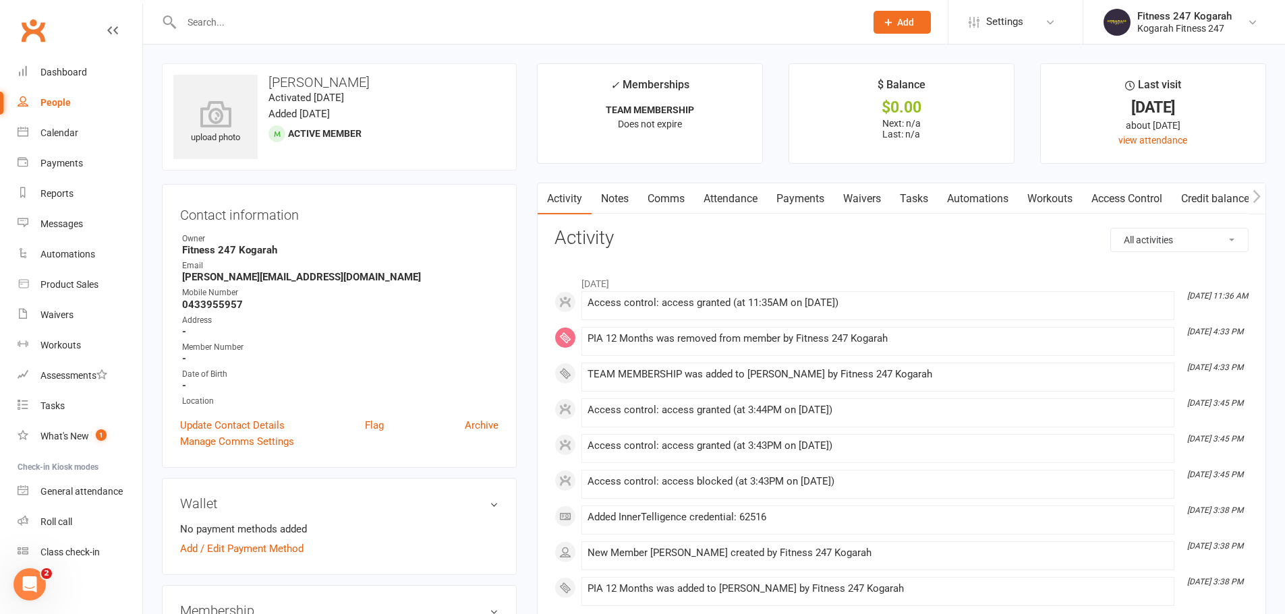
click at [228, 22] on input "text" at bounding box center [516, 22] width 678 height 19
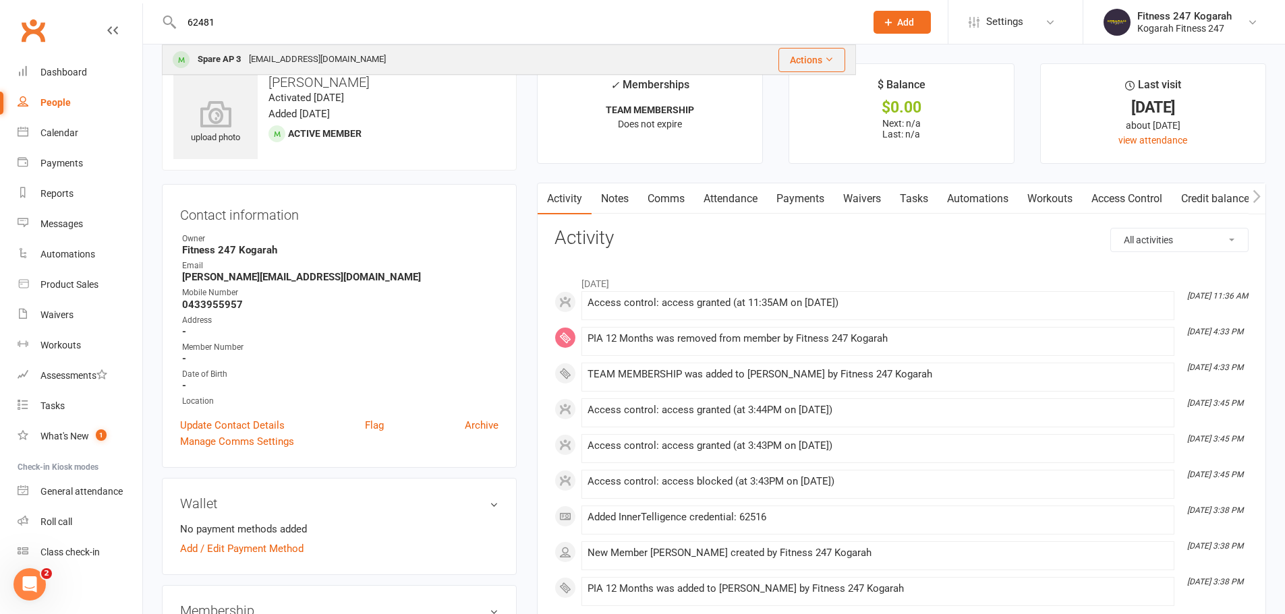
type input "62481"
click at [314, 56] on div "spare3@accesspass.com" at bounding box center [317, 60] width 145 height 20
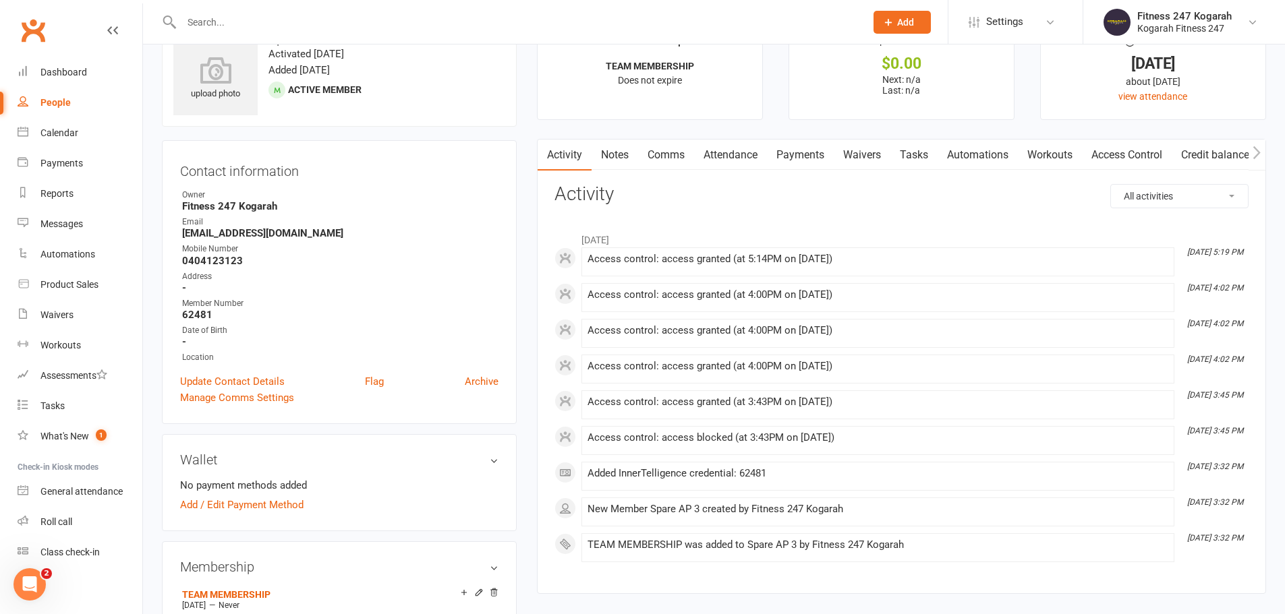
scroll to position [67, 0]
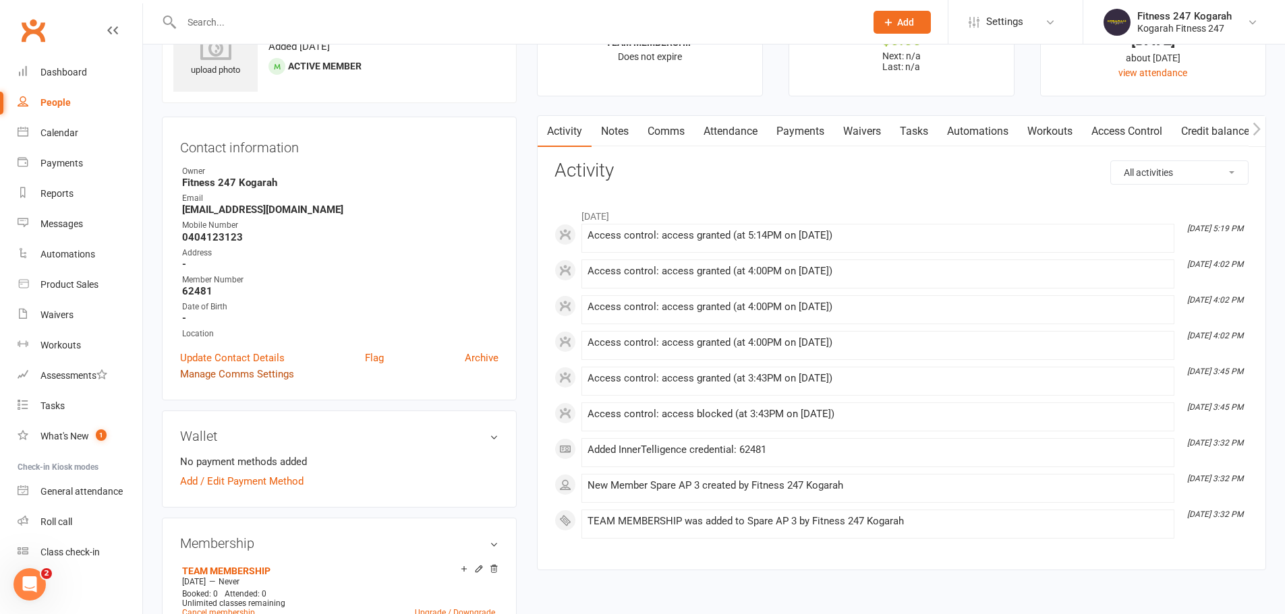
click at [233, 378] on link "Manage Comms Settings" at bounding box center [237, 374] width 114 height 16
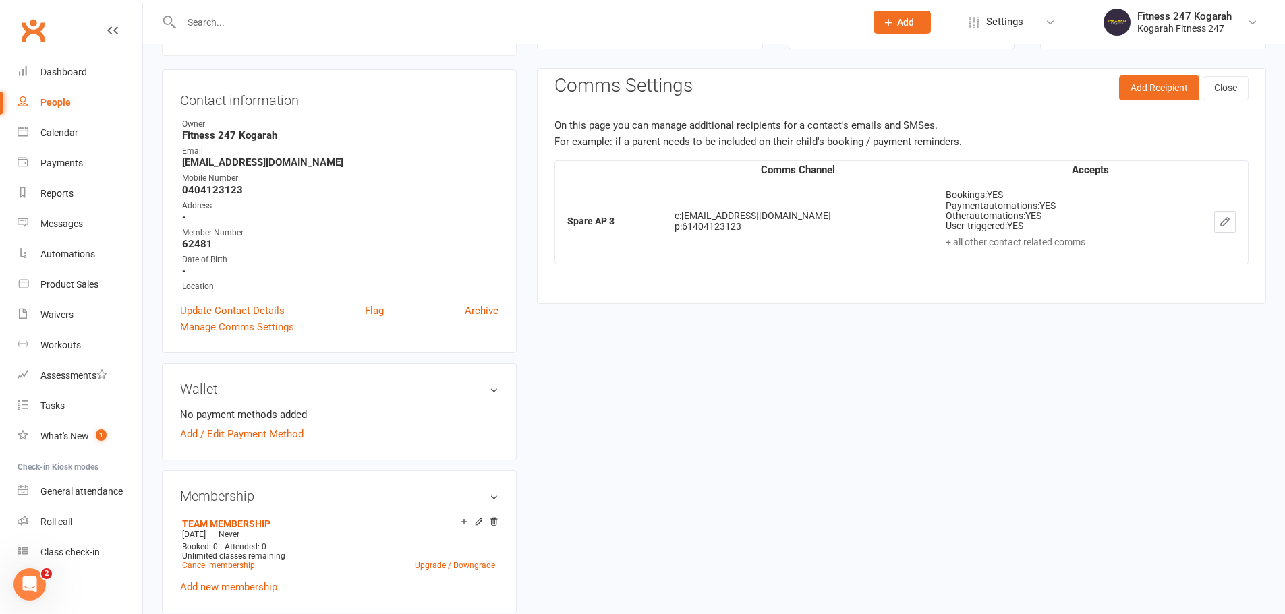
scroll to position [115, 0]
click at [273, 308] on link "Update Contact Details" at bounding box center [232, 310] width 105 height 16
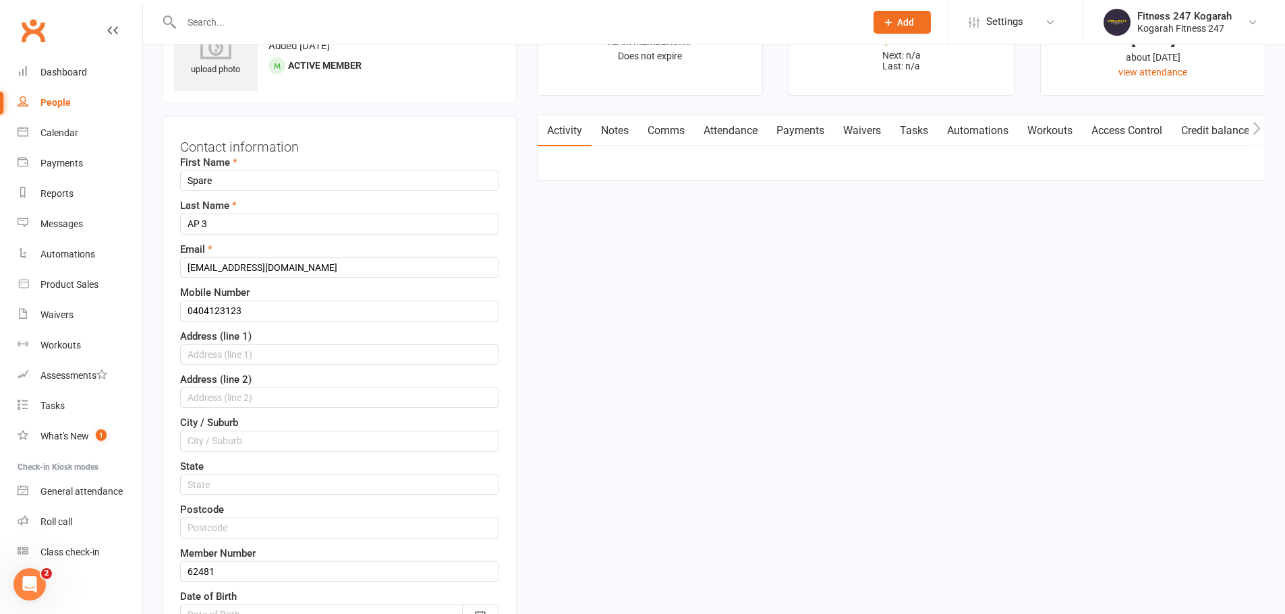
scroll to position [63, 0]
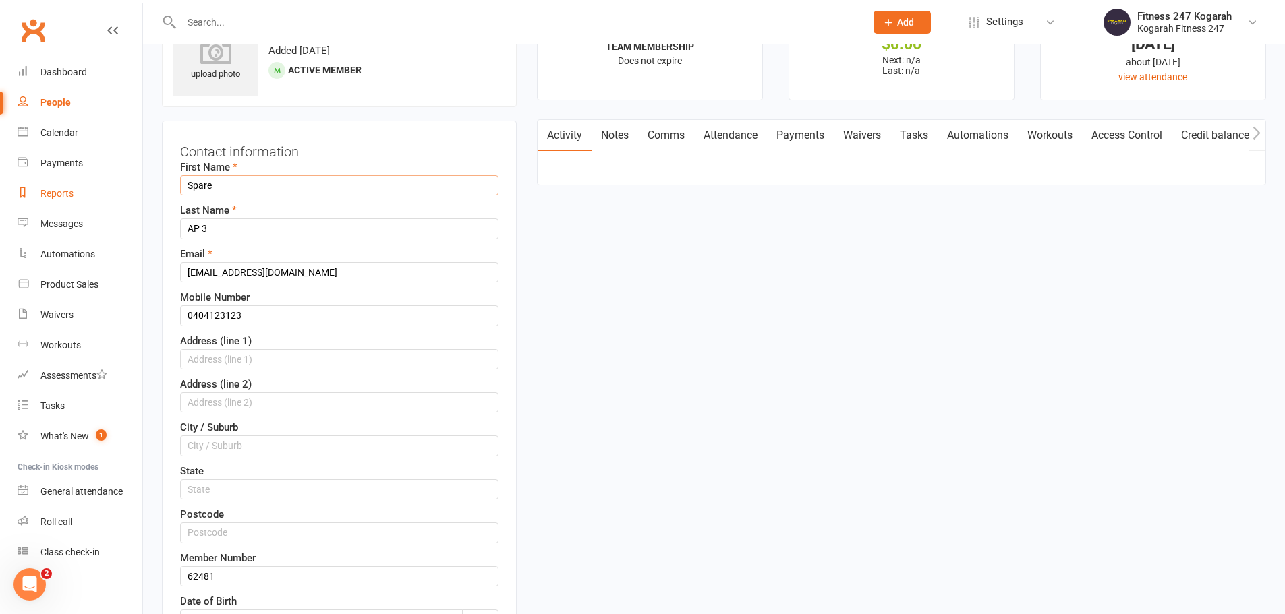
drag, startPoint x: 258, startPoint y: 189, endPoint x: 86, endPoint y: 199, distance: 172.9
paste input "Darlene Taleno"
drag, startPoint x: 221, startPoint y: 183, endPoint x: 315, endPoint y: 198, distance: 94.8
click at [315, 200] on div "First Name Darlene Taleno Last Name AP 3 Email spare3@accesspass.com Mobile Num…" at bounding box center [339, 435] width 318 height 552
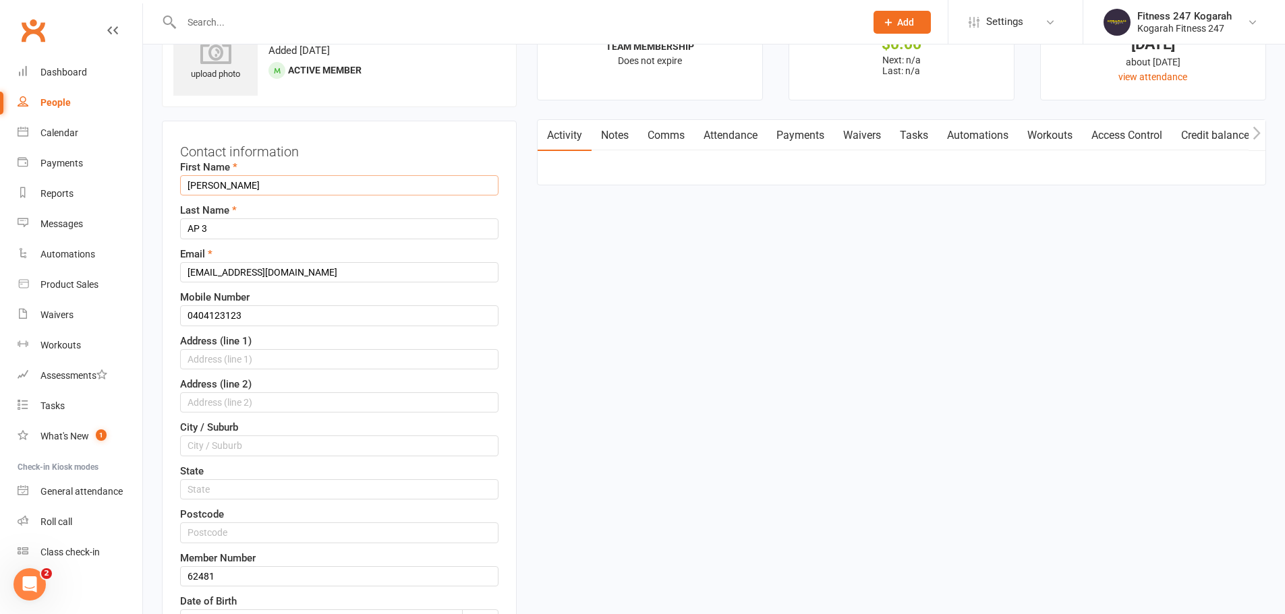
type input "Darlene"
drag, startPoint x: 232, startPoint y: 229, endPoint x: 113, endPoint y: 212, distance: 120.5
paste input "Taleno"
type input "Taleno"
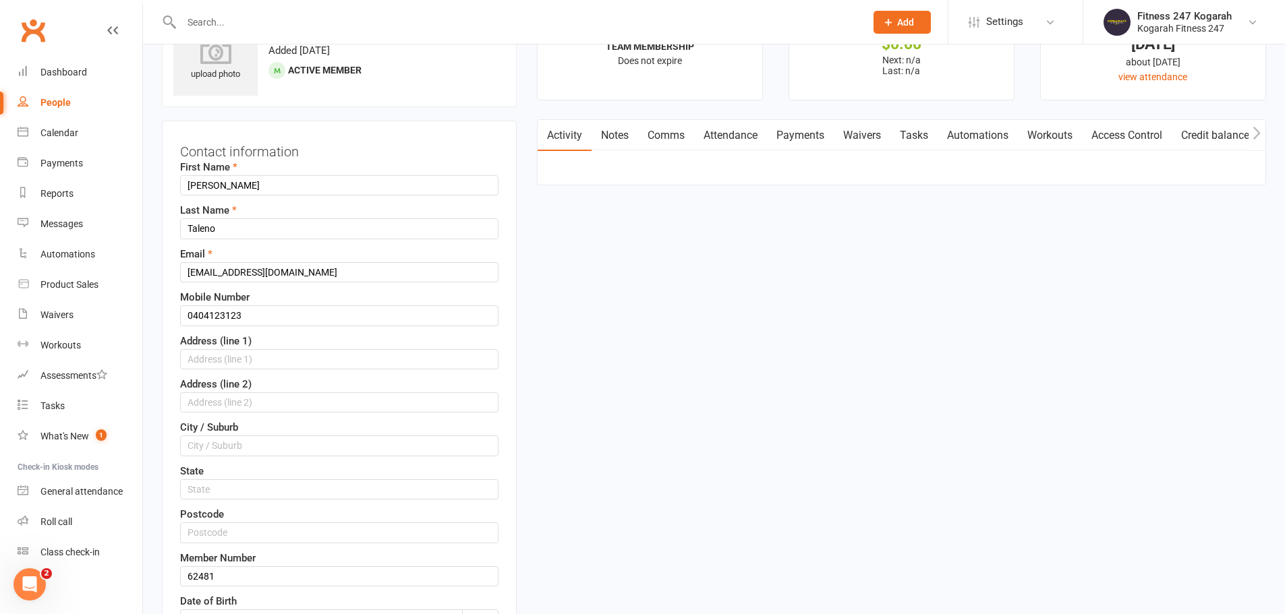
click at [380, 297] on div "Mobile Number 0404123123" at bounding box center [339, 307] width 318 height 36
drag, startPoint x: 314, startPoint y: 274, endPoint x: 48, endPoint y: 270, distance: 266.4
paste input "darlene.tale@gmail"
type input "darlene.tale@gmail.com"
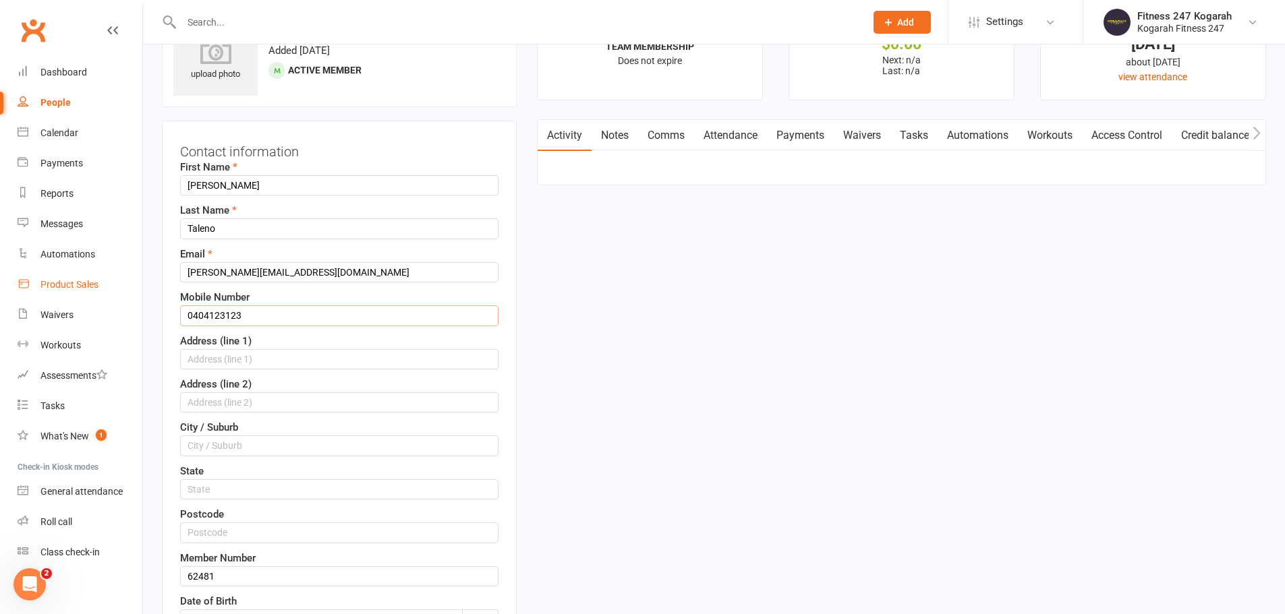
drag, startPoint x: 262, startPoint y: 315, endPoint x: 128, endPoint y: 295, distance: 135.0
paste input "52277565"
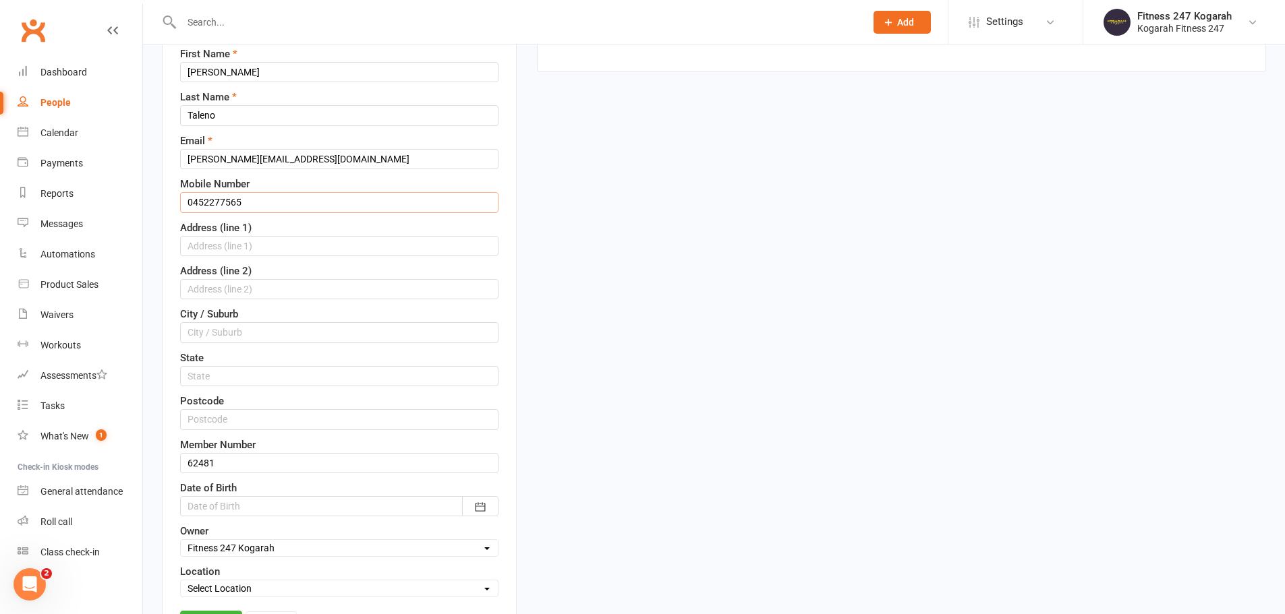
scroll to position [266, 0]
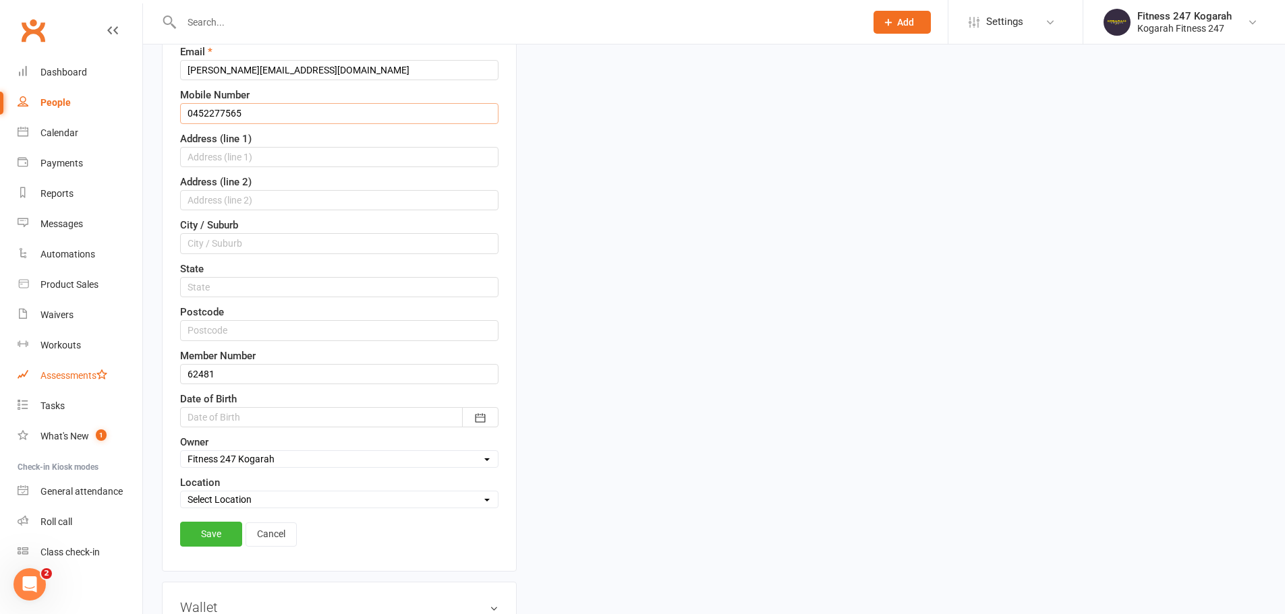
type input "0452277565"
drag, startPoint x: 67, startPoint y: 373, endPoint x: 1, endPoint y: 356, distance: 67.6
click at [208, 538] on link "Save" at bounding box center [211, 534] width 62 height 24
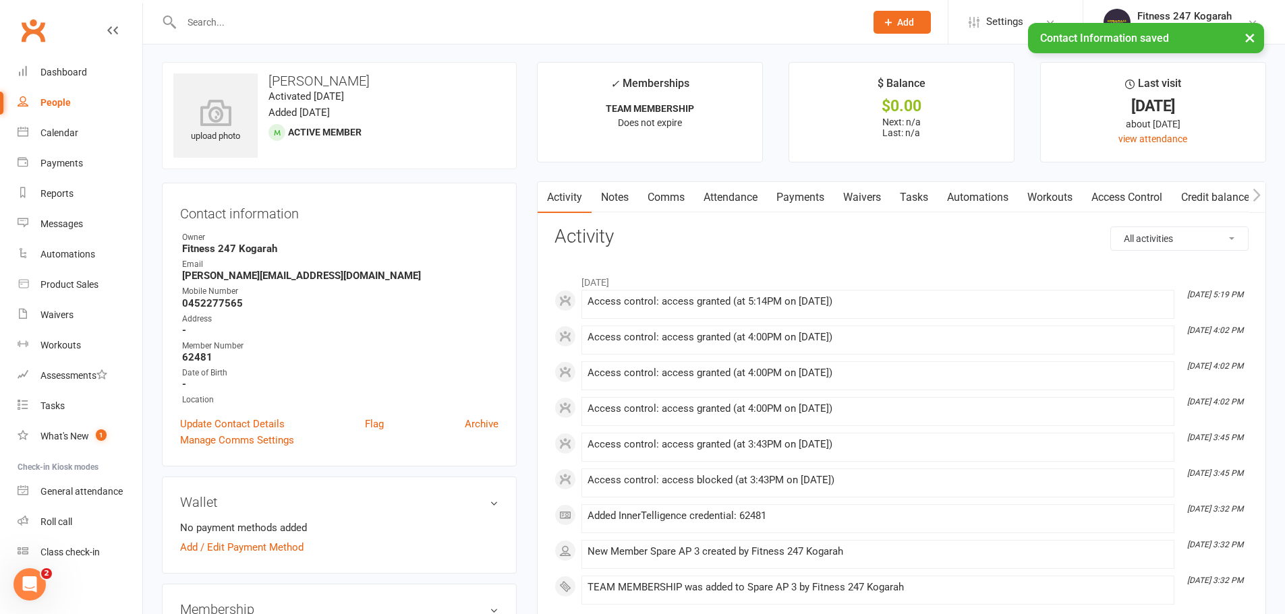
scroll to position [0, 0]
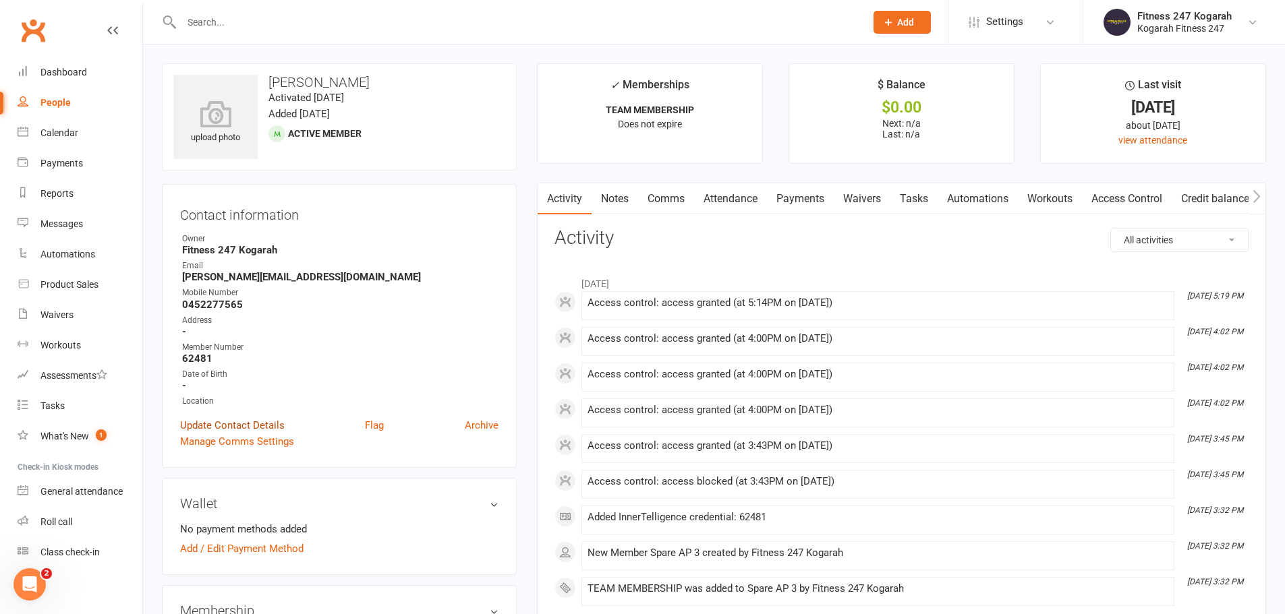
click at [240, 421] on link "Update Contact Details" at bounding box center [232, 425] width 105 height 16
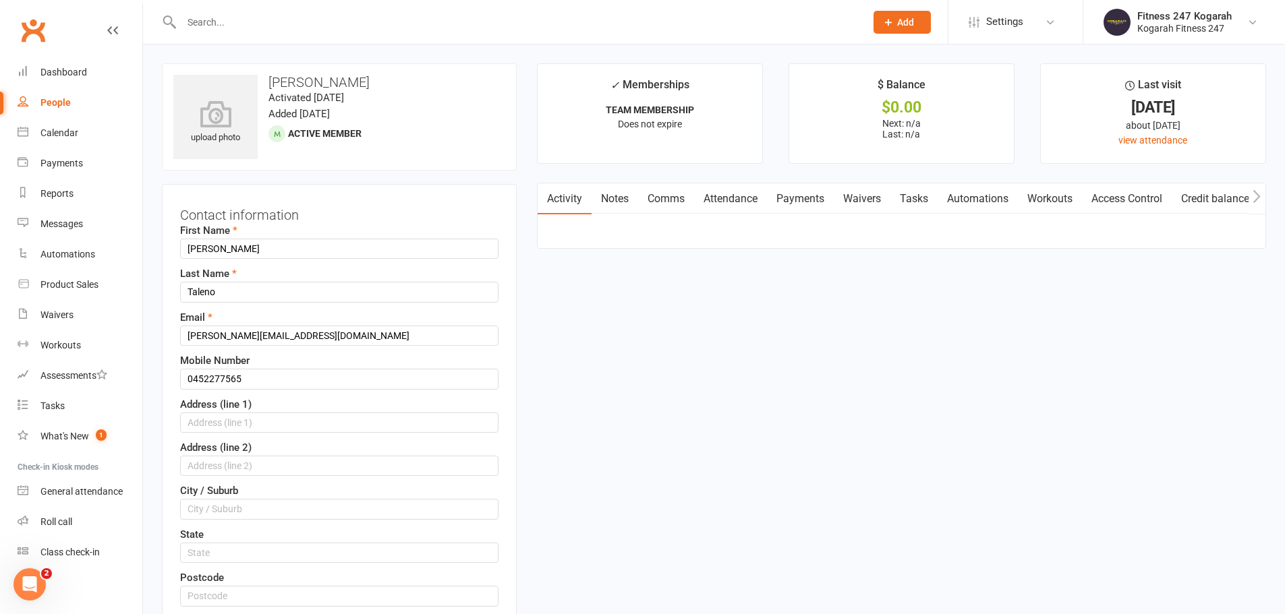
scroll to position [63, 0]
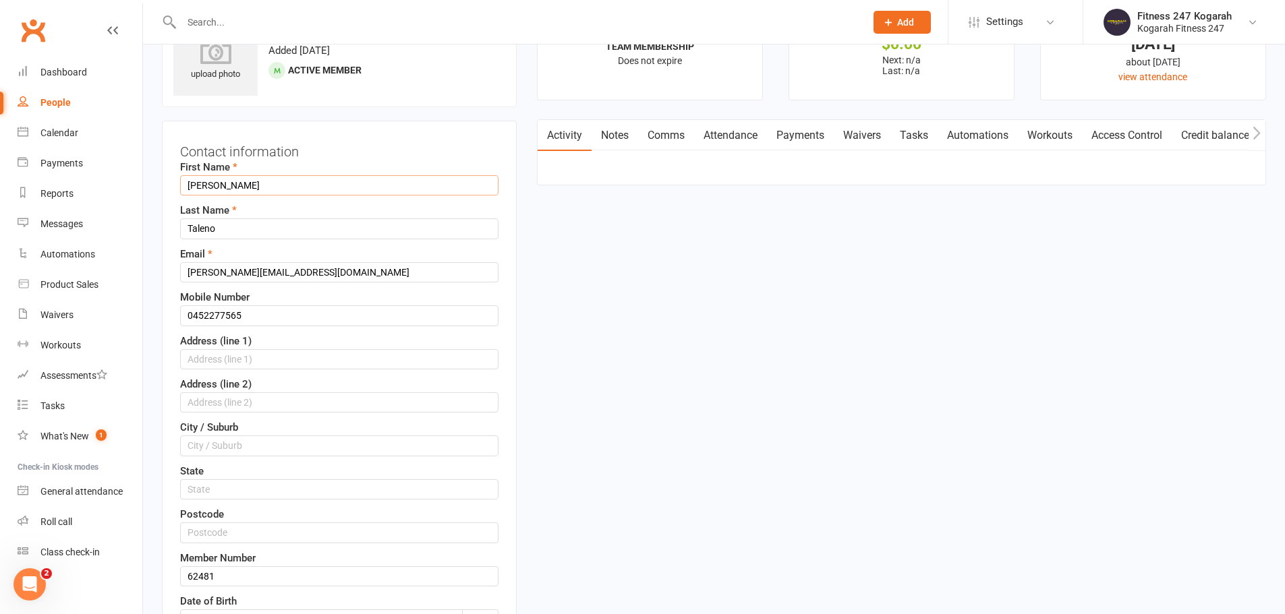
drag, startPoint x: 247, startPoint y: 185, endPoint x: 136, endPoint y: 172, distance: 112.1
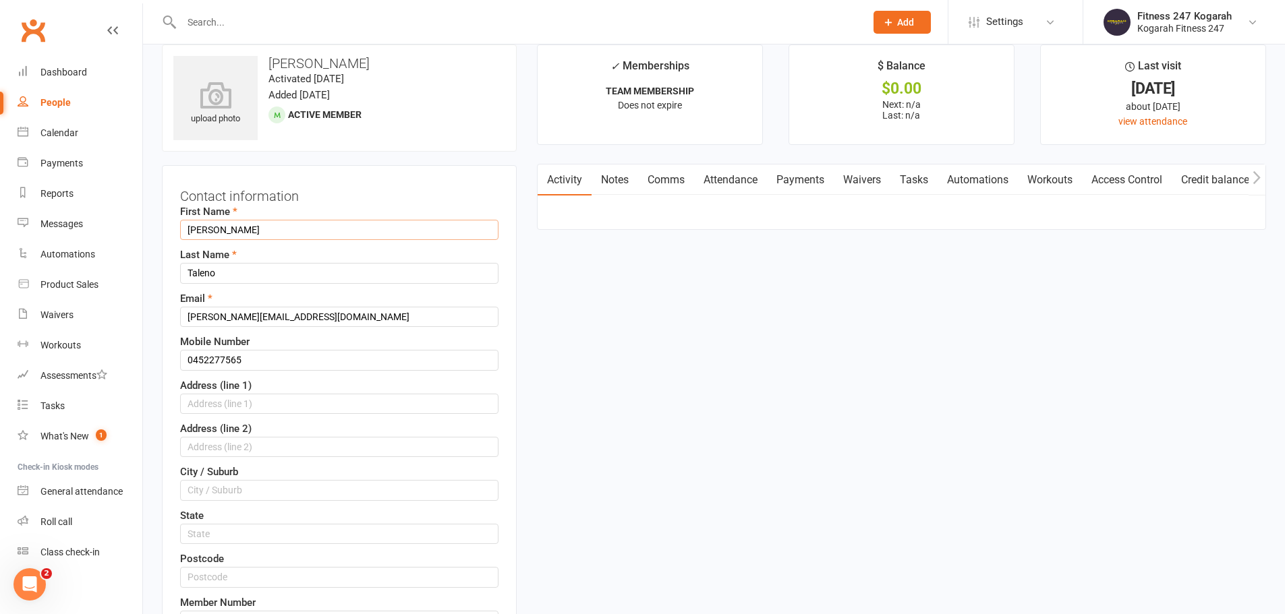
scroll to position [0, 0]
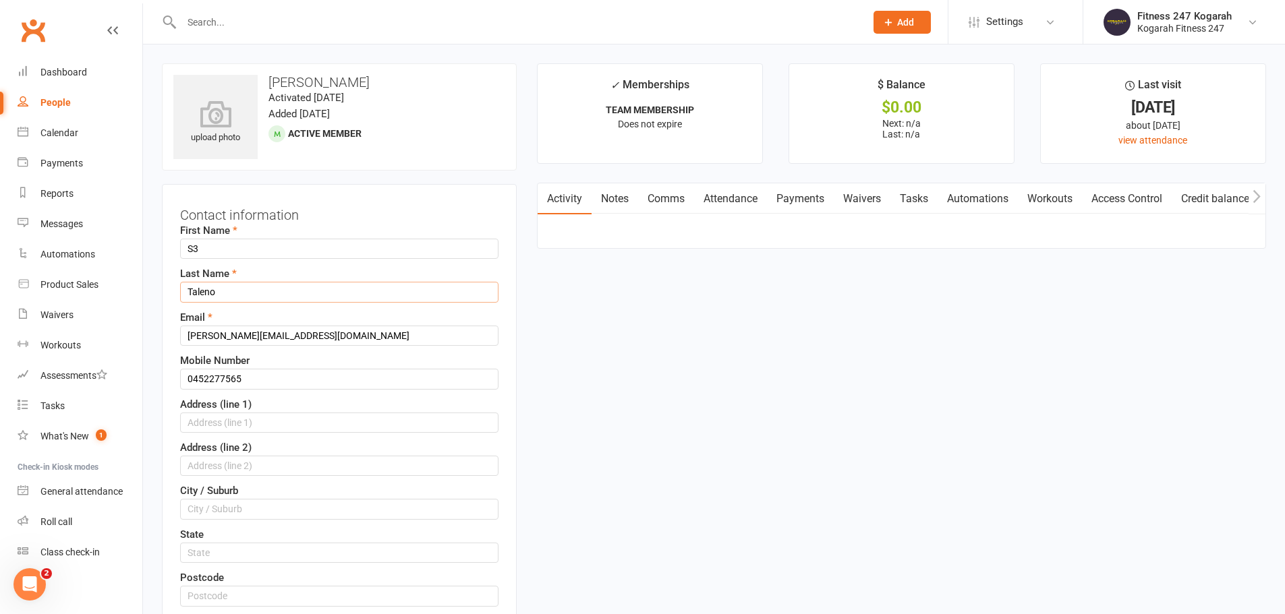
drag, startPoint x: 227, startPoint y: 291, endPoint x: 165, endPoint y: 287, distance: 62.2
click at [165, 287] on div "Contact information First Name S3 Last Name Taleno Email darlene.tale@gmail.com…" at bounding box center [339, 510] width 355 height 653
click at [214, 244] on input "S3" at bounding box center [339, 249] width 318 height 20
type input "Spare S3"
drag, startPoint x: 225, startPoint y: 299, endPoint x: 142, endPoint y: 291, distance: 82.7
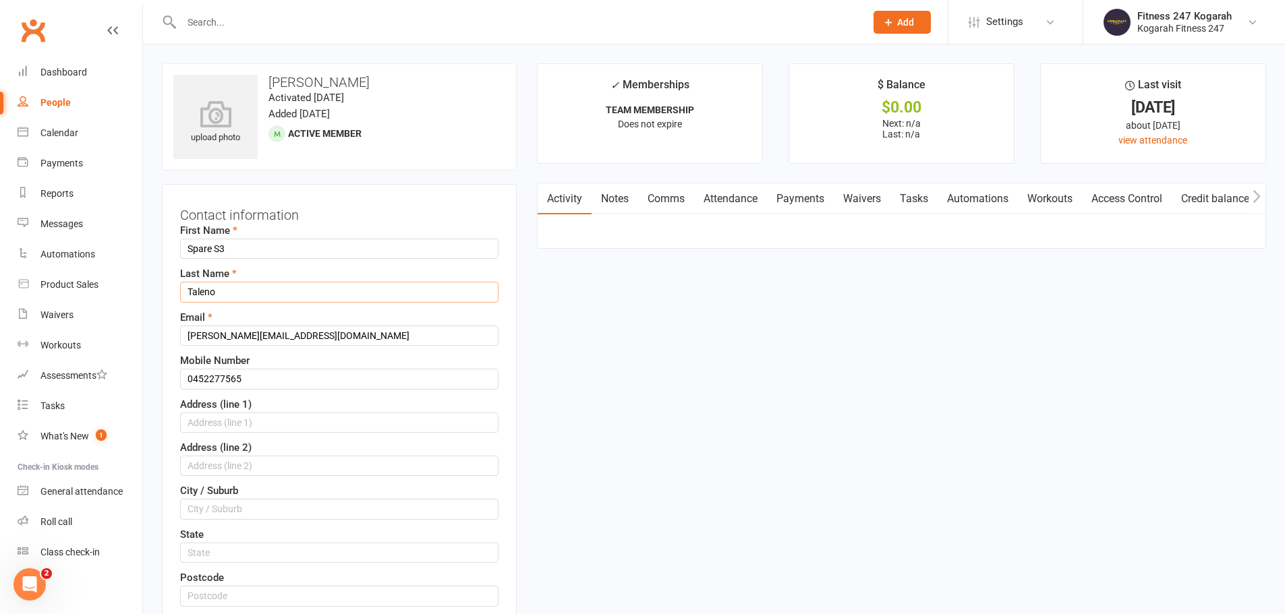
type input "Spare 3"
drag, startPoint x: 239, startPoint y: 332, endPoint x: 39, endPoint y: 298, distance: 202.6
type input "spare2@spare3"
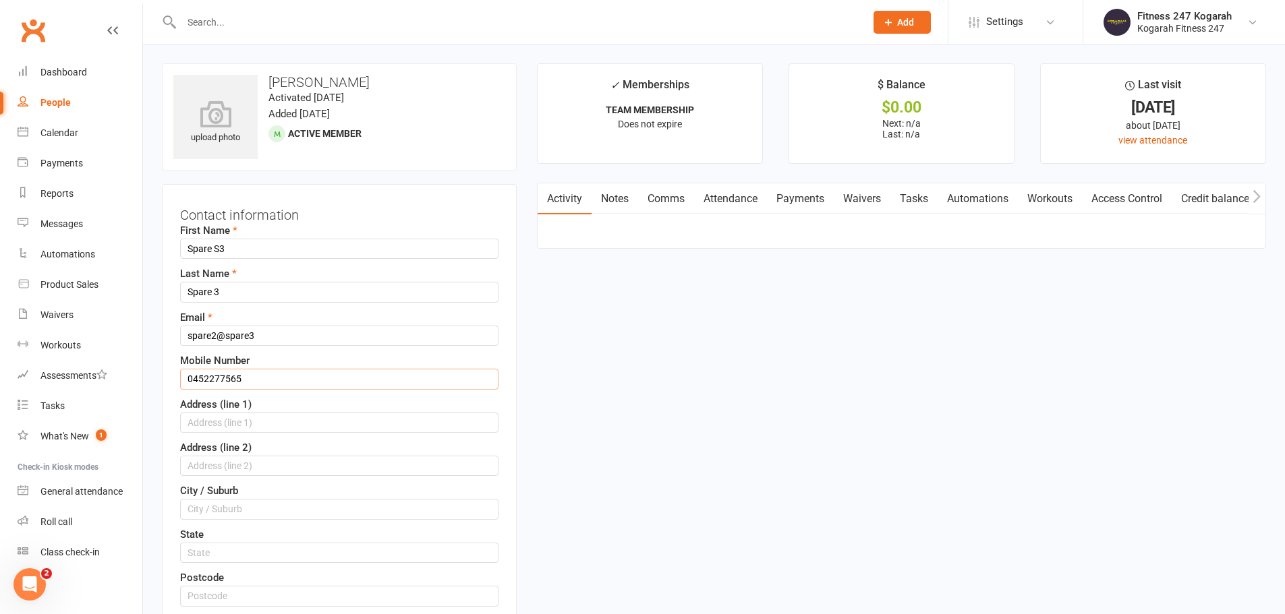
drag, startPoint x: 243, startPoint y: 377, endPoint x: 141, endPoint y: 366, distance: 103.1
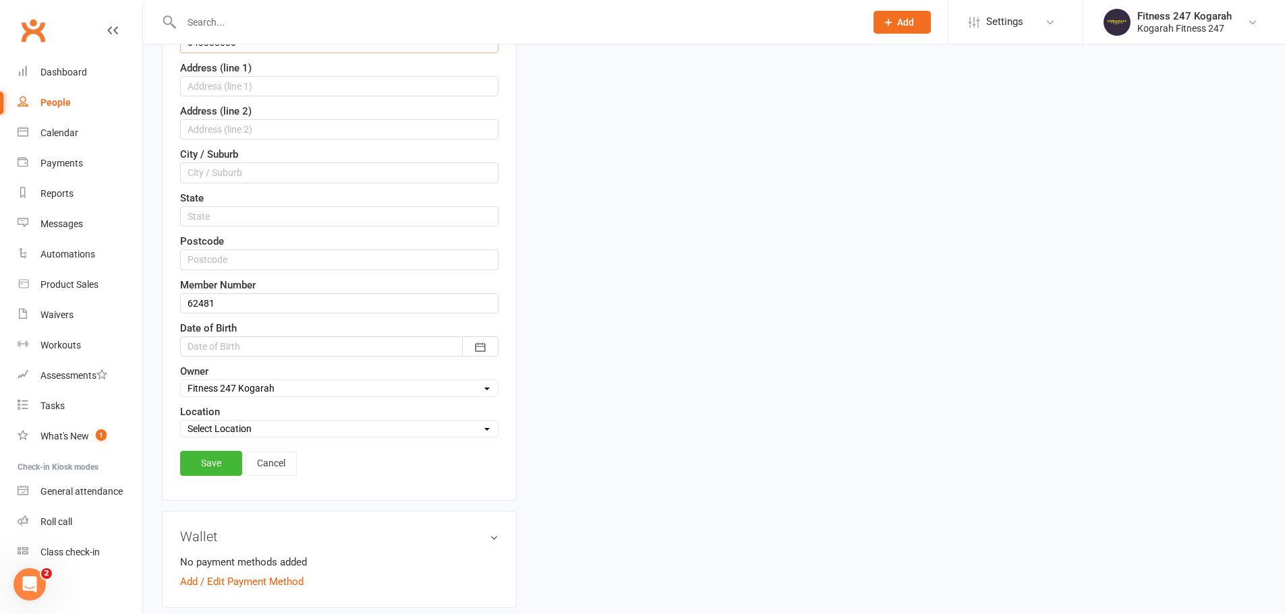
scroll to position [337, 0]
type input "043333333"
click at [214, 469] on link "Save" at bounding box center [211, 462] width 62 height 24
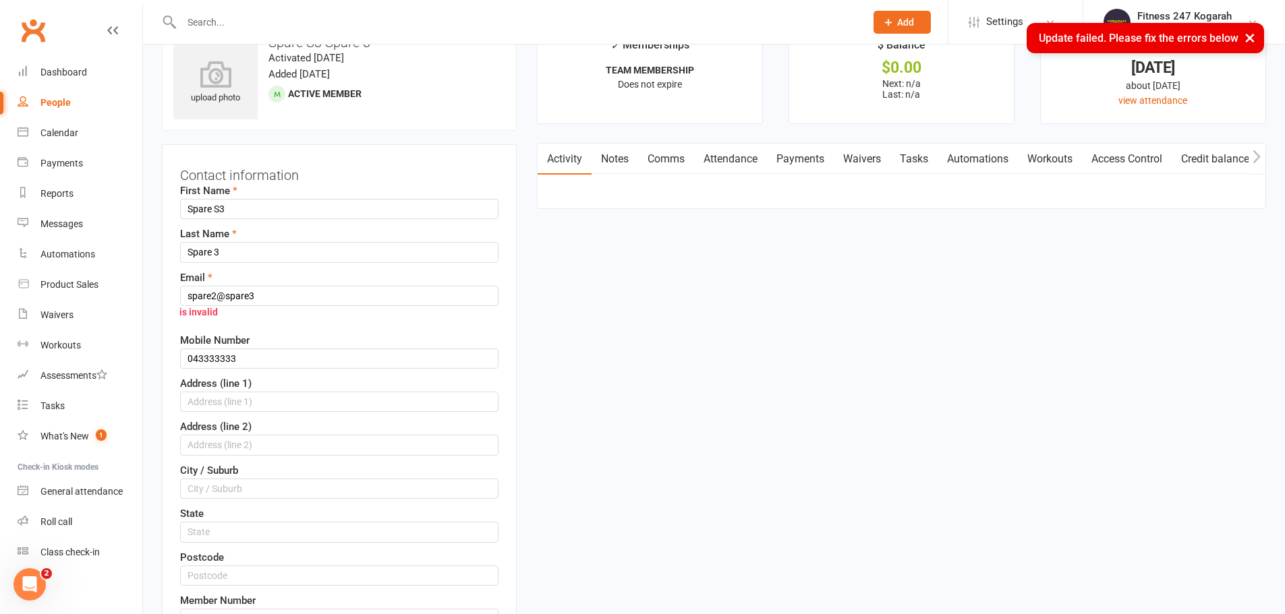
scroll to position [0, 0]
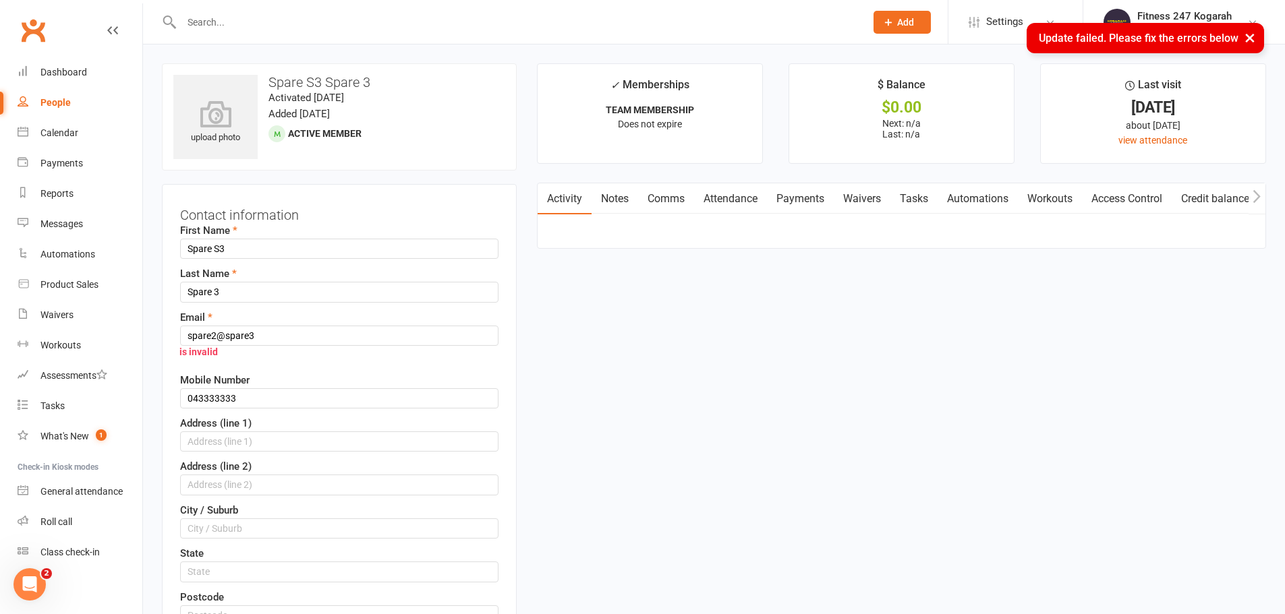
click at [247, 20] on input "text" at bounding box center [516, 22] width 678 height 19
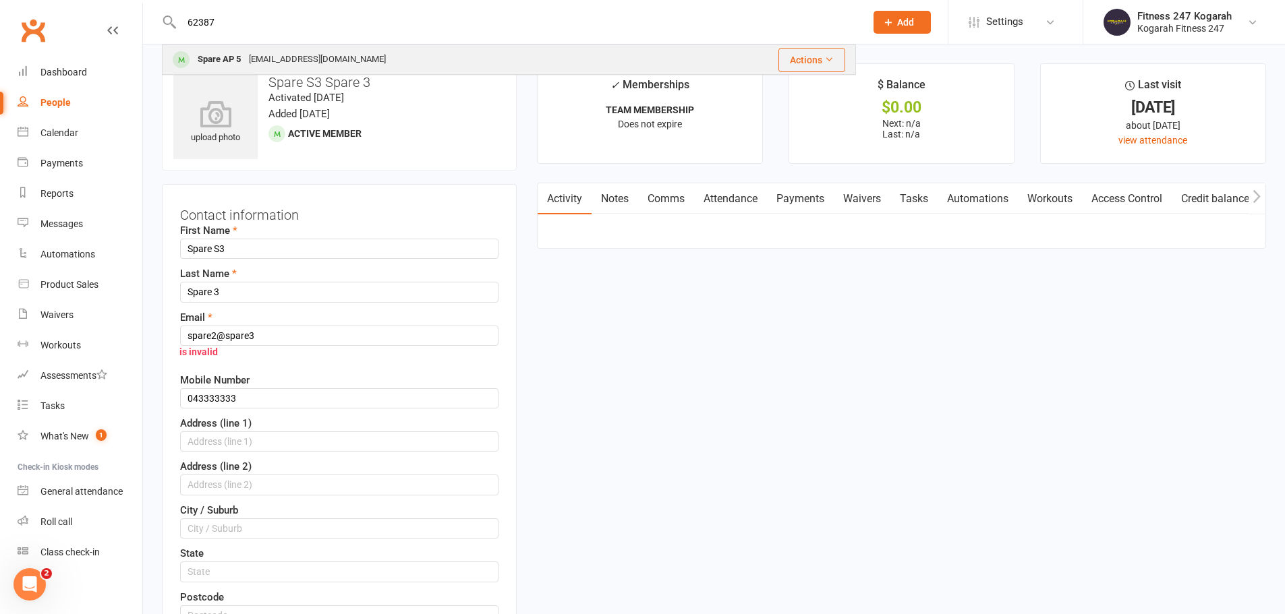
type input "62387"
click at [239, 61] on div "Spare AP 5" at bounding box center [219, 60] width 51 height 20
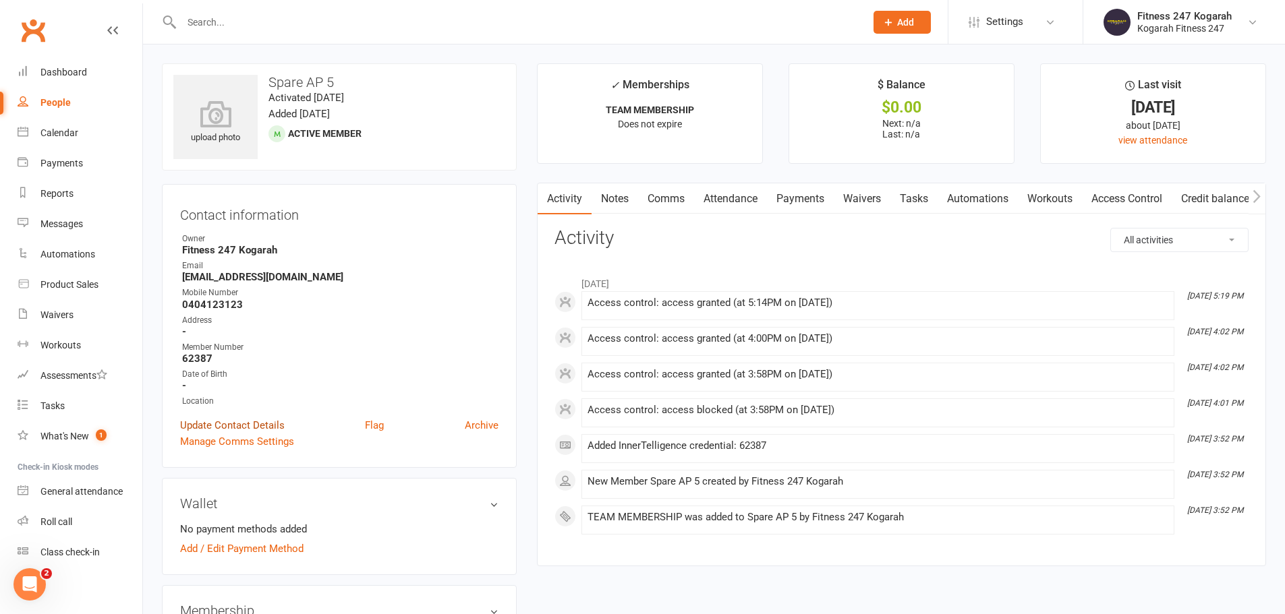
click at [231, 424] on link "Update Contact Details" at bounding box center [232, 425] width 105 height 16
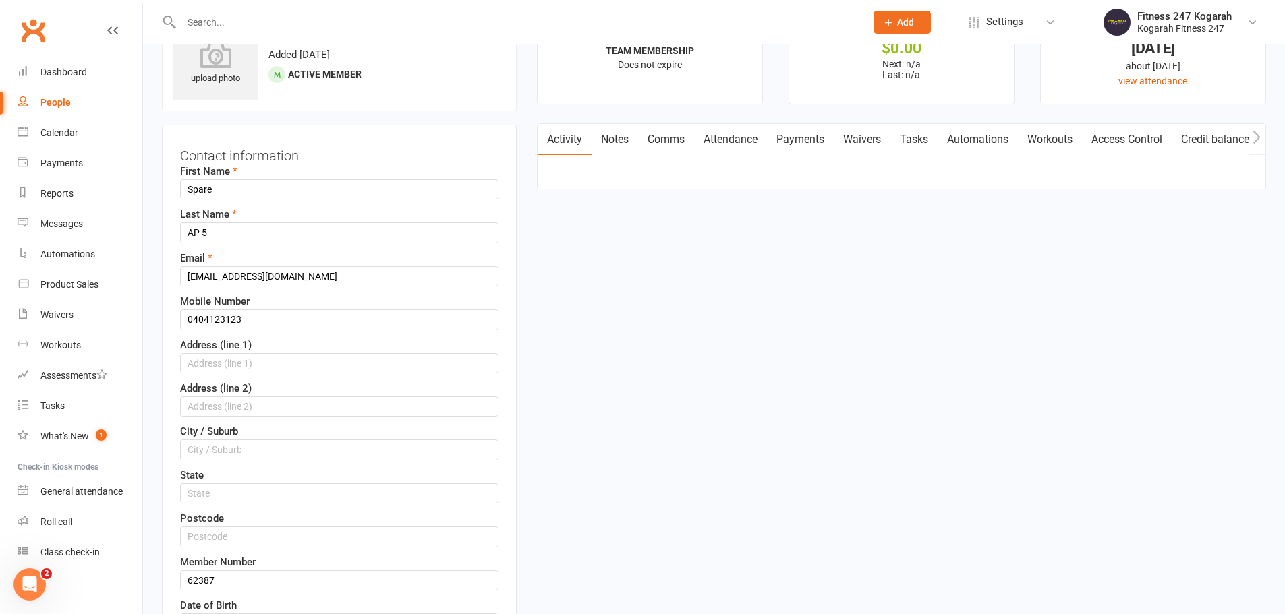
scroll to position [63, 0]
drag, startPoint x: 216, startPoint y: 181, endPoint x: 141, endPoint y: 177, distance: 75.6
paste input "Darlene Taleno"
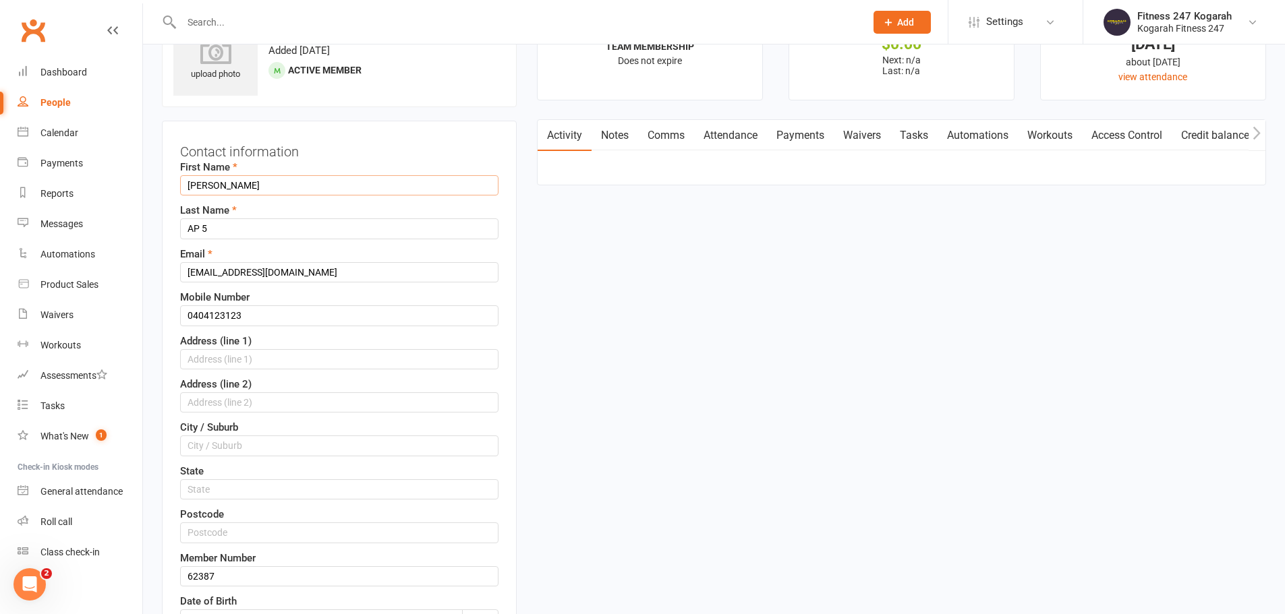
drag, startPoint x: 221, startPoint y: 183, endPoint x: 324, endPoint y: 188, distance: 102.6
click at [330, 191] on input "Darlene Taleno" at bounding box center [339, 185] width 318 height 20
type input "Darlene"
paste input "Taleno"
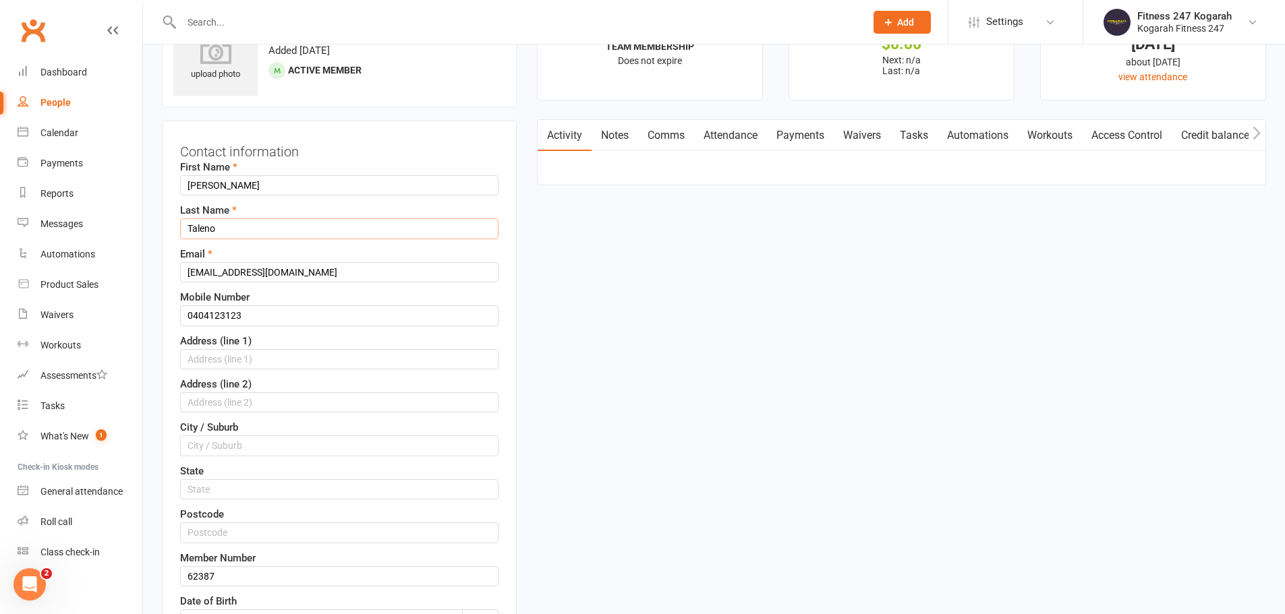
type input "Taleno"
click at [326, 273] on input "spare5@accesspass.com" at bounding box center [339, 272] width 318 height 20
drag, startPoint x: 316, startPoint y: 274, endPoint x: 106, endPoint y: 266, distance: 209.9
paste input "darlene.tale@gmail"
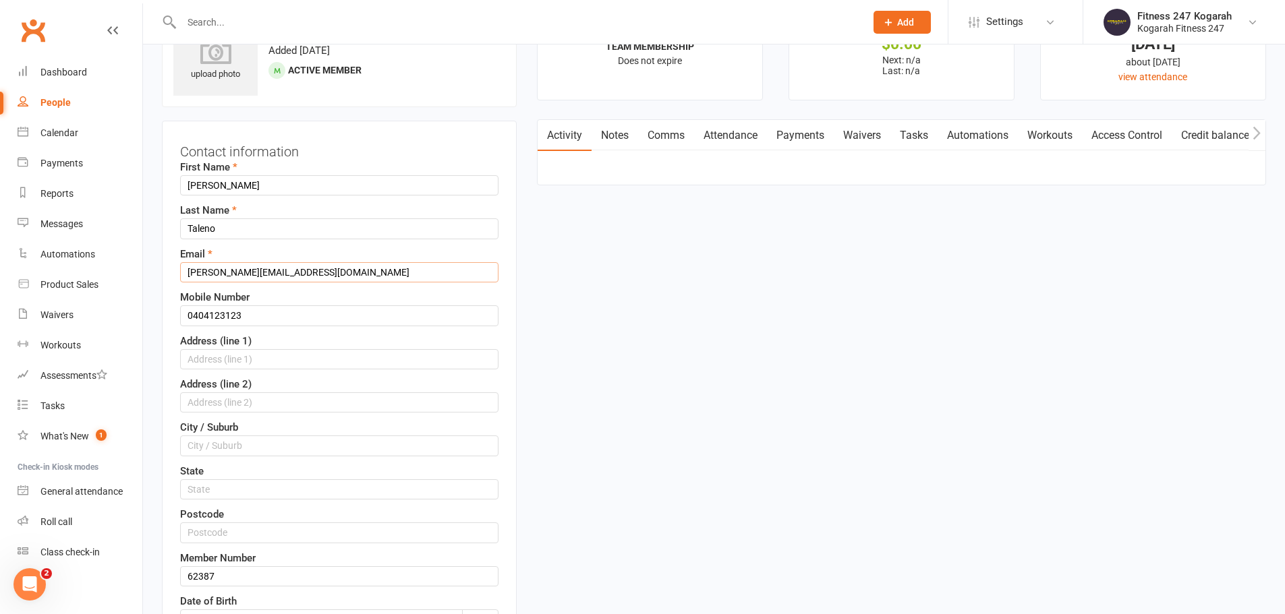
type input "darlene.tale@gmail.com"
click at [272, 314] on input "0404123123" at bounding box center [339, 315] width 318 height 20
drag, startPoint x: 264, startPoint y: 314, endPoint x: 106, endPoint y: 294, distance: 159.7
paste input "52277565"
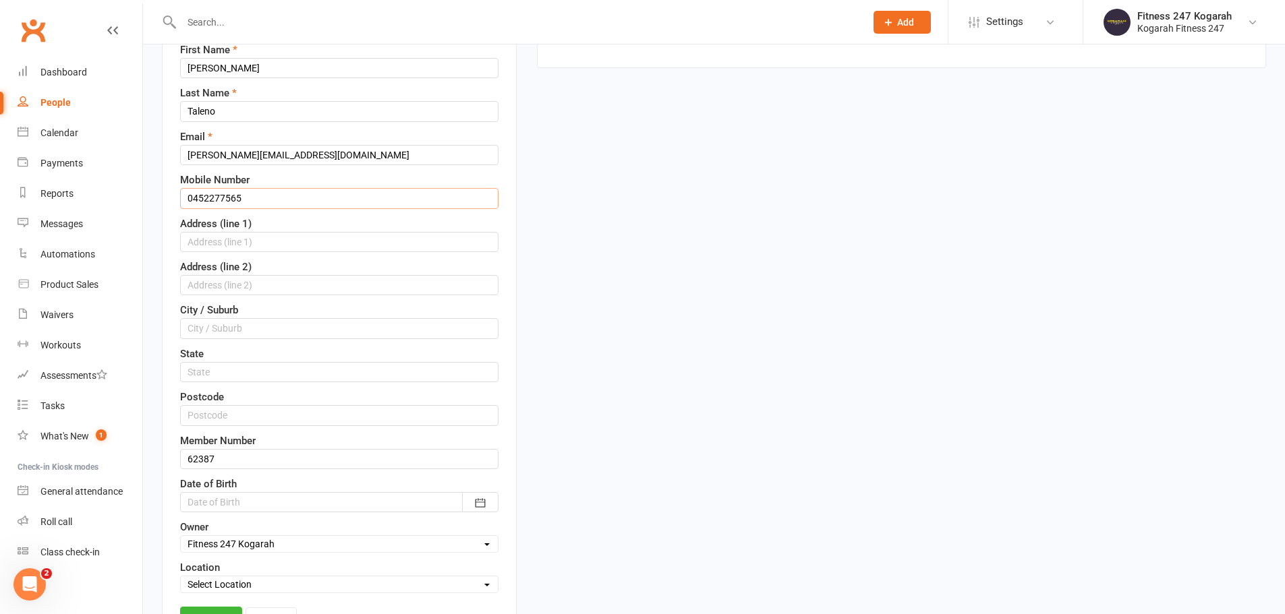
scroll to position [266, 0]
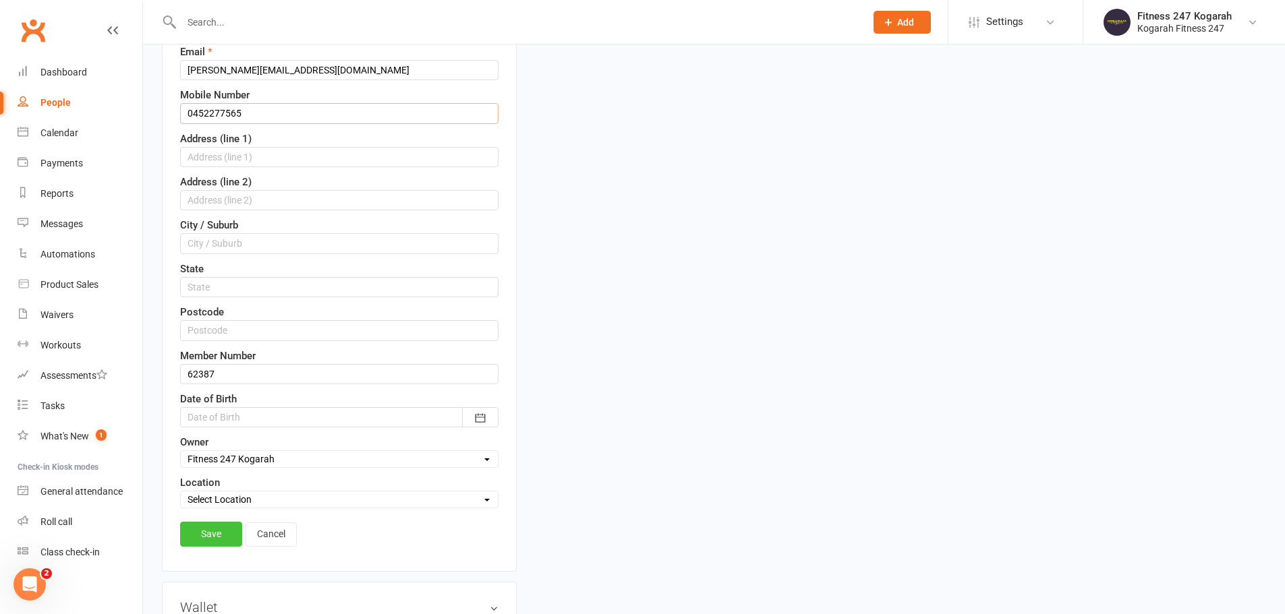
type input "0452277565"
click at [222, 536] on link "Save" at bounding box center [211, 534] width 62 height 24
